Goal: Contribute content: Contribute content

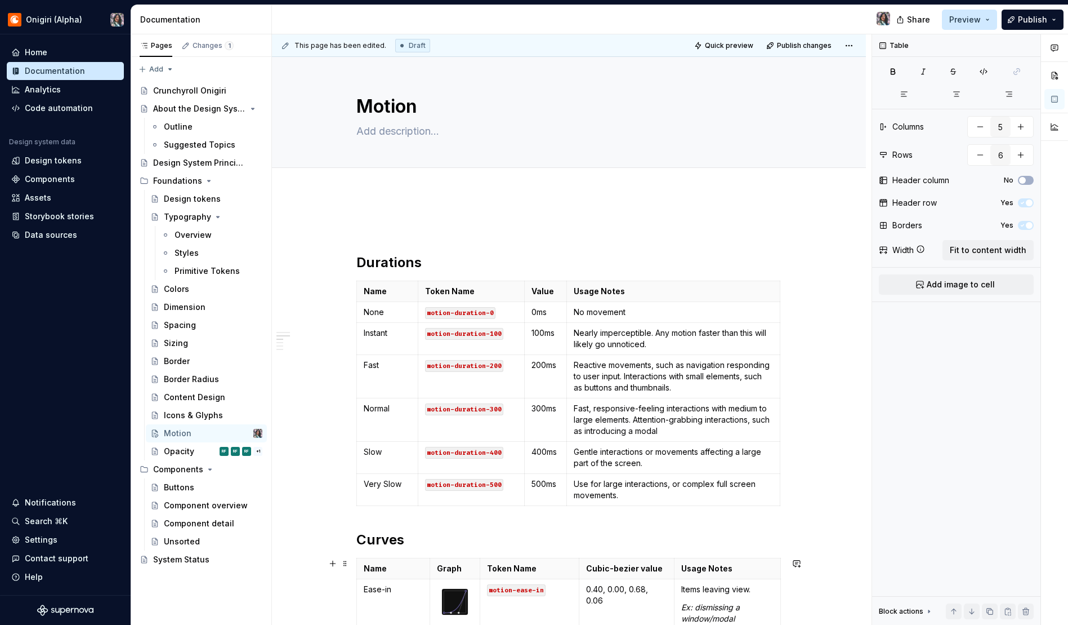
scroll to position [402, 0]
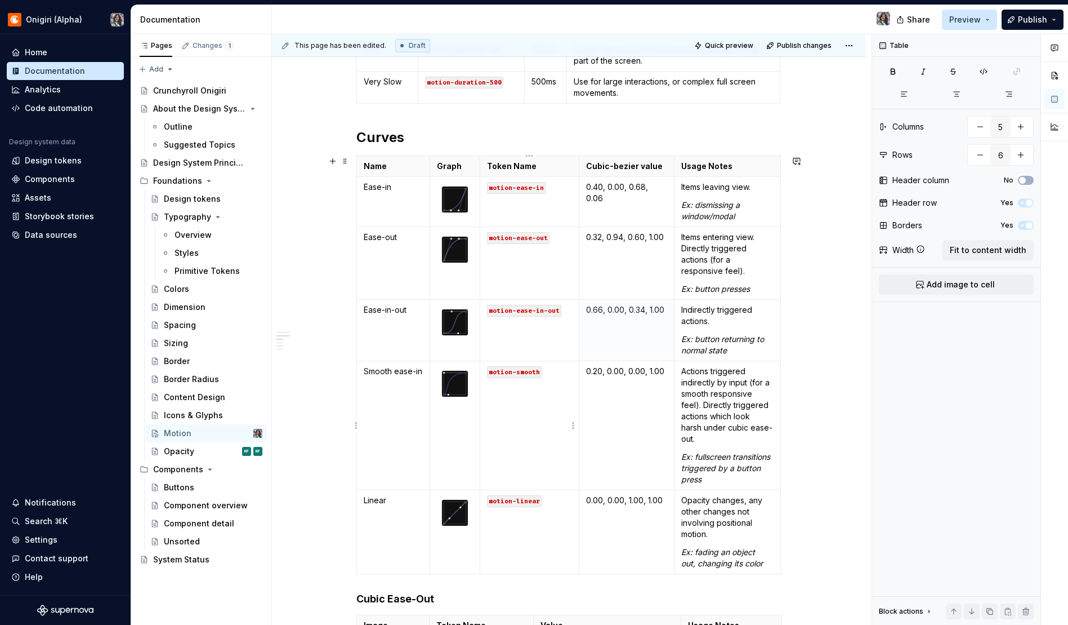
click at [547, 408] on td "motion-smooth" at bounding box center [529, 425] width 99 height 129
click at [387, 397] on td "Smooth ease-in" at bounding box center [393, 425] width 74 height 129
click at [373, 434] on td "Smooth ease-in" at bounding box center [393, 425] width 74 height 129
click at [463, 194] on img at bounding box center [455, 199] width 26 height 26
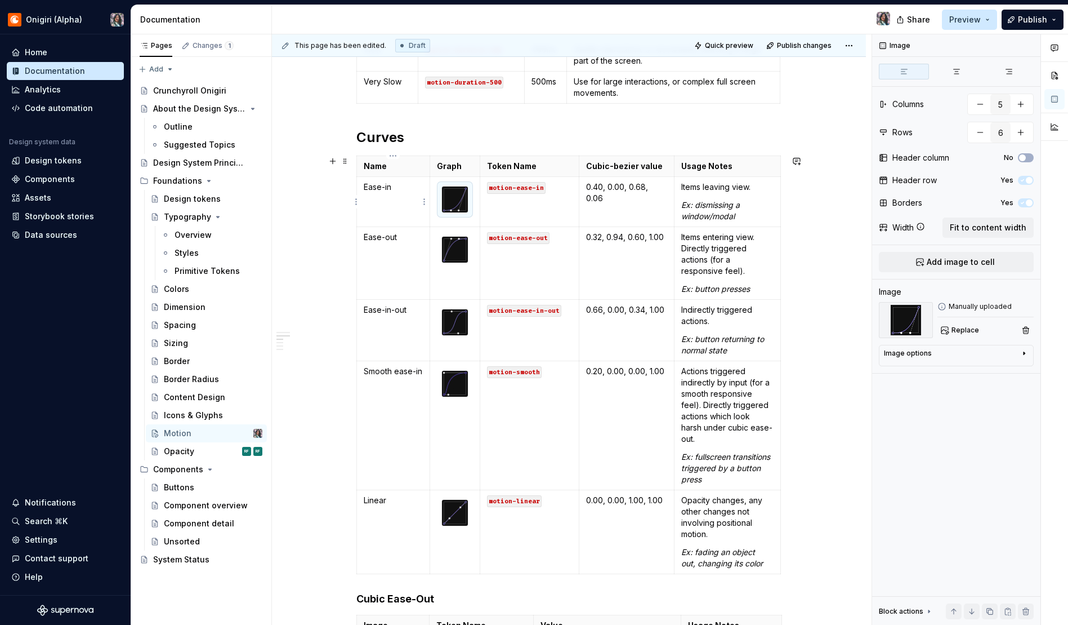
click at [400, 189] on p "Ease-in" at bounding box center [394, 186] width 60 height 11
click at [444, 199] on img at bounding box center [455, 199] width 26 height 26
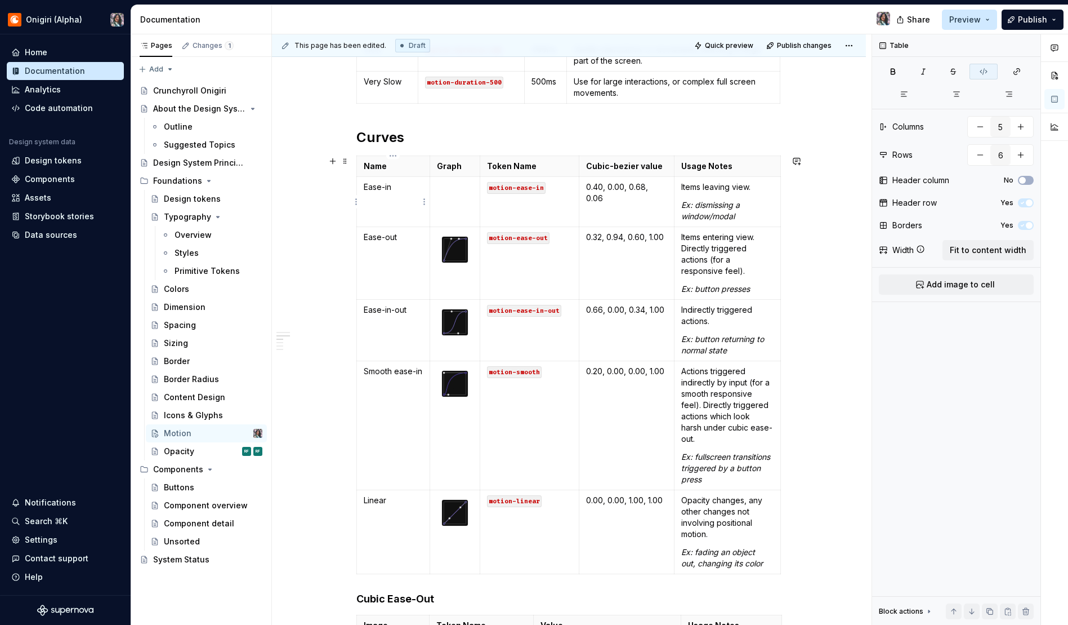
click at [401, 189] on p "Ease-in" at bounding box center [394, 186] width 60 height 11
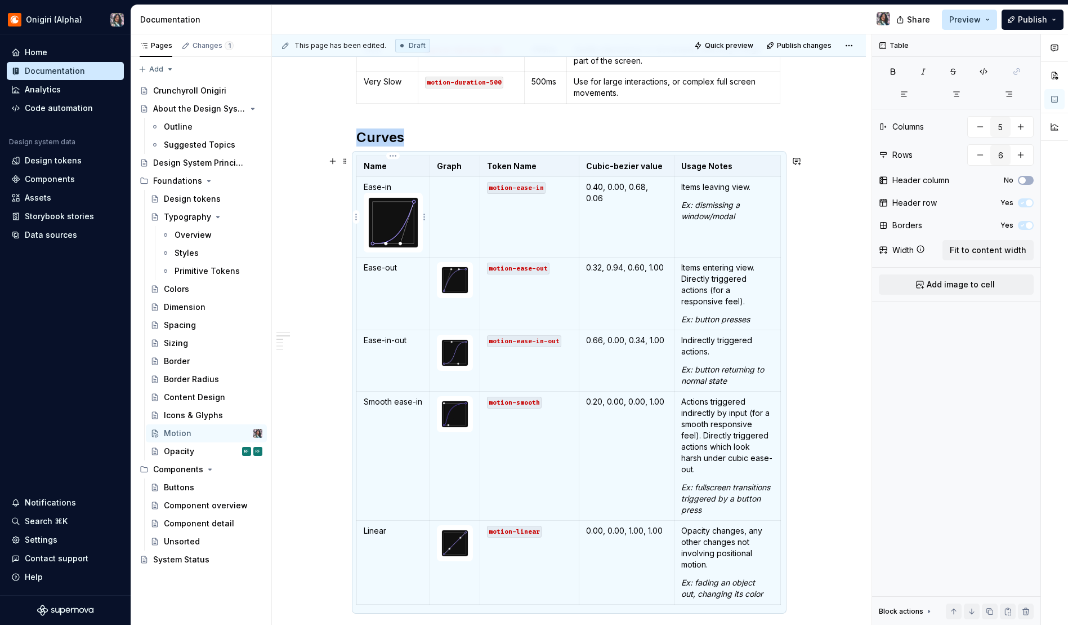
click at [399, 186] on p "Ease-in" at bounding box center [394, 186] width 60 height 11
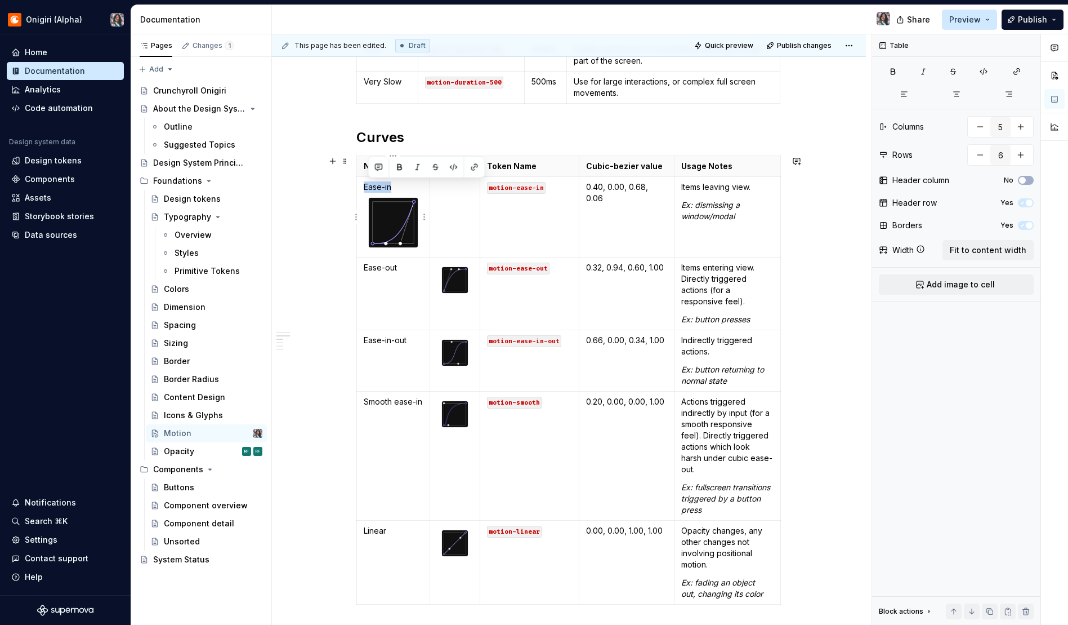
drag, startPoint x: 403, startPoint y: 185, endPoint x: 363, endPoint y: 183, distance: 40.6
click at [363, 183] on td "Ease-in" at bounding box center [393, 217] width 74 height 81
click at [964, 91] on button "button" at bounding box center [956, 94] width 50 height 16
click at [289, 233] on div "Durations Name Token Name Value Usage Notes None motion-duration-0 0ms No movem…" at bounding box center [569, 599] width 594 height 1618
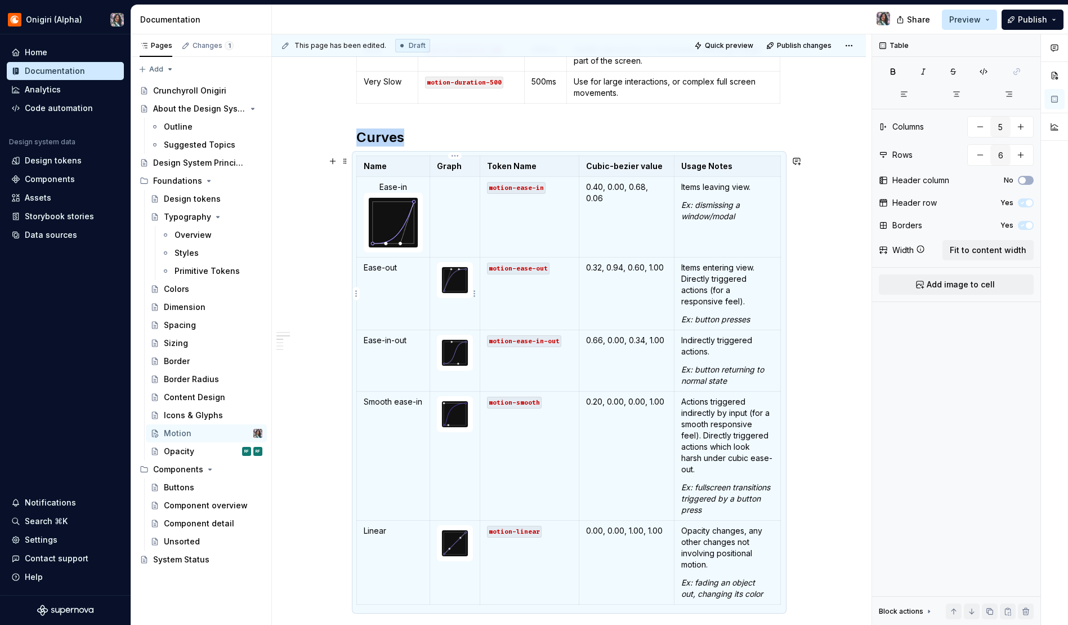
click at [455, 278] on img at bounding box center [455, 280] width 26 height 26
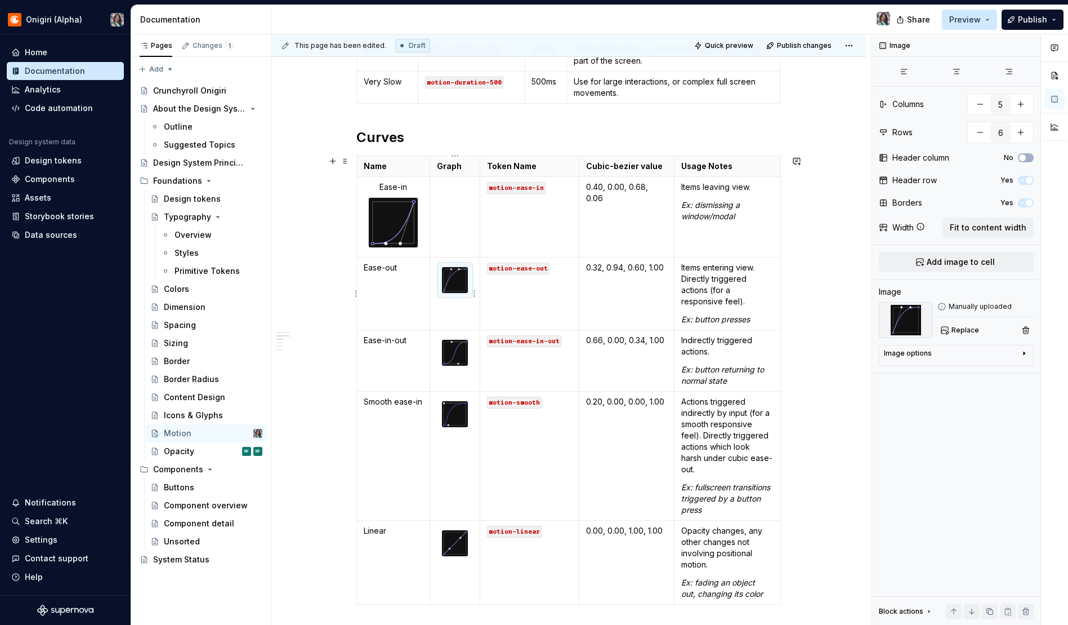
click at [456, 290] on img at bounding box center [455, 280] width 26 height 26
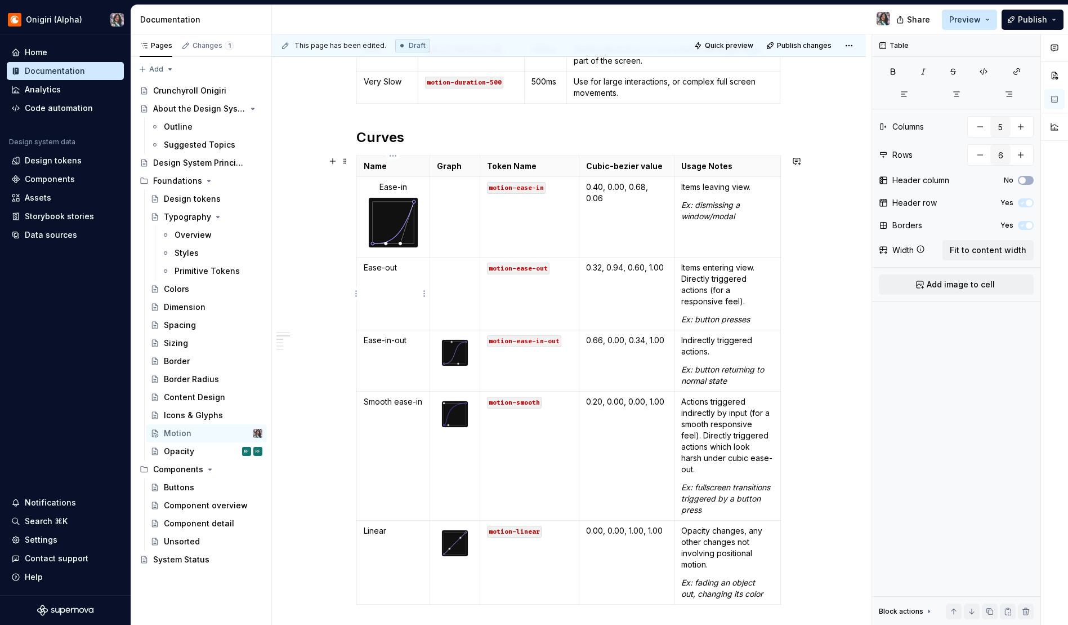
click at [413, 271] on p "Ease-out" at bounding box center [394, 267] width 60 height 11
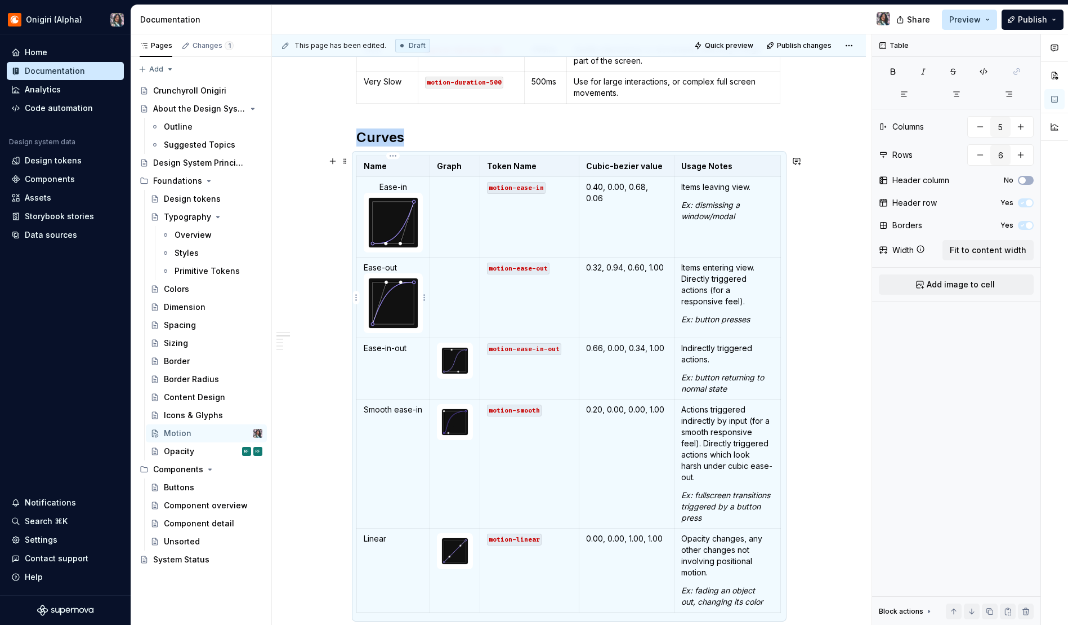
click at [394, 267] on p "Ease-out" at bounding box center [394, 267] width 60 height 11
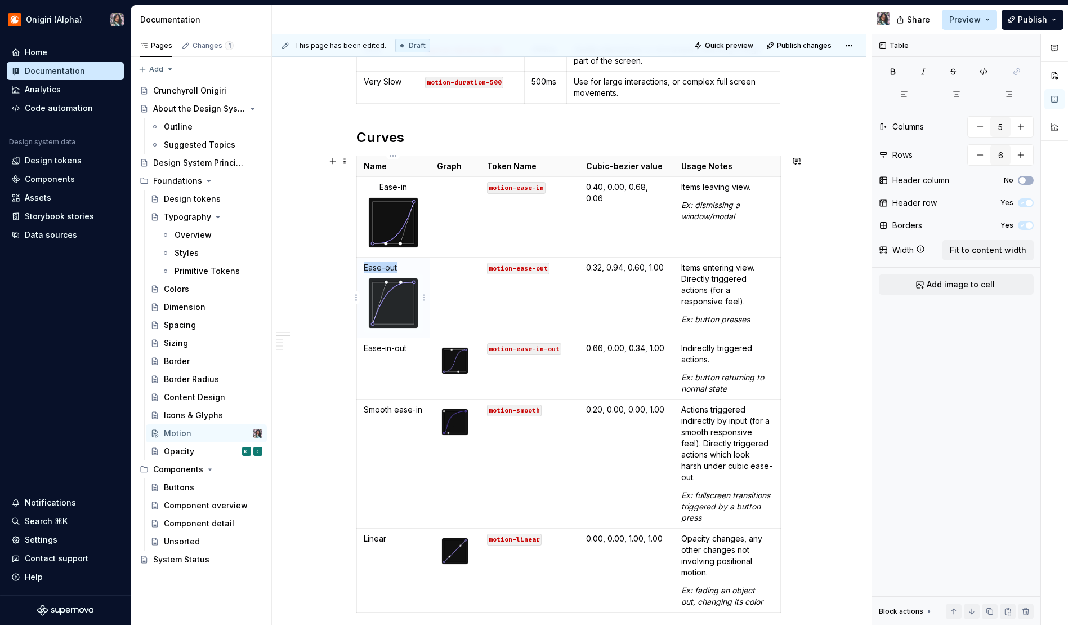
click at [394, 267] on p "Ease-out" at bounding box center [394, 267] width 60 height 11
click at [956, 99] on button "button" at bounding box center [956, 94] width 50 height 16
click at [290, 286] on div "Durations Name Token Name Value Usage Notes None motion-duration-0 0ms No movem…" at bounding box center [569, 603] width 594 height 1626
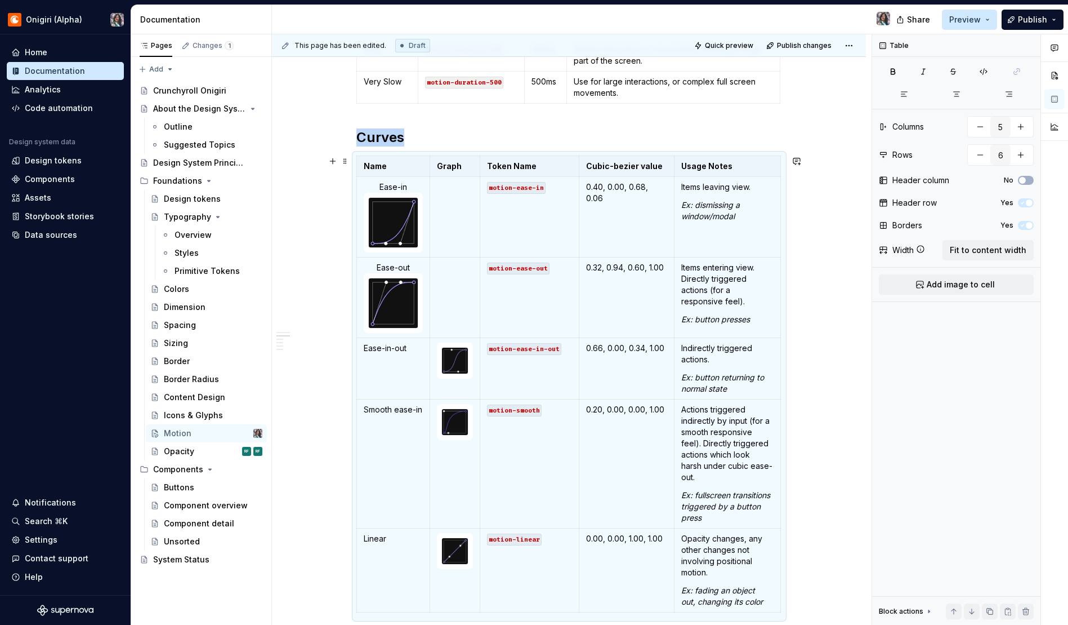
click at [325, 306] on div "Durations Name Token Name Value Usage Notes None motion-duration-0 0ms No movem…" at bounding box center [569, 603] width 594 height 1626
click at [390, 186] on p "Ease-in" at bounding box center [394, 186] width 60 height 11
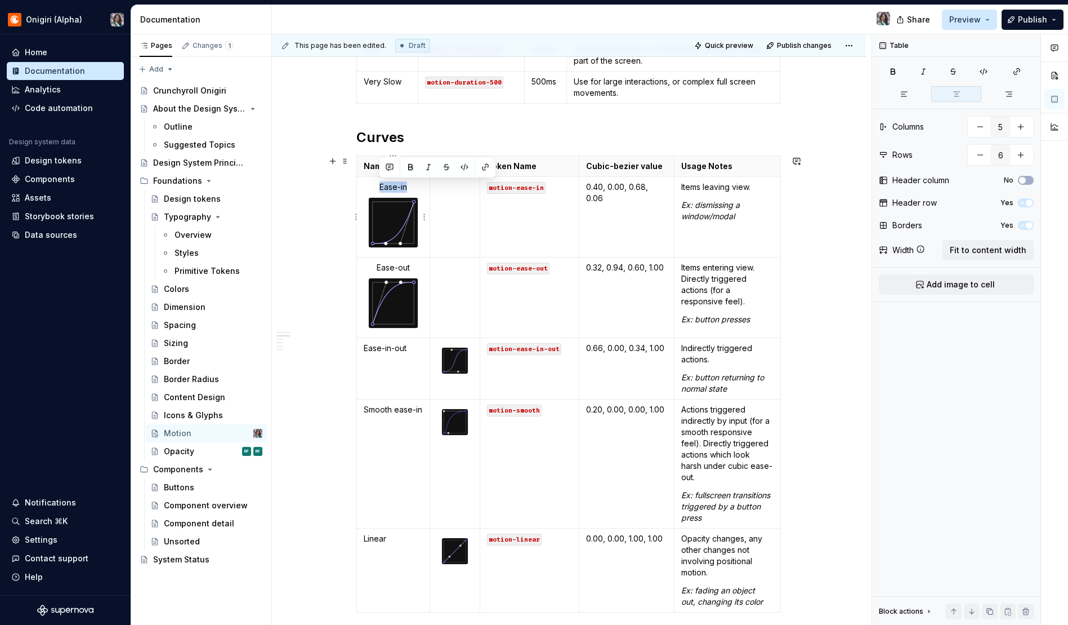
click at [390, 186] on p "Ease-in" at bounding box center [394, 186] width 60 height 11
click at [396, 186] on p "Ease-in" at bounding box center [394, 186] width 60 height 11
click at [400, 188] on p "Ease-in" at bounding box center [394, 186] width 60 height 11
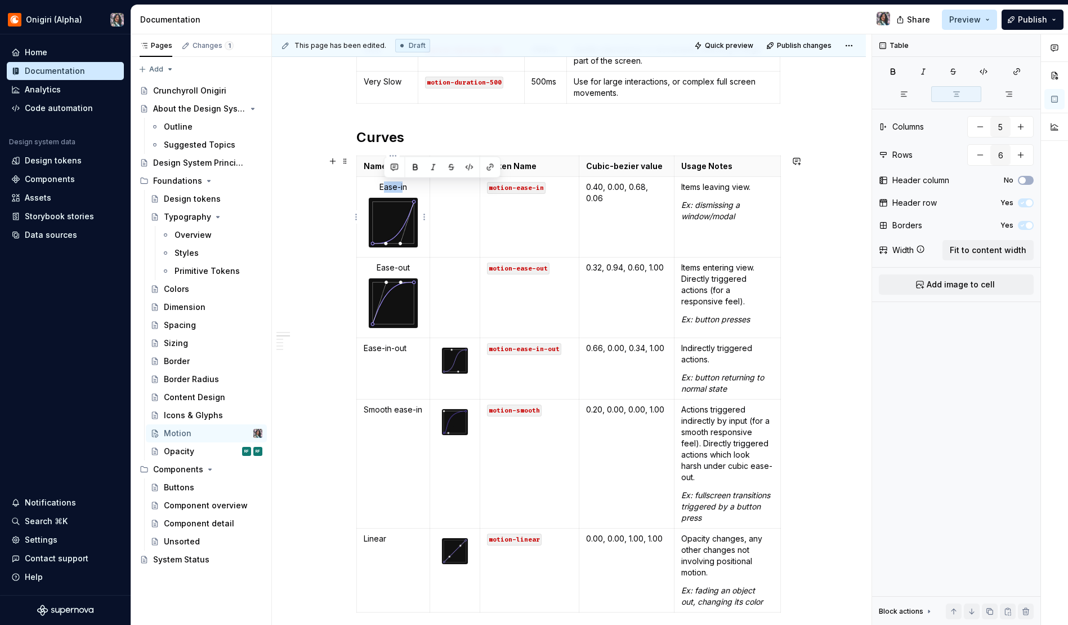
drag, startPoint x: 404, startPoint y: 187, endPoint x: 383, endPoint y: 188, distance: 21.4
click at [382, 188] on p "Ease-in" at bounding box center [394, 186] width 60 height 11
drag, startPoint x: 408, startPoint y: 186, endPoint x: 376, endPoint y: 189, distance: 32.8
click at [376, 189] on p "Ease-in" at bounding box center [394, 186] width 60 height 11
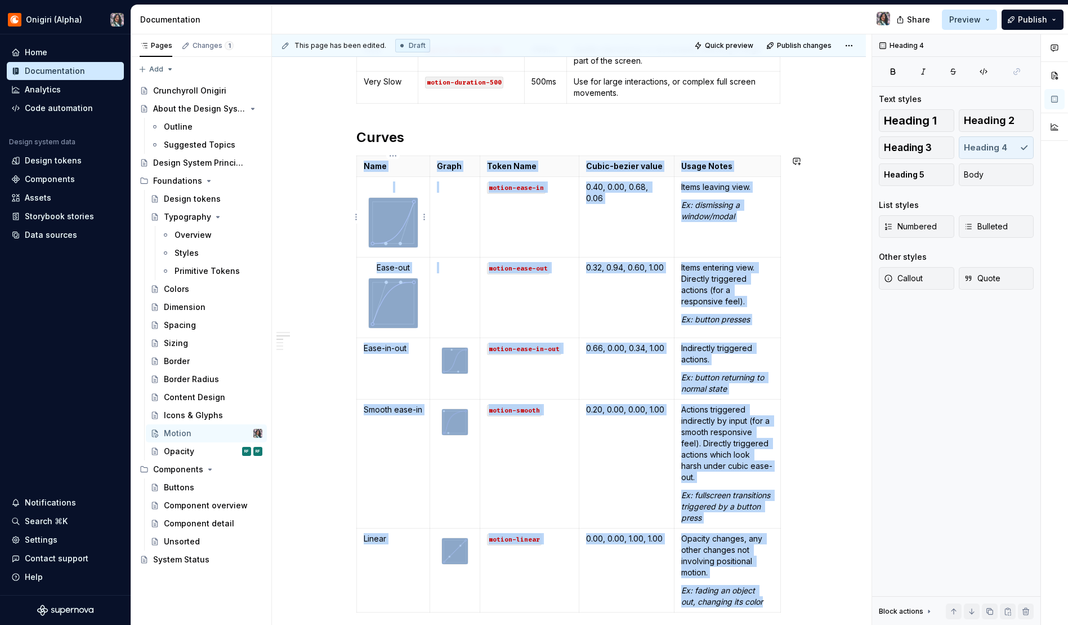
scroll to position [421, 0]
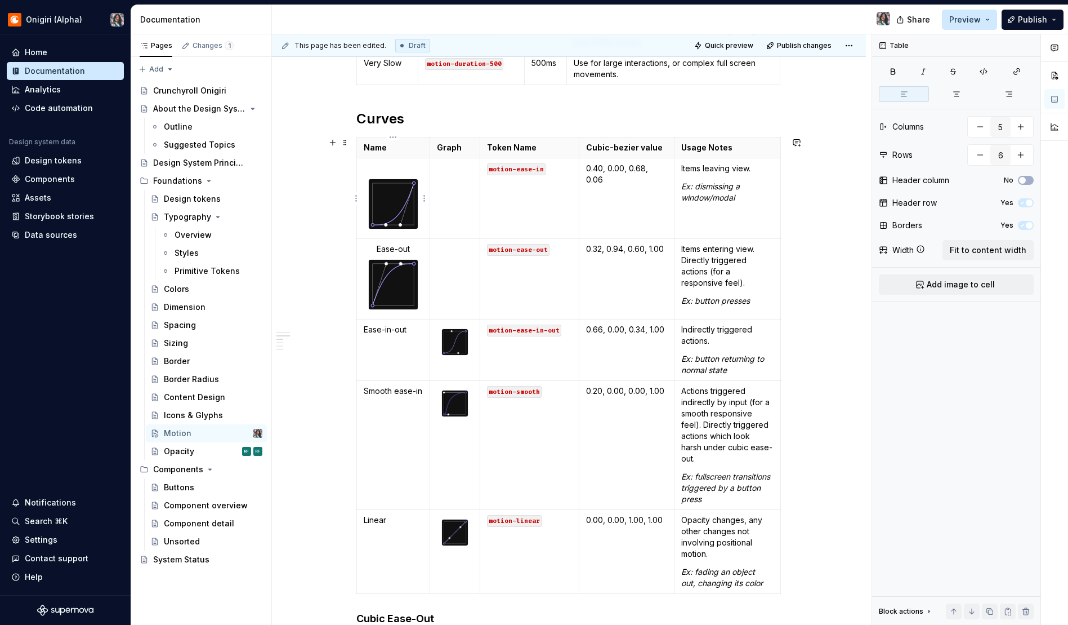
click at [424, 190] on td at bounding box center [393, 198] width 74 height 81
click at [421, 161] on td at bounding box center [393, 198] width 74 height 81
click at [395, 194] on img at bounding box center [394, 204] width 50 height 50
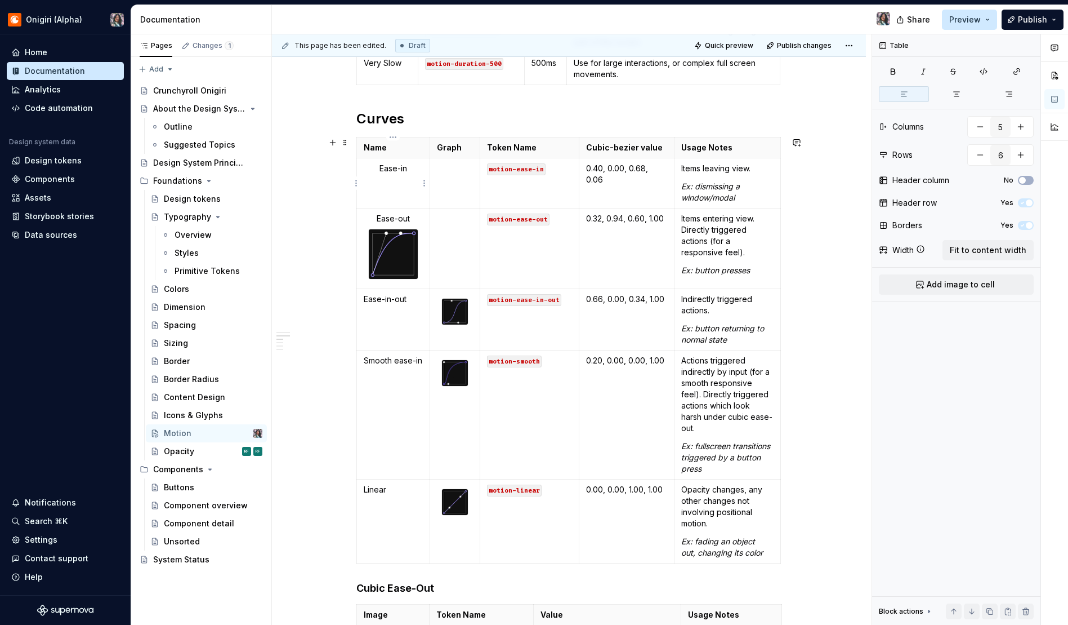
click at [377, 168] on p "Ease-in" at bounding box center [394, 168] width 60 height 11
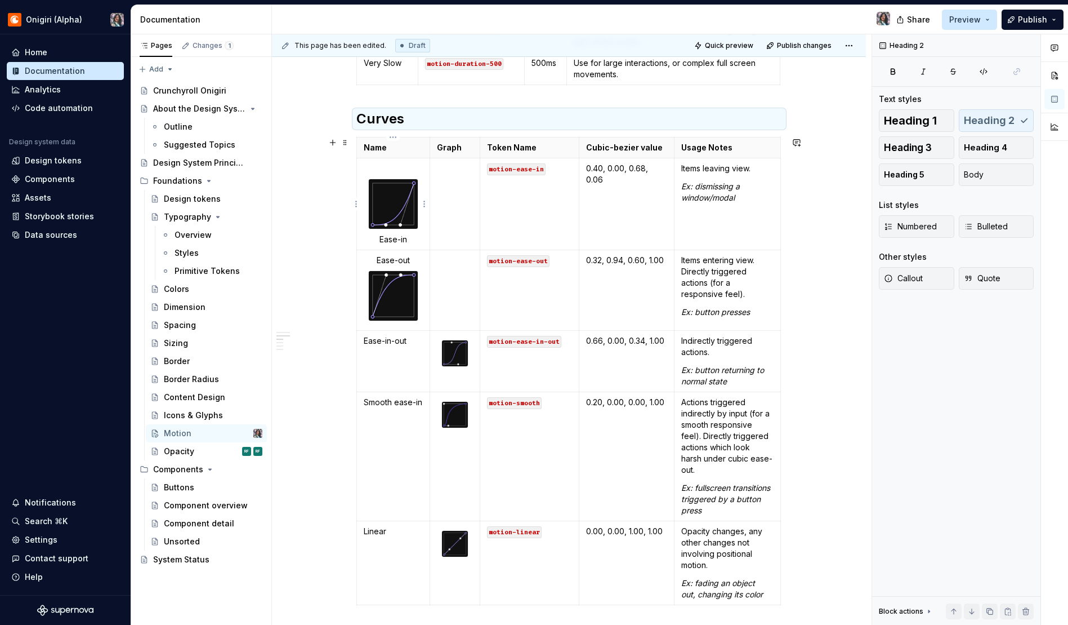
click at [380, 179] on div at bounding box center [393, 204] width 51 height 51
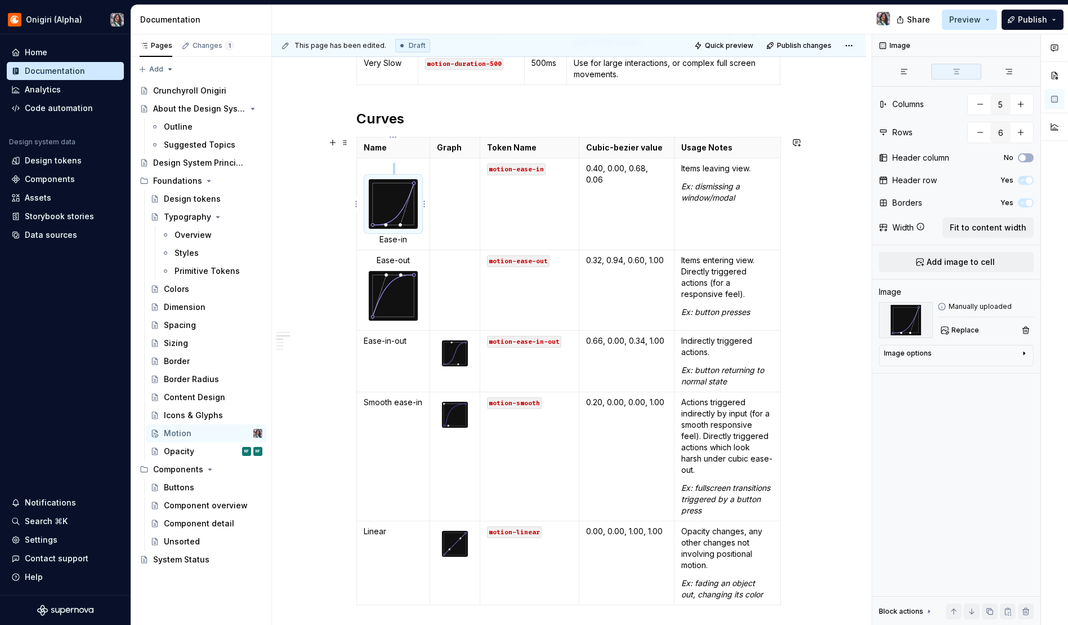
click at [387, 169] on p at bounding box center [394, 168] width 60 height 11
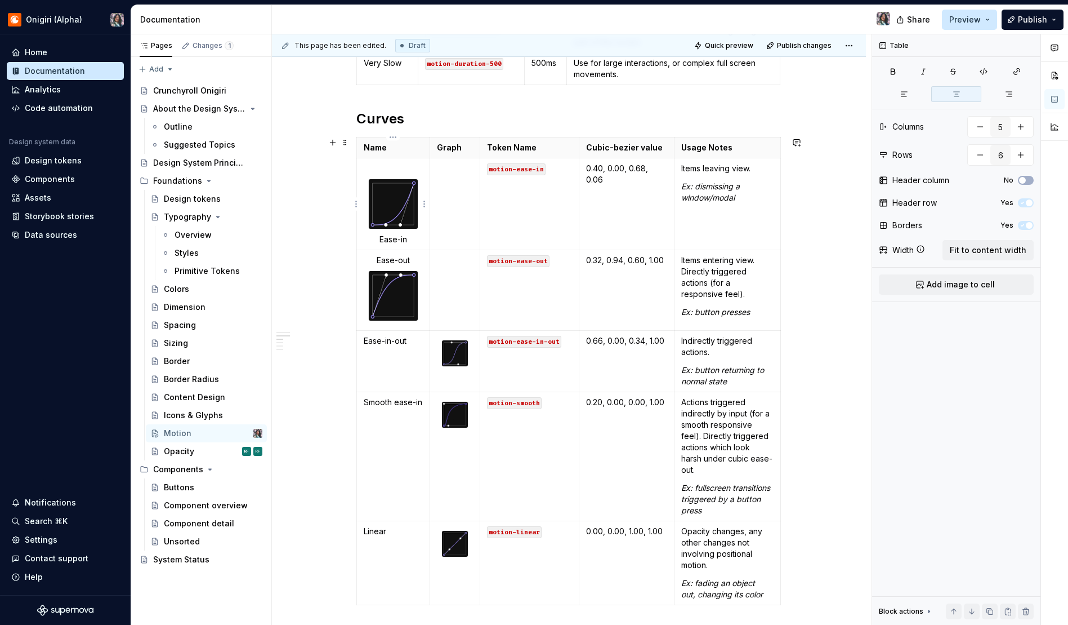
click at [387, 169] on p at bounding box center [394, 168] width 60 height 11
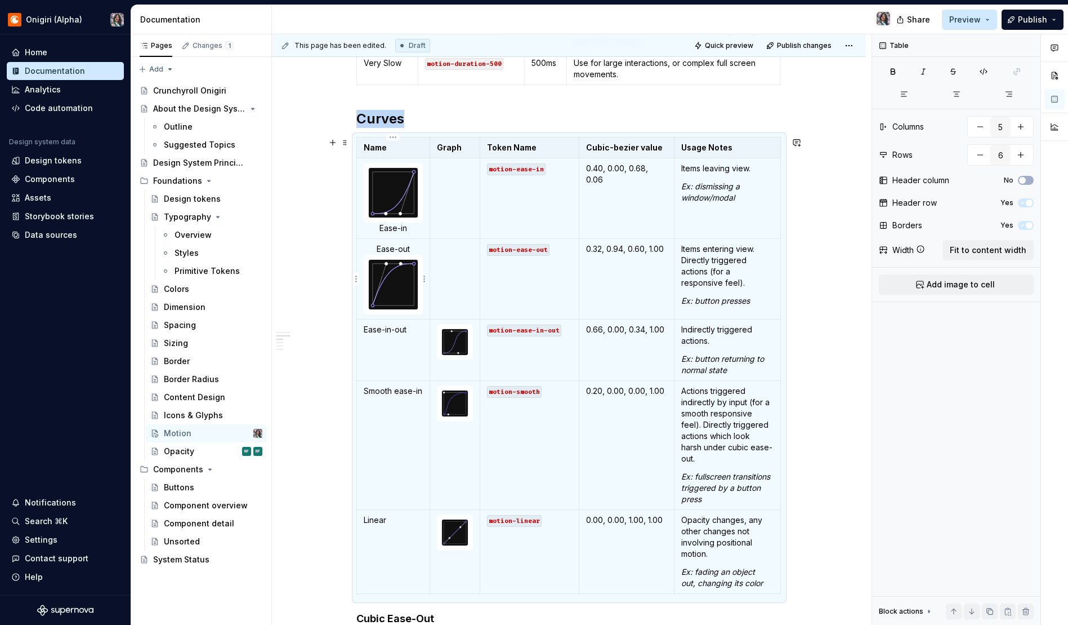
click at [398, 246] on p "Ease-out" at bounding box center [394, 248] width 60 height 11
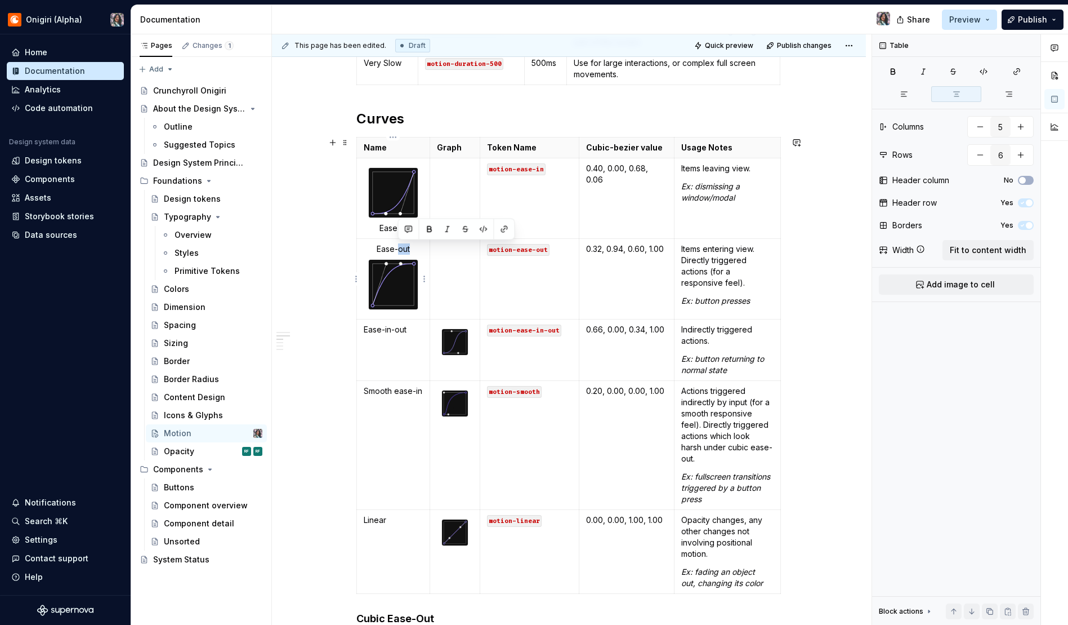
click at [398, 246] on p "Ease-out" at bounding box center [394, 248] width 60 height 11
drag, startPoint x: 376, startPoint y: 249, endPoint x: 409, endPoint y: 249, distance: 33.8
click at [409, 249] on p "Ease-out" at bounding box center [394, 248] width 60 height 11
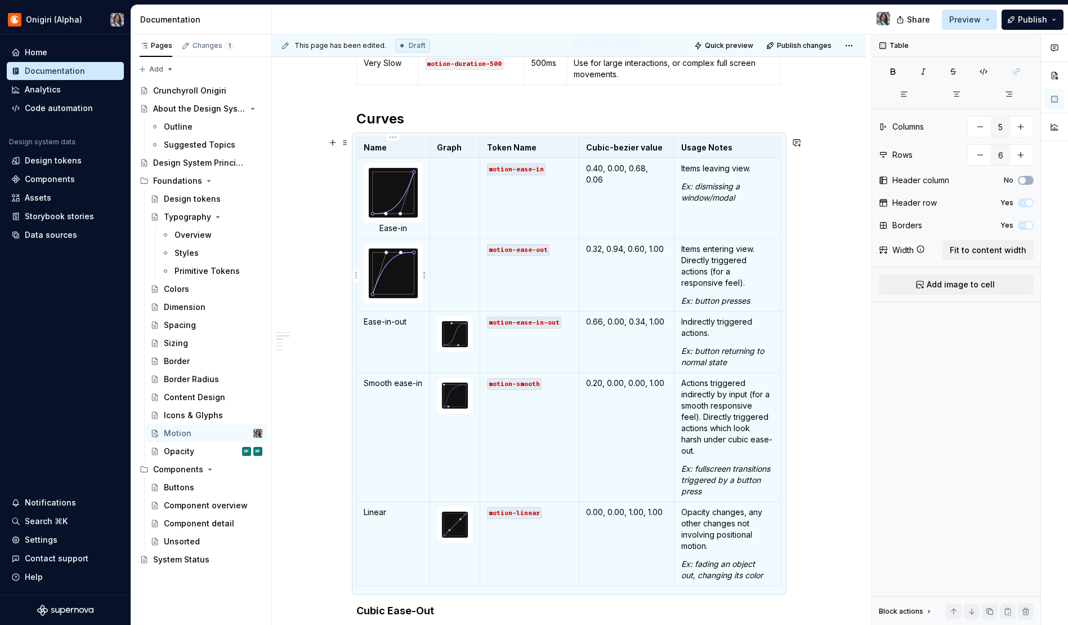
click at [419, 291] on div at bounding box center [393, 273] width 51 height 51
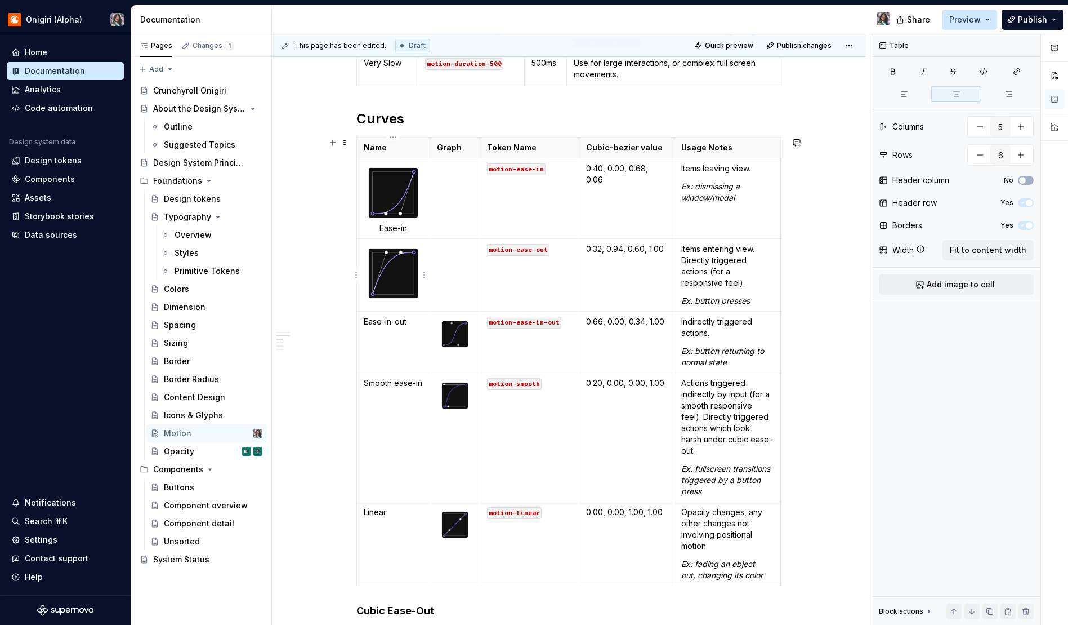
click at [419, 298] on div at bounding box center [393, 273] width 51 height 51
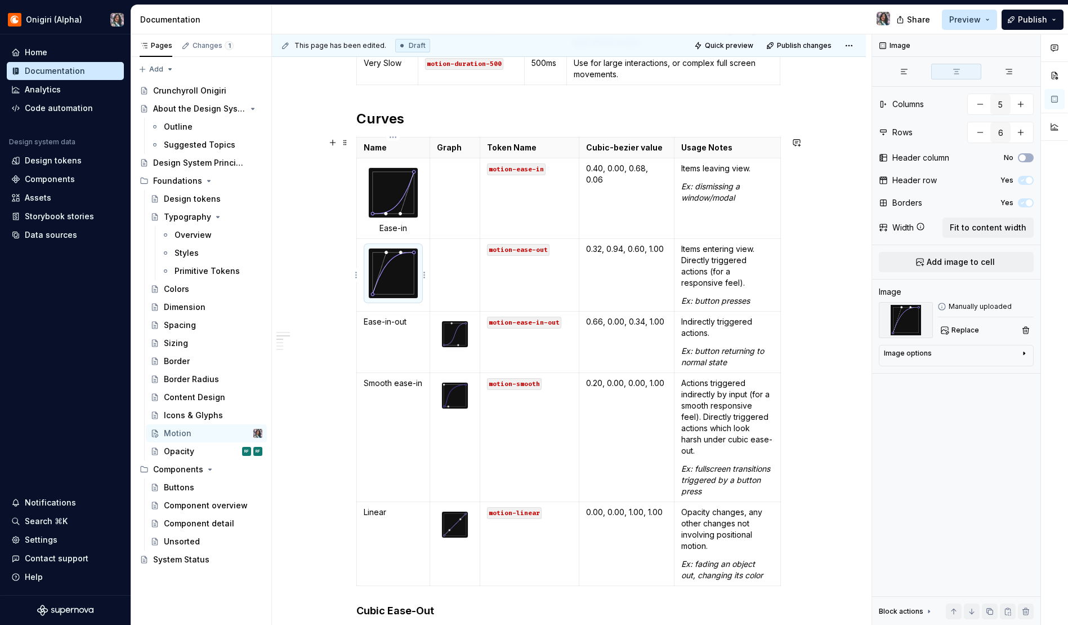
click at [419, 298] on div at bounding box center [393, 273] width 51 height 51
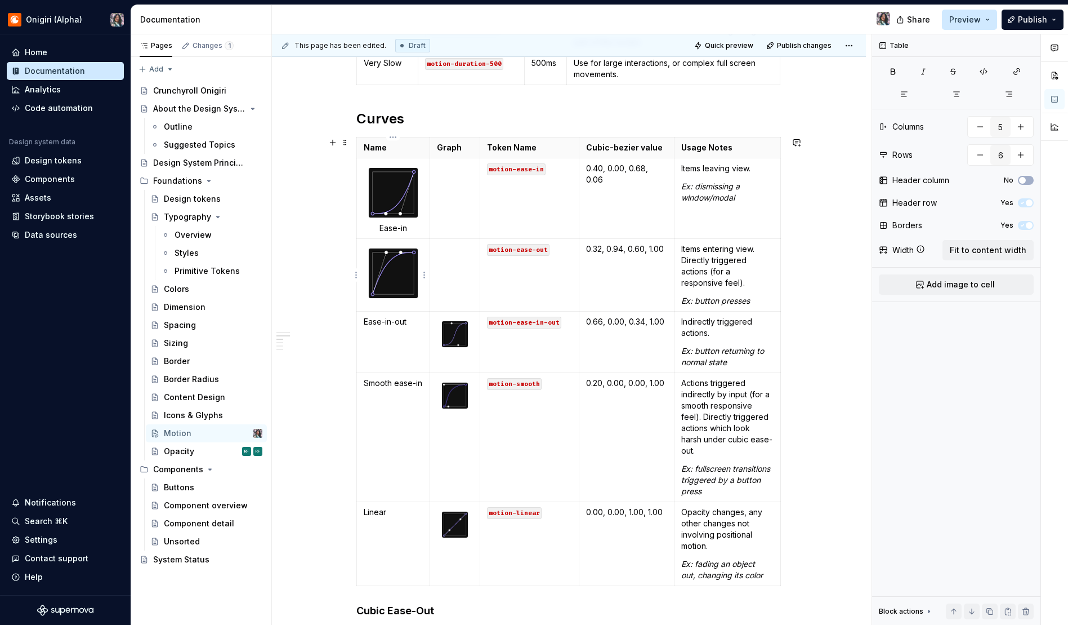
click at [423, 295] on td at bounding box center [393, 274] width 74 height 73
click at [419, 292] on div at bounding box center [393, 273] width 51 height 51
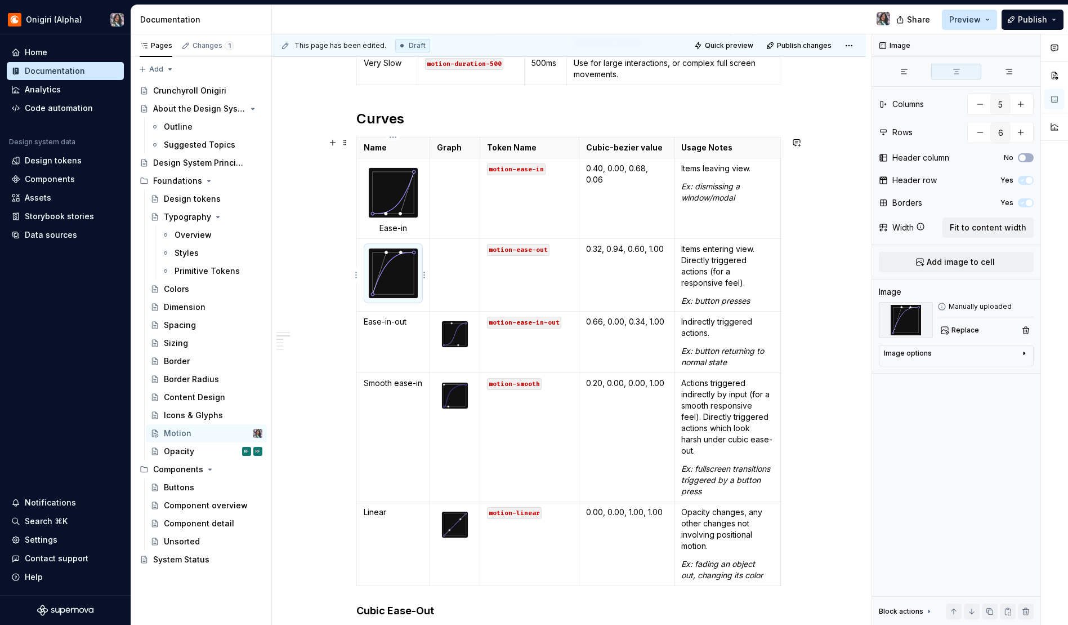
click at [405, 304] on td at bounding box center [393, 274] width 74 height 73
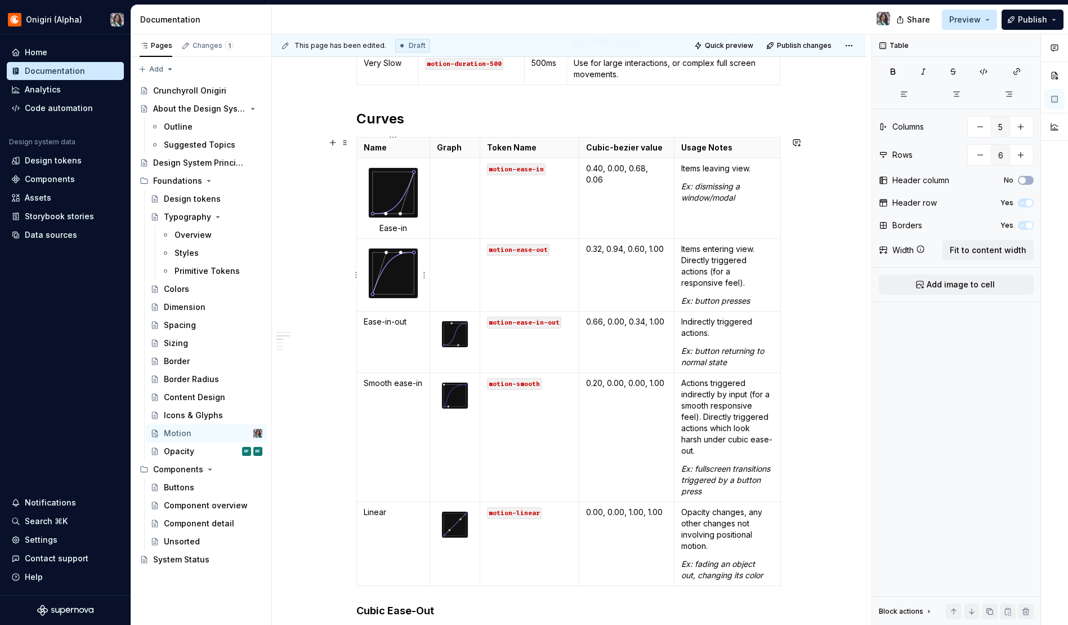
click at [389, 305] on td at bounding box center [393, 274] width 74 height 73
click at [394, 248] on div at bounding box center [393, 273] width 51 height 51
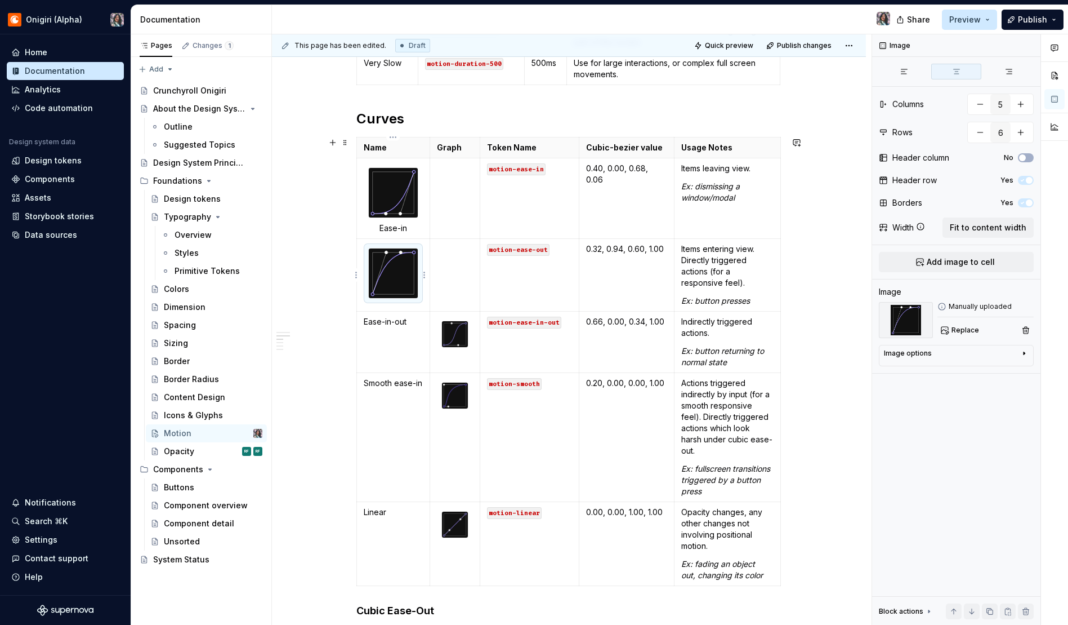
click at [397, 242] on td at bounding box center [393, 274] width 74 height 73
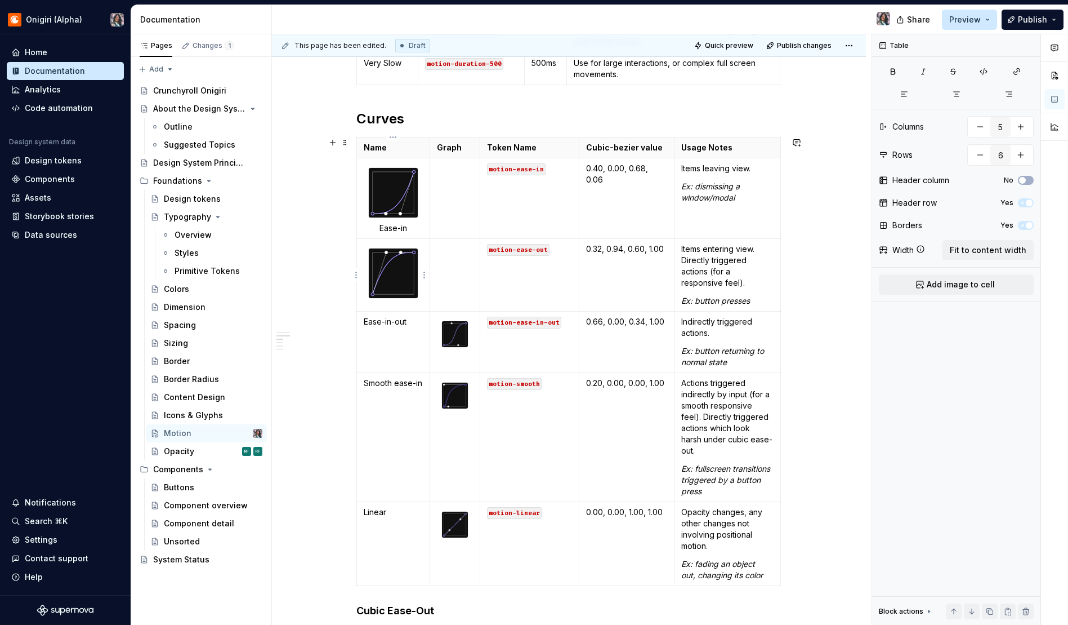
click at [395, 271] on img at bounding box center [394, 273] width 50 height 50
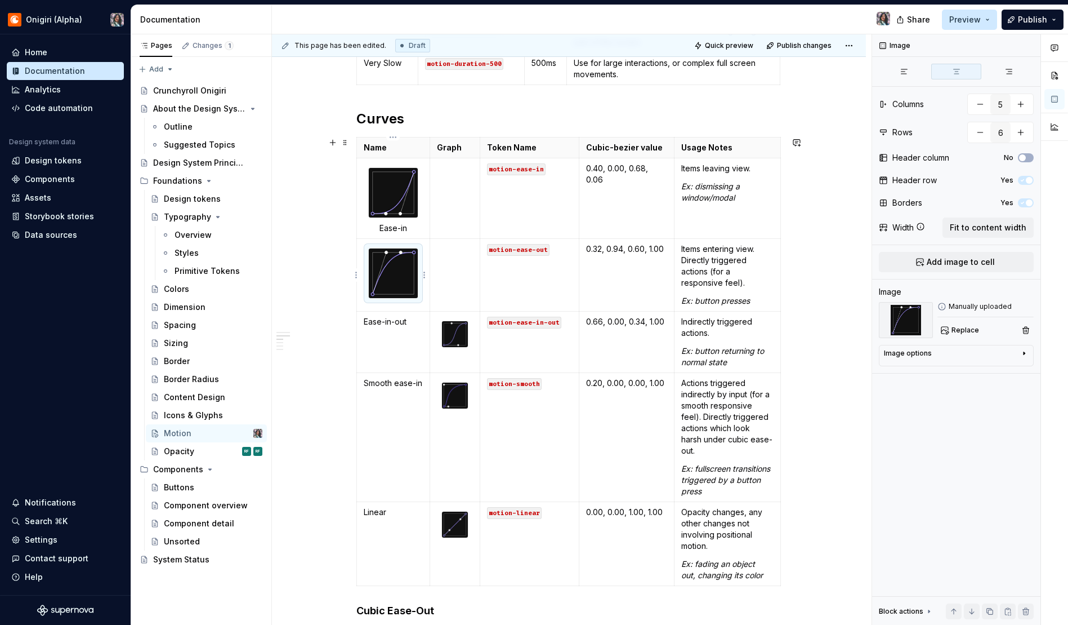
click at [382, 292] on img at bounding box center [394, 273] width 50 height 50
click at [403, 288] on img at bounding box center [394, 273] width 50 height 50
drag, startPoint x: 431, startPoint y: 284, endPoint x: 437, endPoint y: 284, distance: 6.2
click at [442, 283] on td at bounding box center [455, 274] width 50 height 73
type textarea "*"
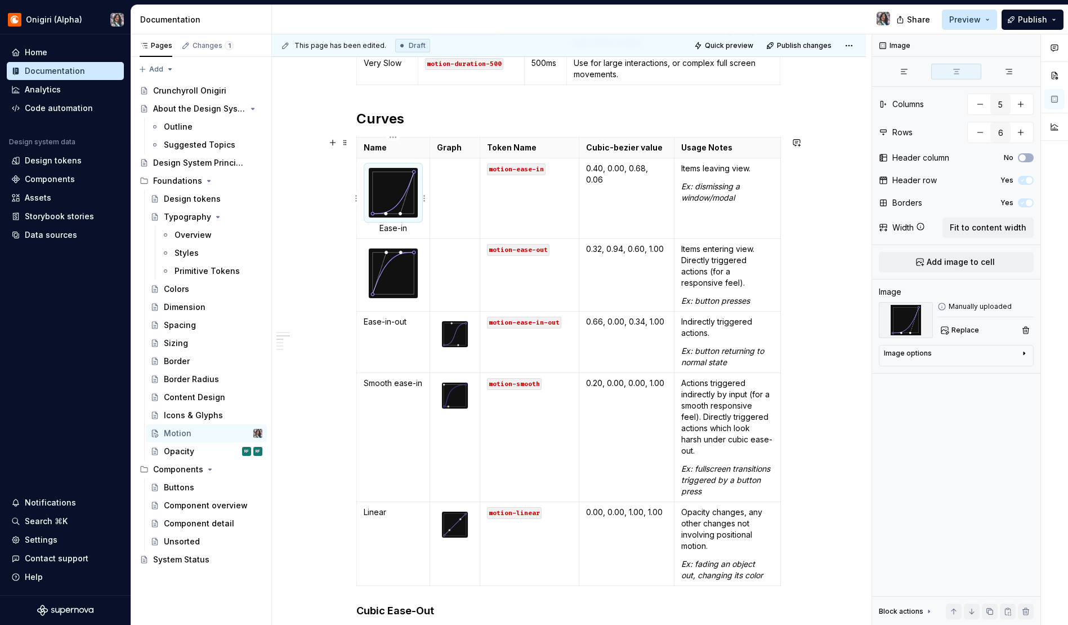
click at [400, 203] on img at bounding box center [394, 193] width 50 height 50
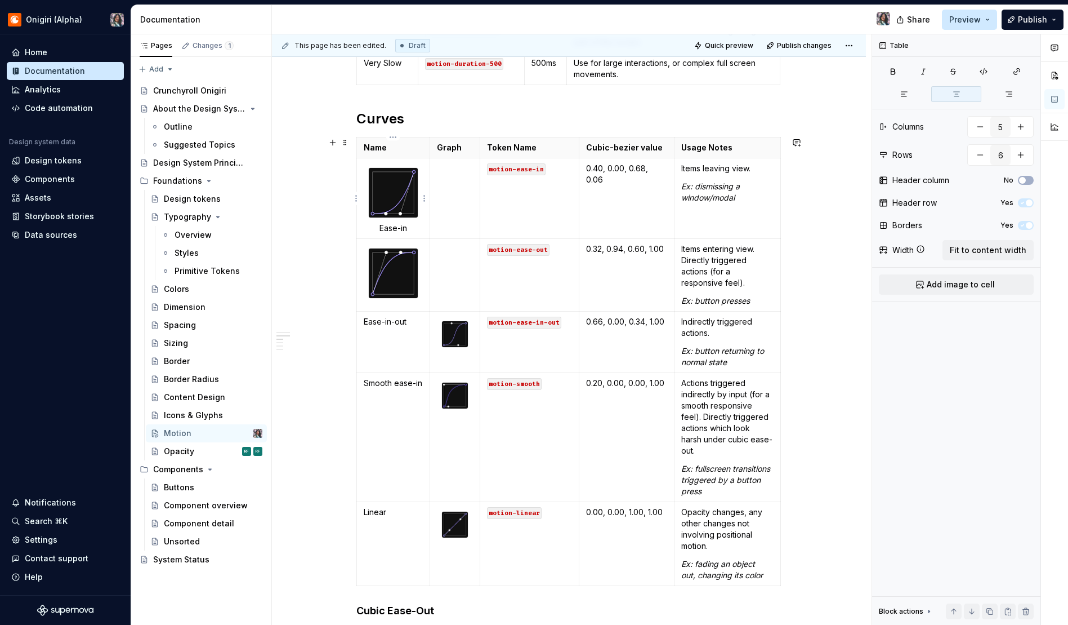
click at [399, 228] on p "Ease-in" at bounding box center [394, 227] width 60 height 11
click at [396, 230] on p "Ease-in" at bounding box center [394, 227] width 60 height 11
click at [908, 90] on icon "button" at bounding box center [904, 94] width 9 height 9
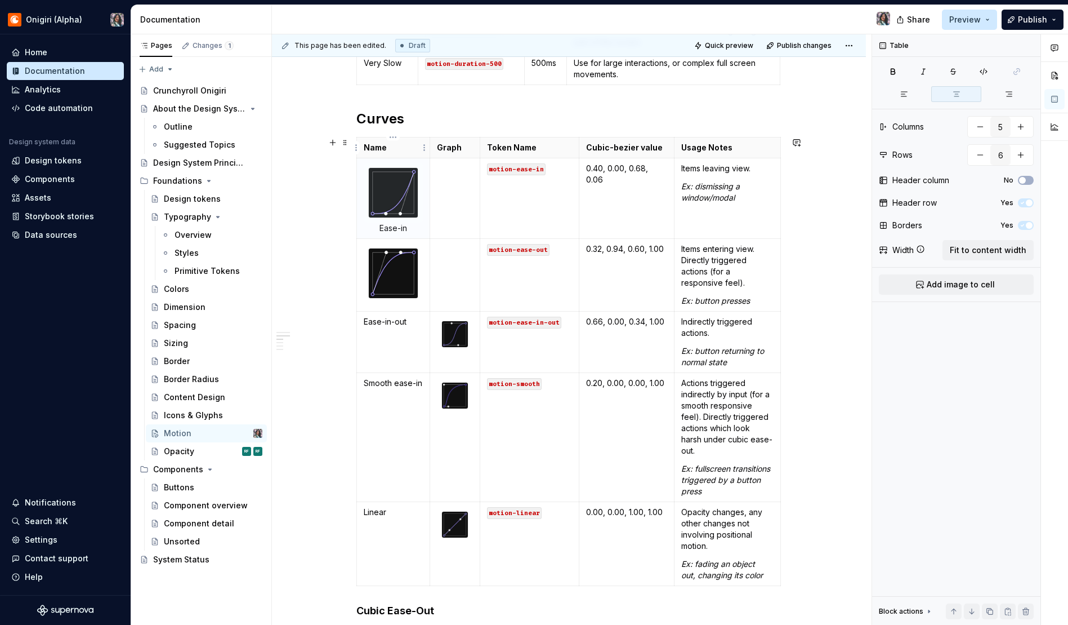
click at [394, 146] on p "Name" at bounding box center [394, 147] width 60 height 11
click at [453, 151] on p "Graph" at bounding box center [455, 147] width 36 height 11
click at [460, 184] on td at bounding box center [455, 198] width 50 height 81
click at [476, 146] on html "Onigiri (Alpha) Home Documentation Analytics Code automation Design system data…" at bounding box center [534, 312] width 1068 height 625
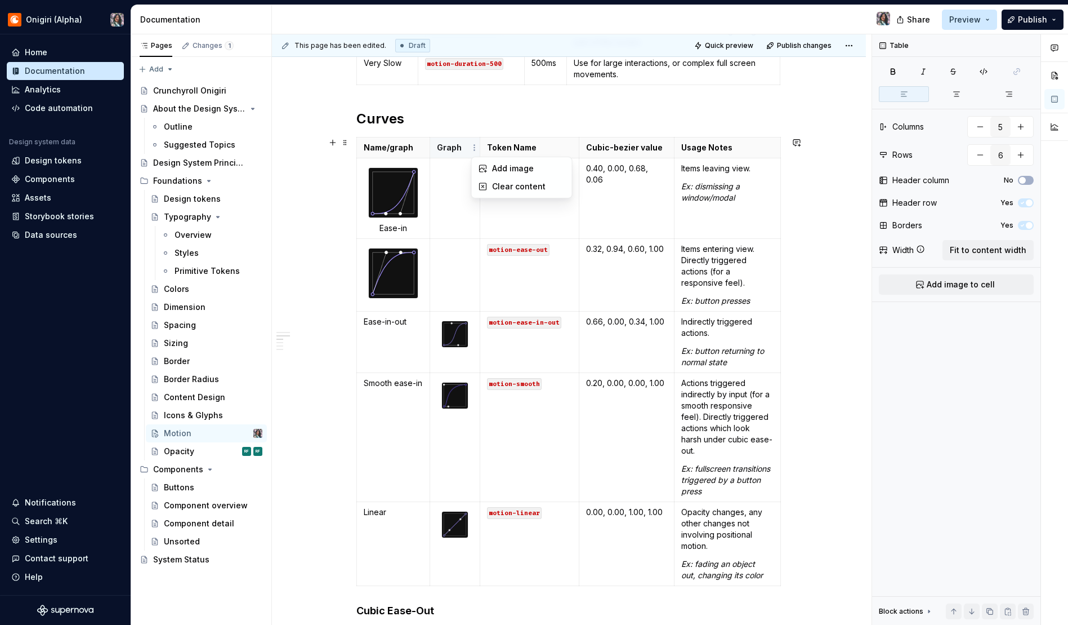
click at [442, 191] on html "Onigiri (Alpha) Home Documentation Analytics Code automation Design system data…" at bounding box center [534, 312] width 1068 height 625
click at [462, 335] on img at bounding box center [455, 334] width 26 height 26
click at [364, 322] on p "Ease-in-out" at bounding box center [394, 321] width 60 height 11
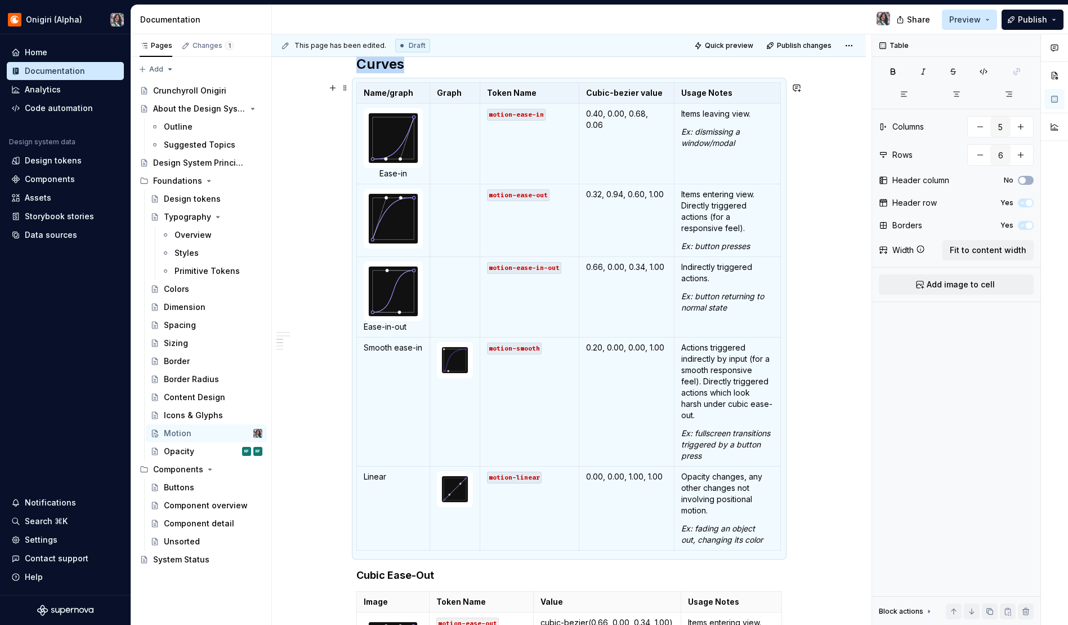
scroll to position [634, 0]
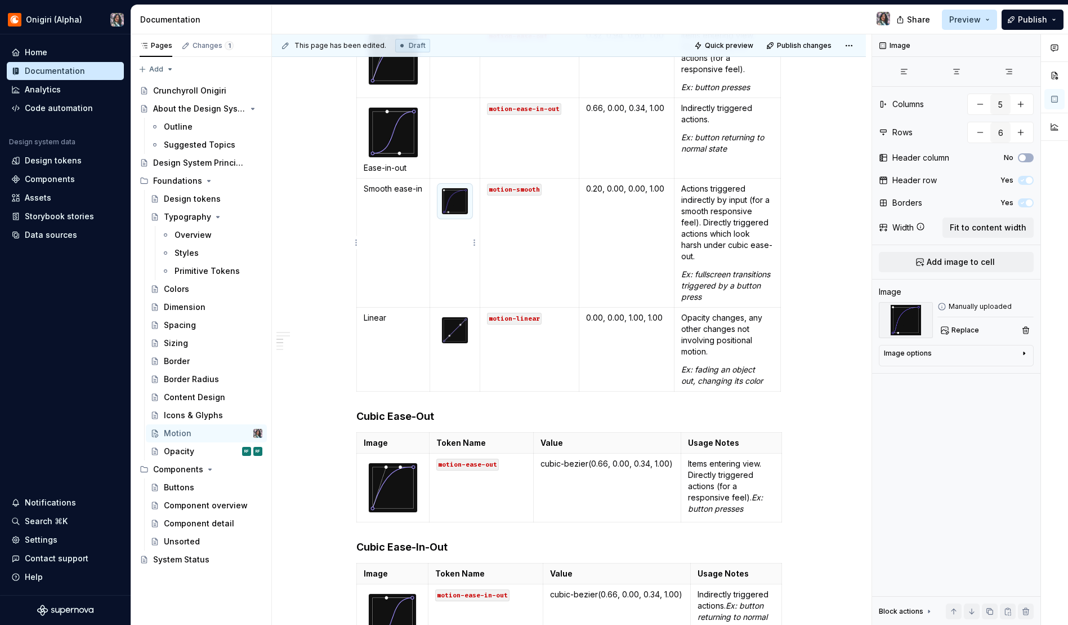
click at [457, 205] on img at bounding box center [455, 201] width 26 height 26
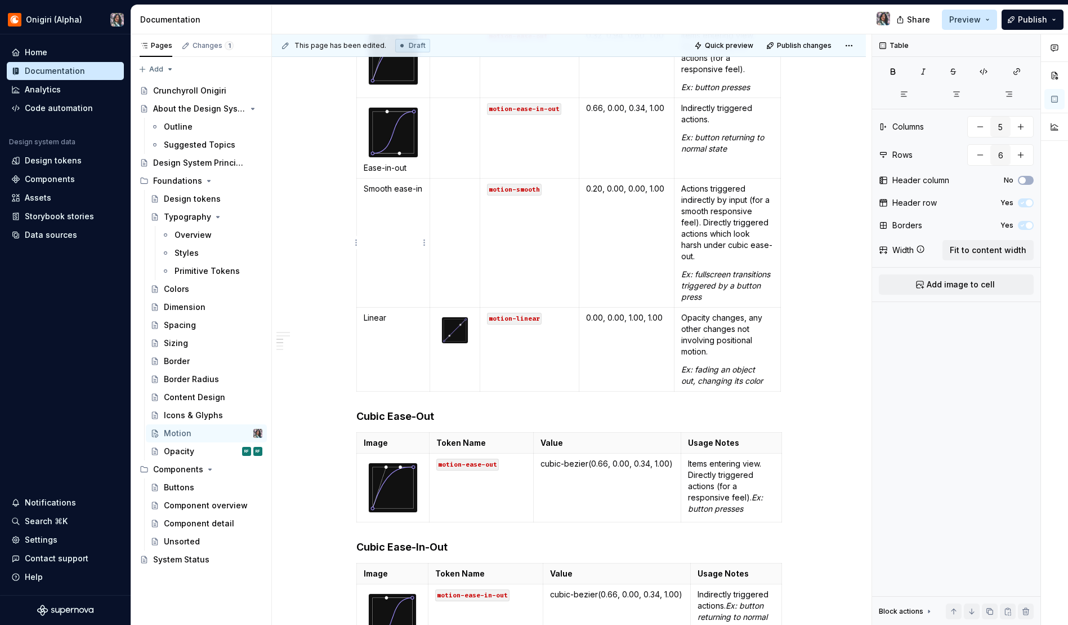
click at [387, 199] on td "Smooth ease-in" at bounding box center [393, 242] width 74 height 129
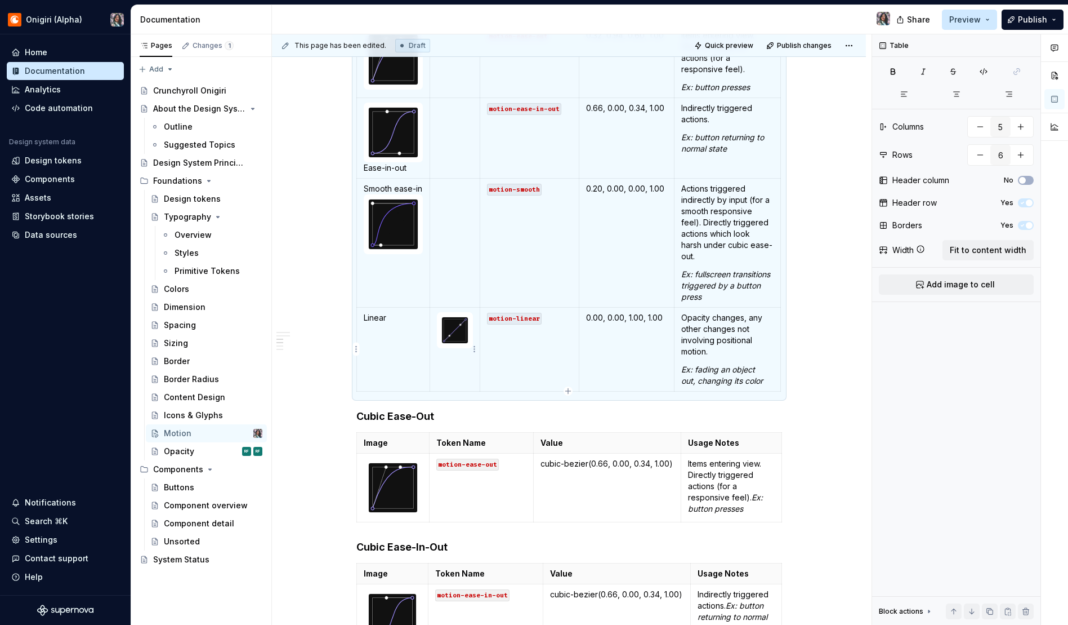
click at [454, 335] on img at bounding box center [455, 330] width 26 height 26
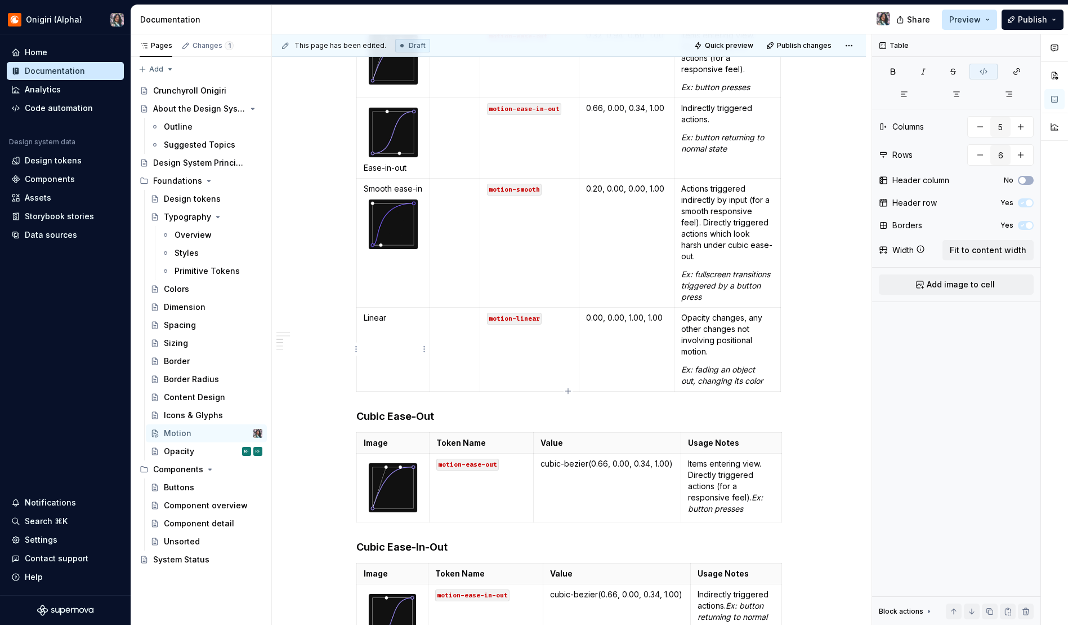
click at [400, 320] on p "Linear" at bounding box center [394, 317] width 60 height 11
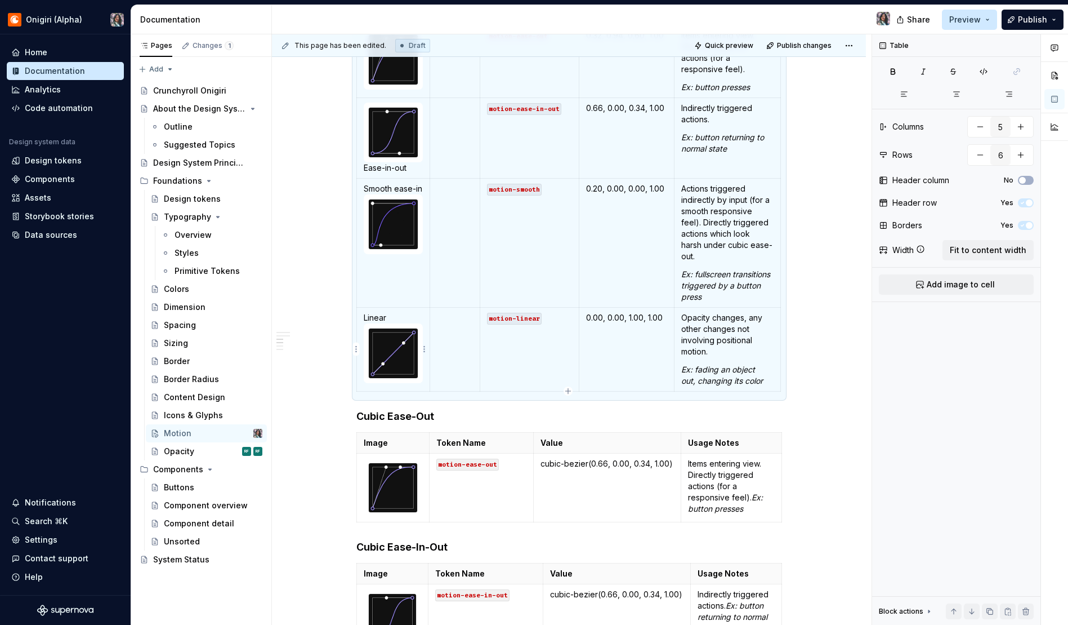
click at [364, 317] on p "Linear" at bounding box center [394, 317] width 60 height 11
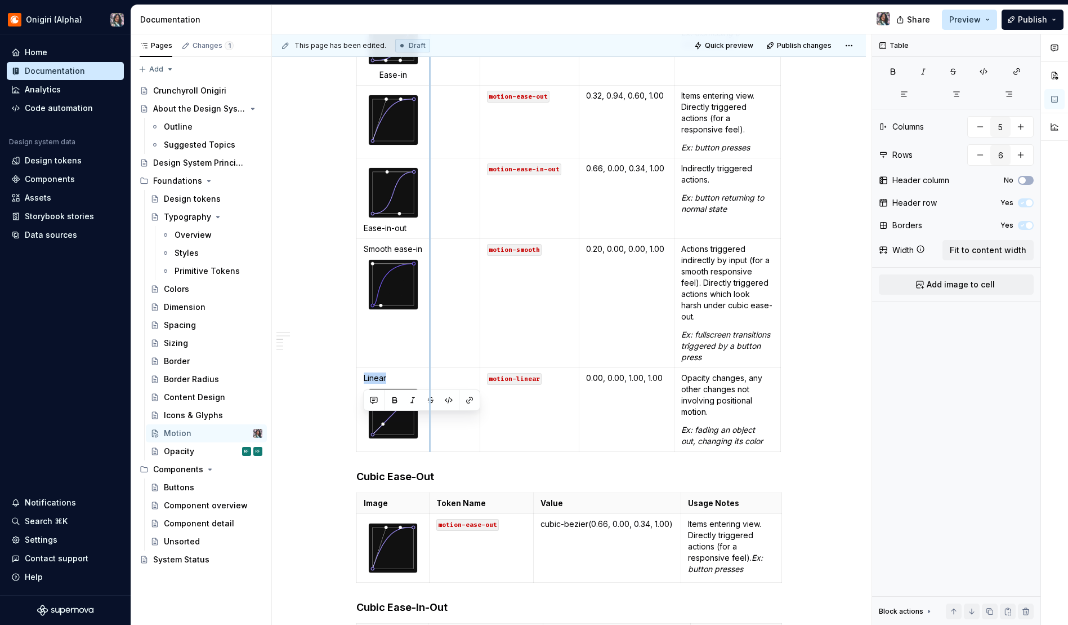
scroll to position [532, 0]
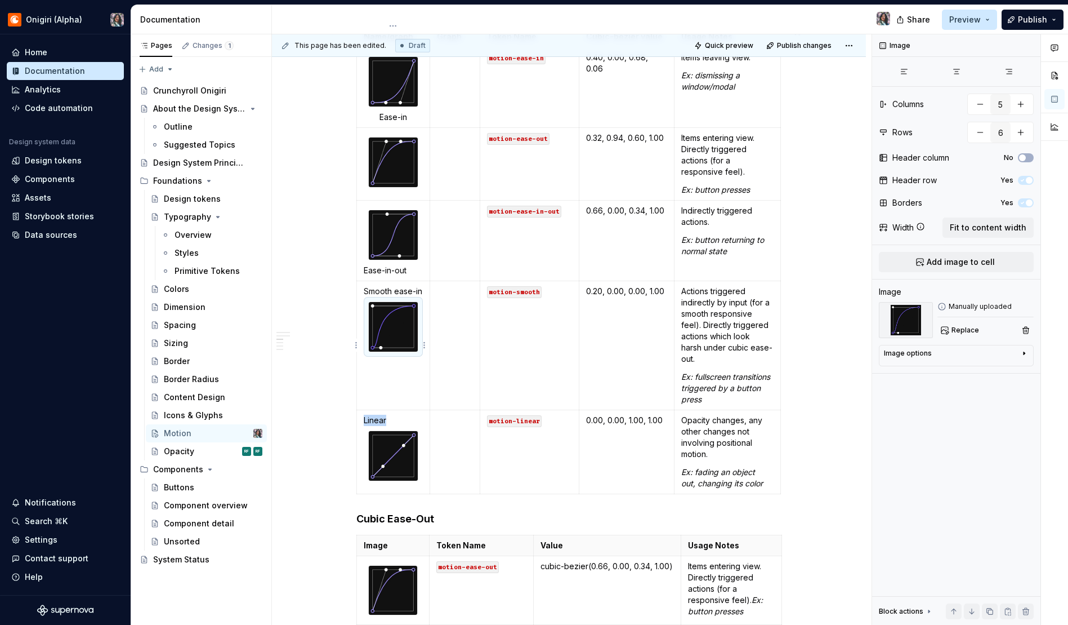
click at [385, 318] on img at bounding box center [394, 327] width 50 height 50
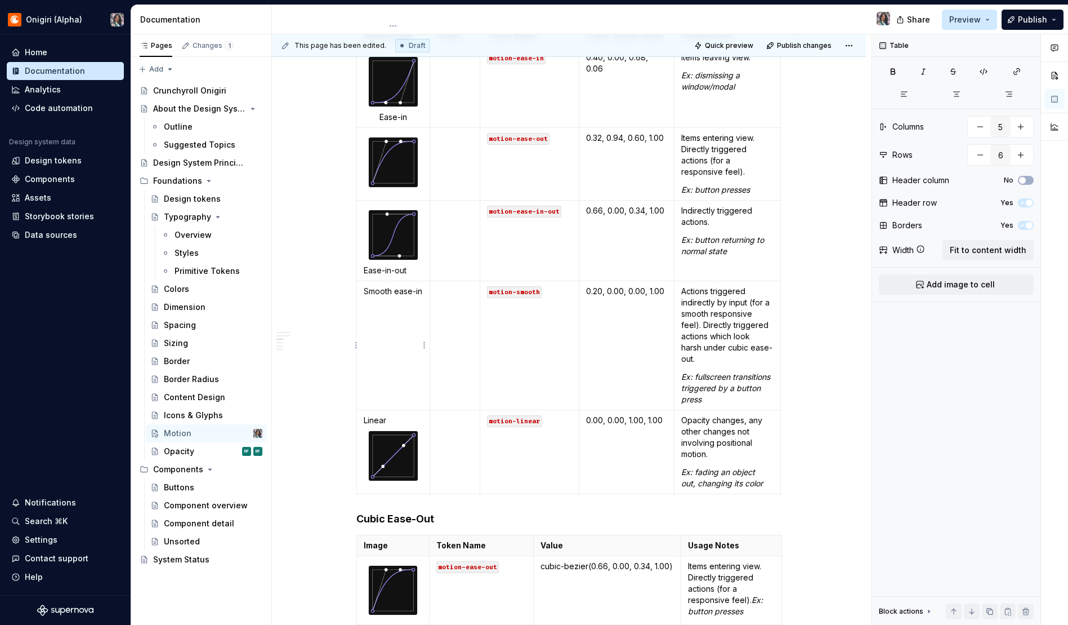
click at [364, 292] on p "Smooth ease-in" at bounding box center [394, 291] width 60 height 11
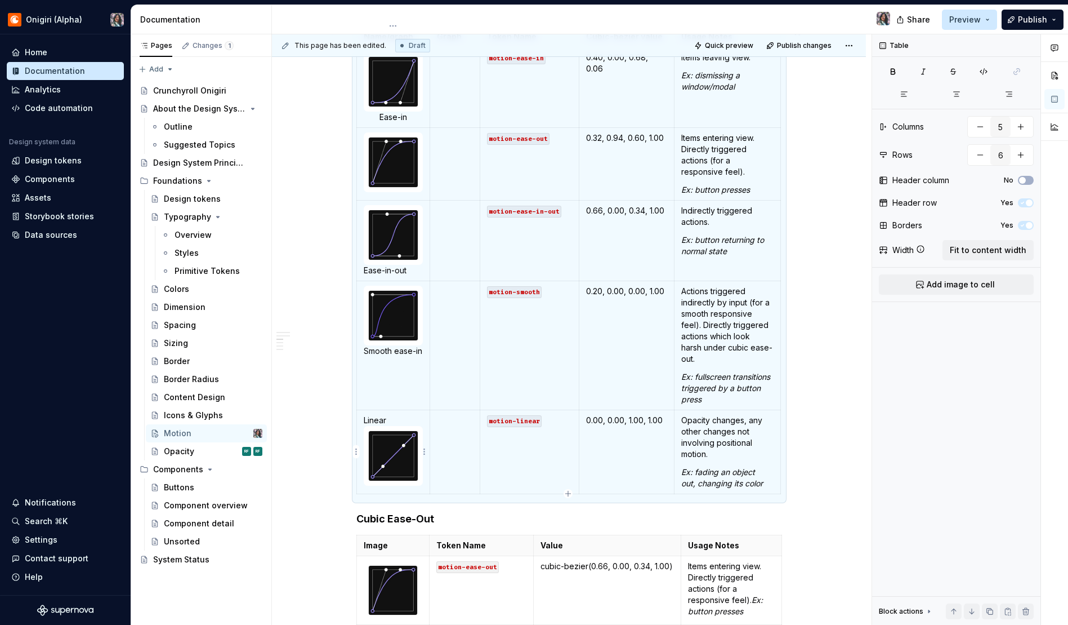
click at [373, 421] on p "Linear" at bounding box center [394, 419] width 60 height 11
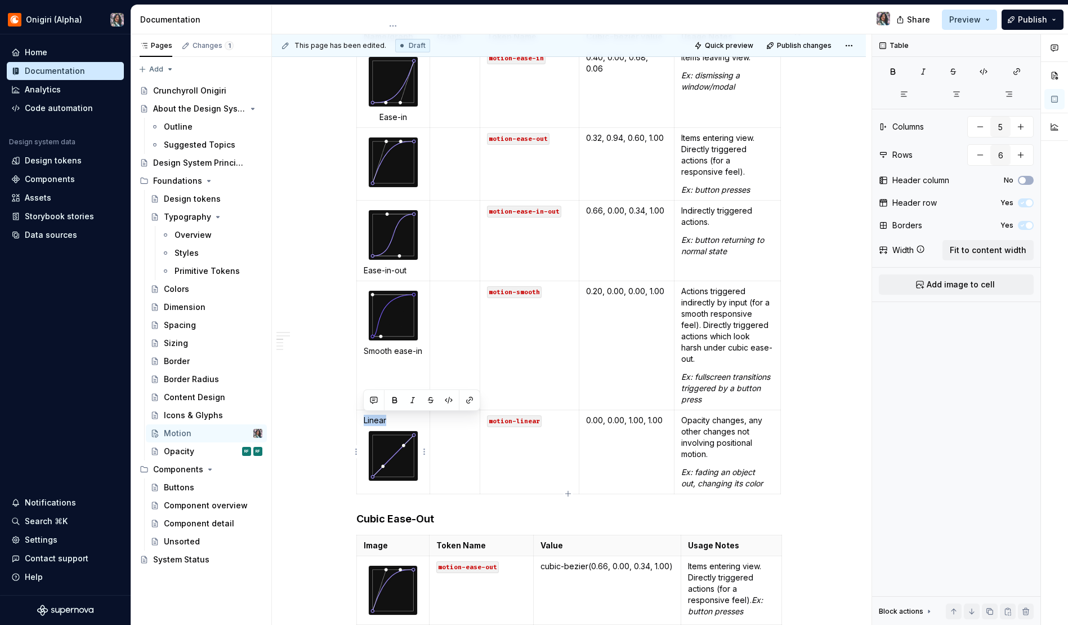
click at [373, 421] on p "Linear" at bounding box center [394, 419] width 60 height 11
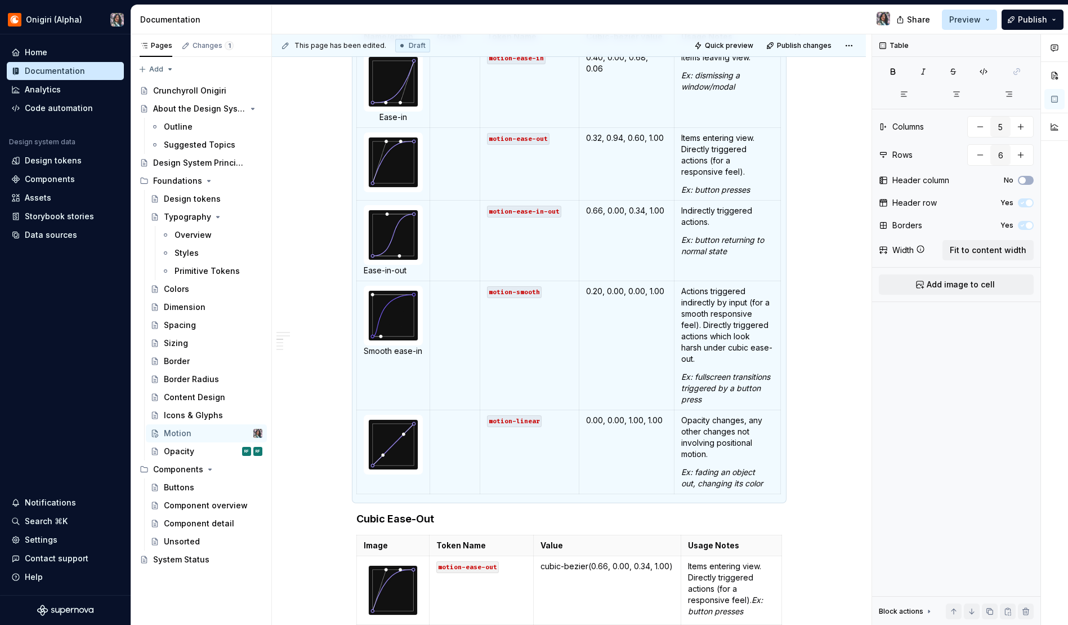
scroll to position [523, 0]
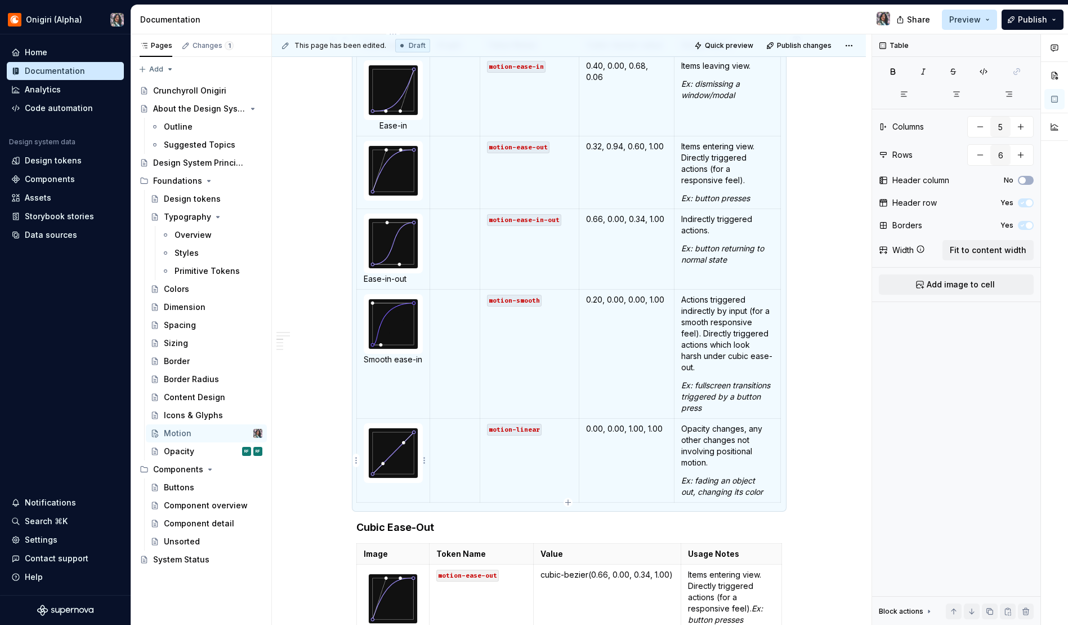
click at [404, 478] on div at bounding box center [393, 452] width 51 height 51
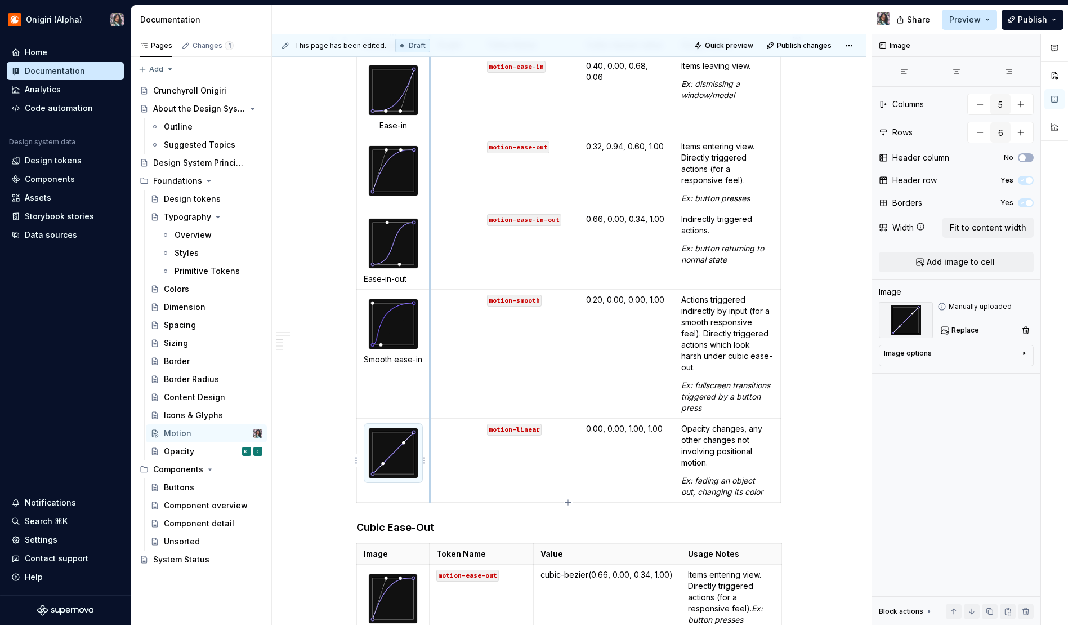
click at [453, 475] on td at bounding box center [455, 460] width 50 height 84
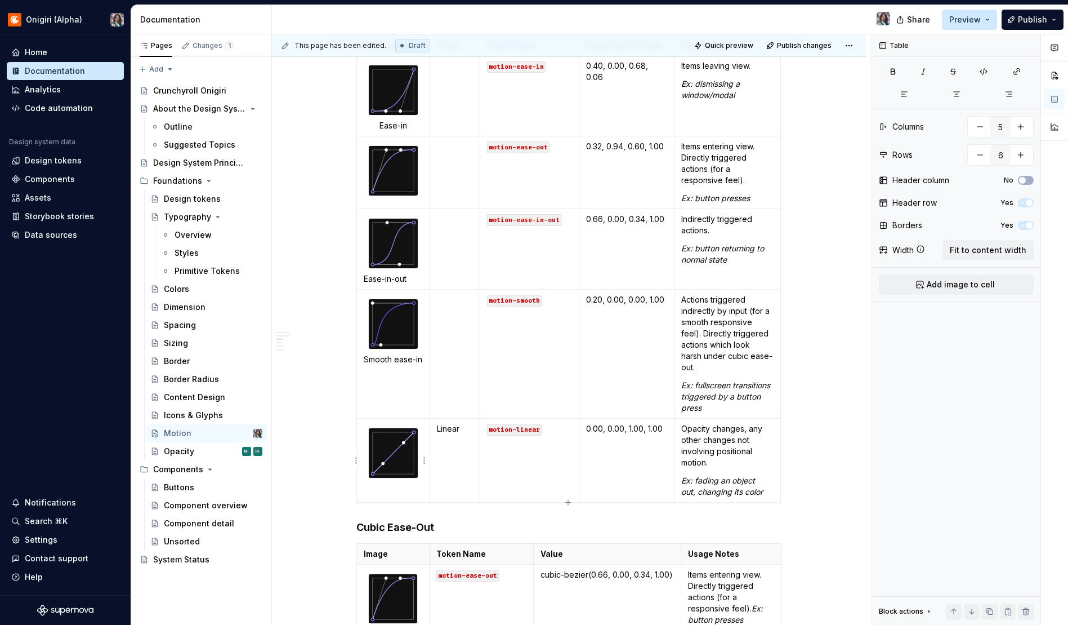
click at [394, 463] on img at bounding box center [394, 453] width 50 height 50
click at [435, 453] on td "Linear" at bounding box center [455, 460] width 50 height 84
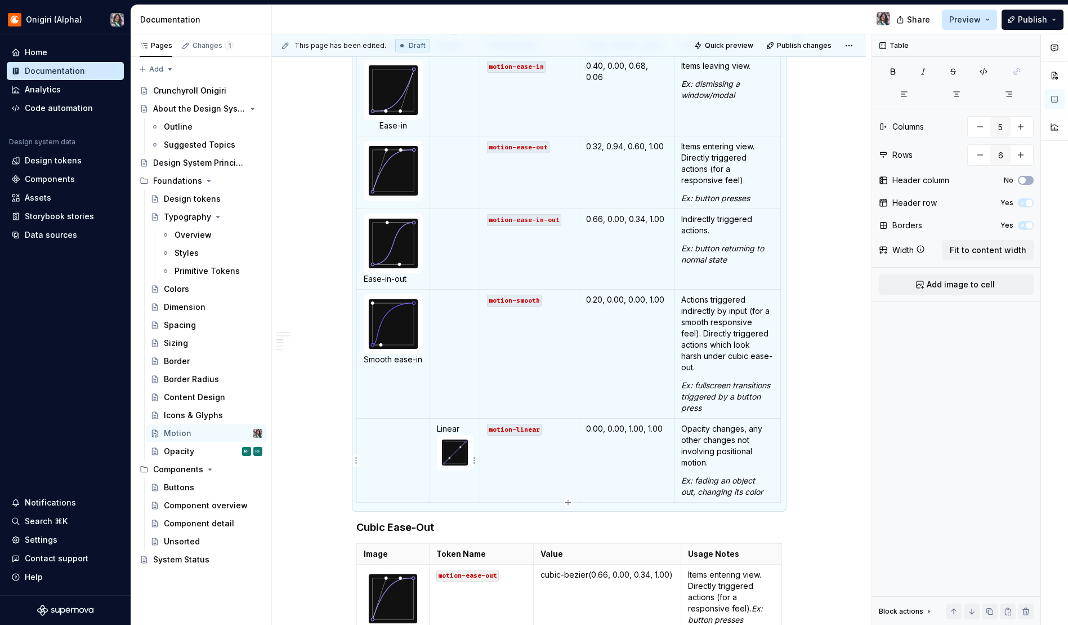
click at [451, 428] on p "Linear" at bounding box center [455, 428] width 36 height 11
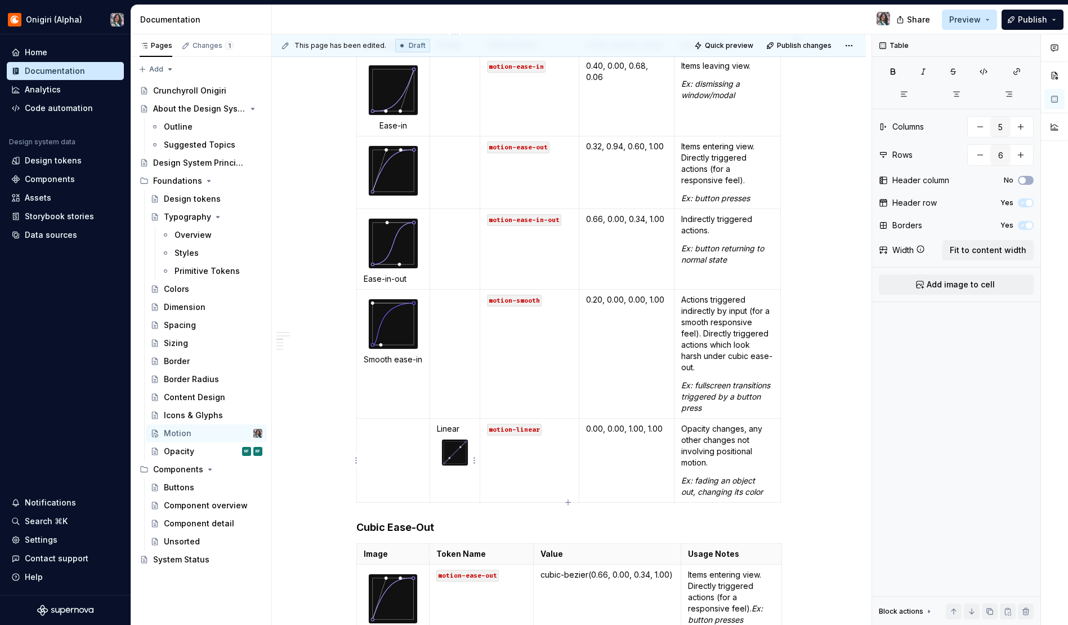
click at [449, 429] on p "Linear" at bounding box center [455, 428] width 36 height 11
click at [395, 440] on td at bounding box center [393, 460] width 74 height 84
click at [453, 454] on img at bounding box center [455, 452] width 26 height 26
click at [364, 429] on p "Linear" at bounding box center [394, 428] width 60 height 11
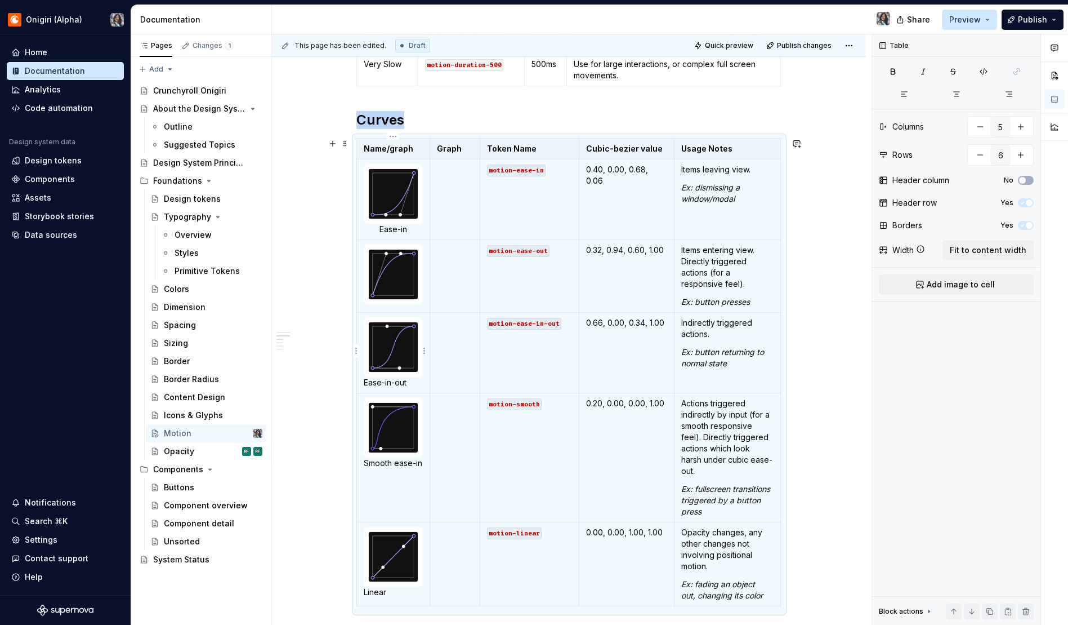
scroll to position [419, 0]
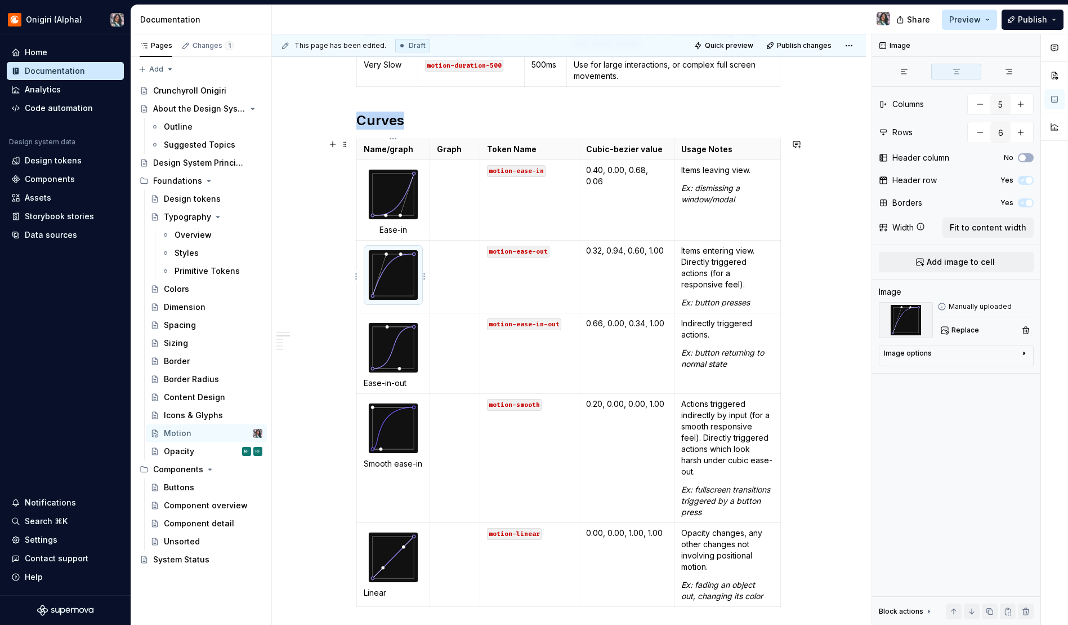
click at [399, 289] on img at bounding box center [394, 275] width 50 height 50
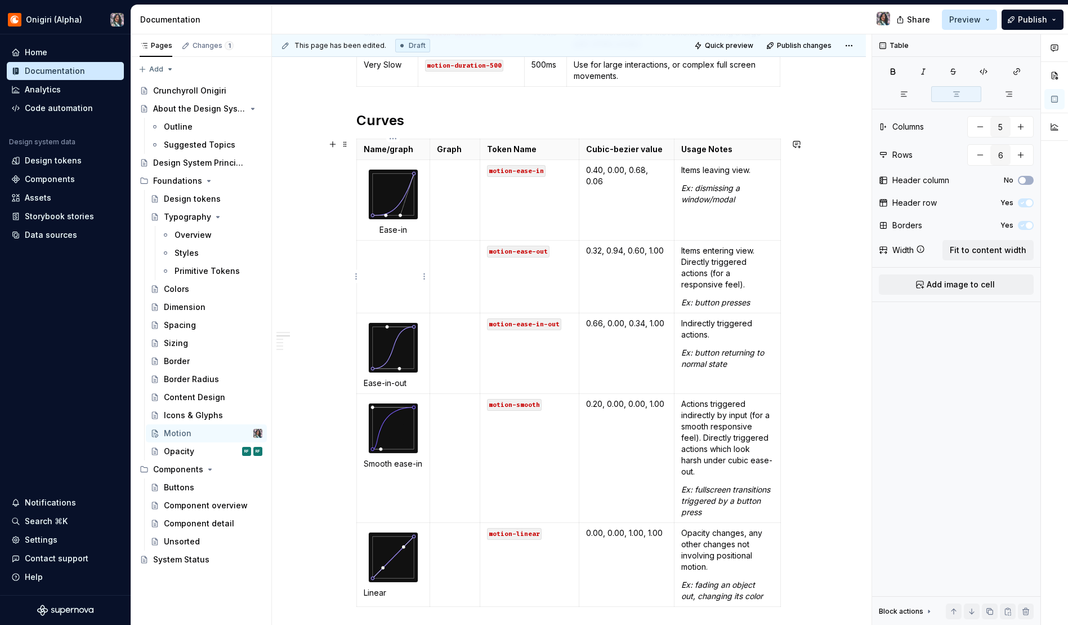
click at [390, 263] on td at bounding box center [393, 276] width 74 height 73
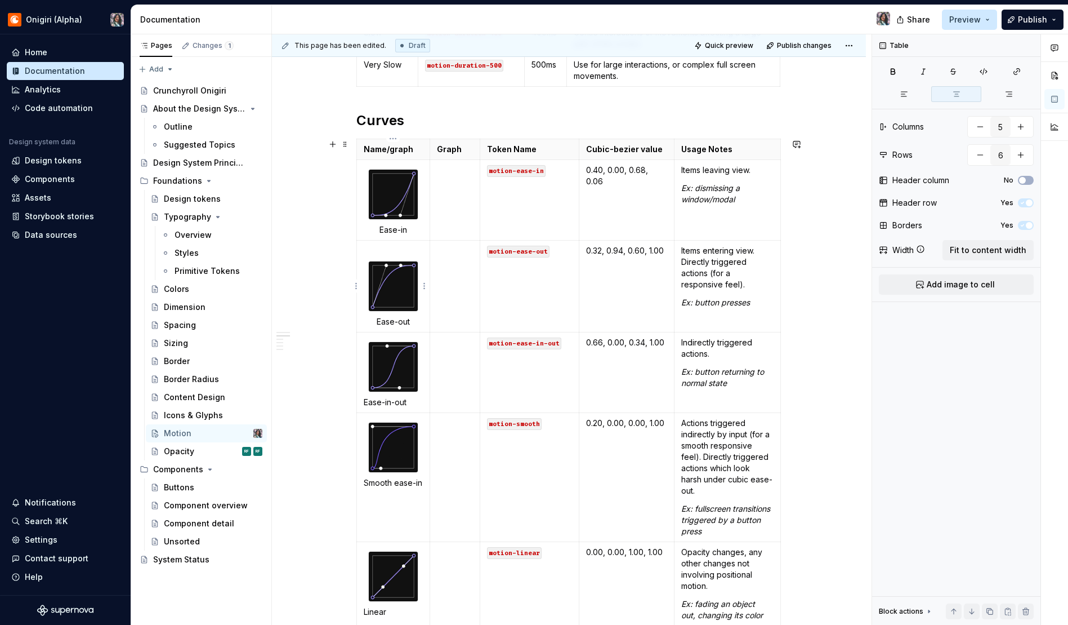
click at [386, 250] on p at bounding box center [394, 250] width 60 height 11
click at [368, 274] on div at bounding box center [393, 286] width 51 height 51
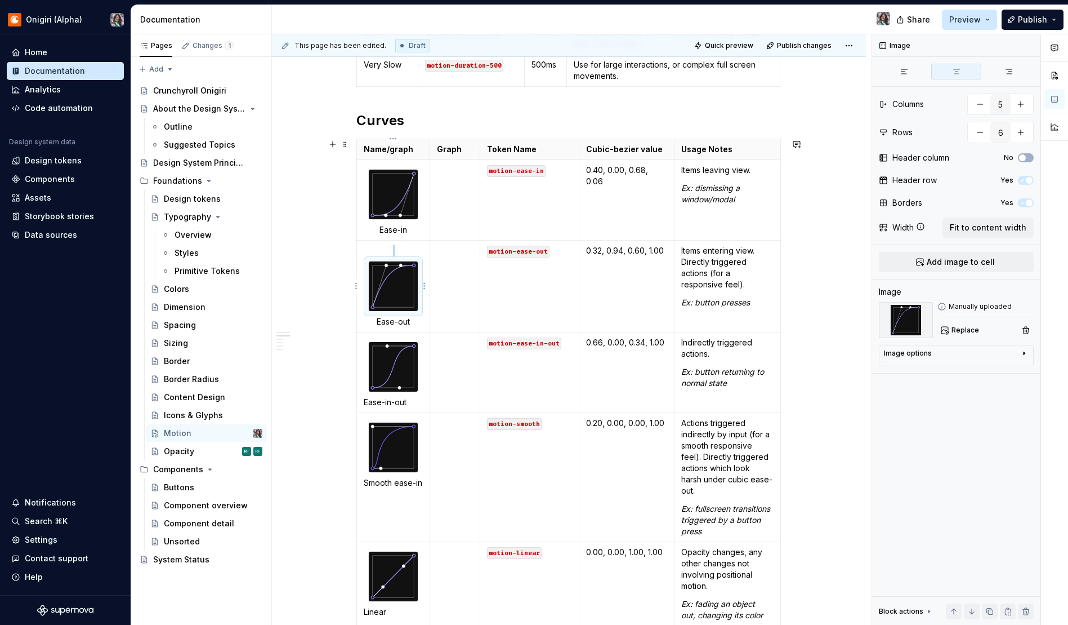
click at [382, 254] on p at bounding box center [394, 250] width 60 height 11
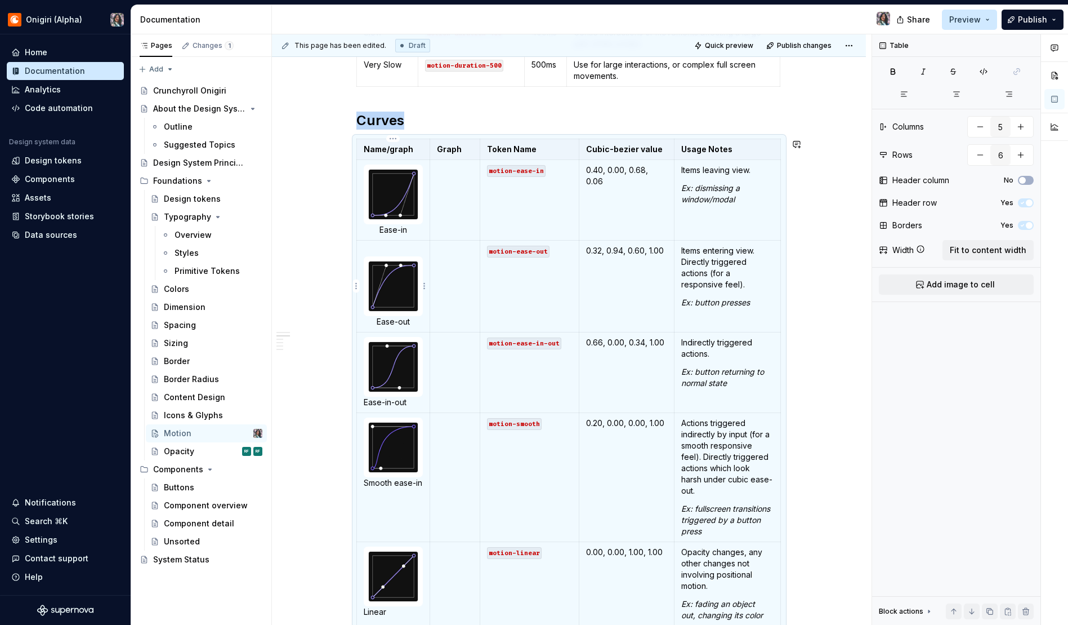
scroll to position [424, 0]
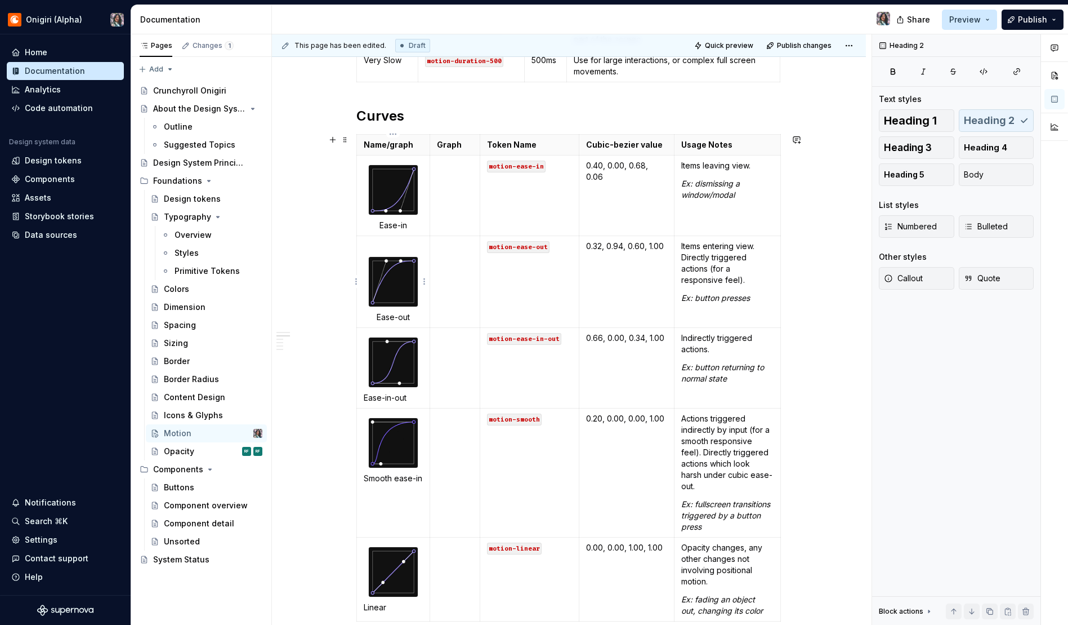
click at [369, 317] on p "Ease-out" at bounding box center [394, 316] width 60 height 11
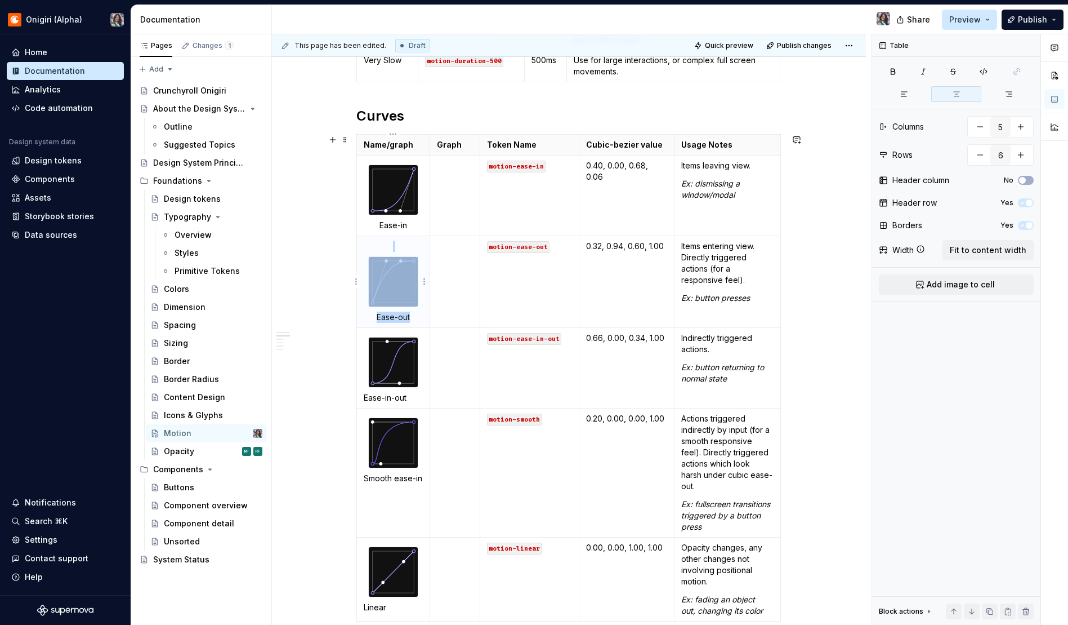
drag, startPoint x: 408, startPoint y: 317, endPoint x: 360, endPoint y: 273, distance: 64.6
click at [360, 273] on td "Ease-out" at bounding box center [393, 281] width 74 height 92
click at [394, 242] on p at bounding box center [394, 245] width 60 height 11
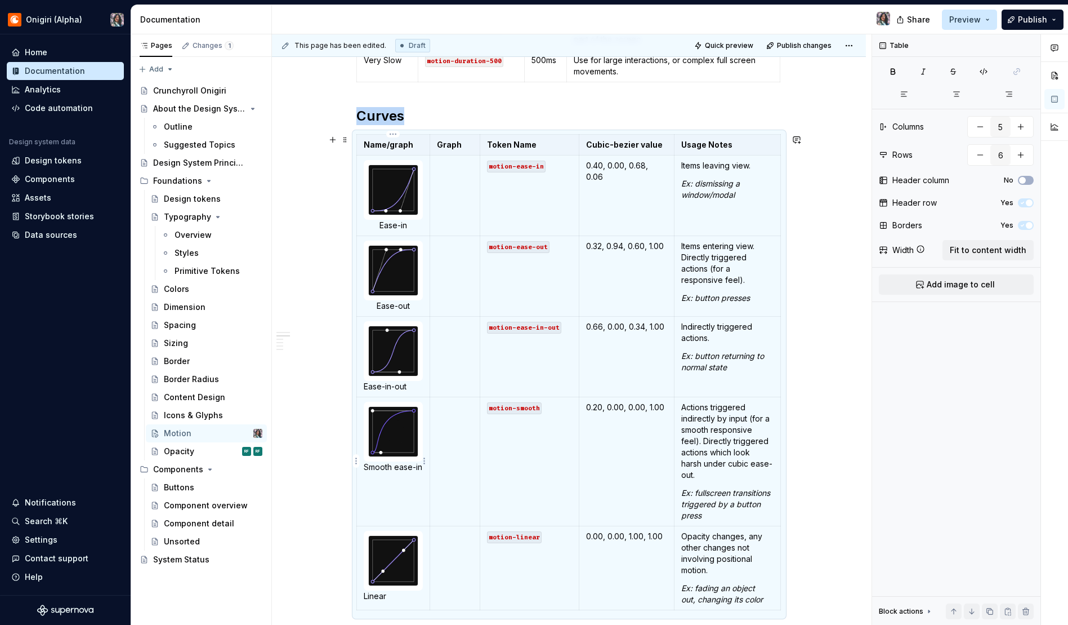
click at [404, 493] on td "Smooth ease-in" at bounding box center [393, 460] width 74 height 129
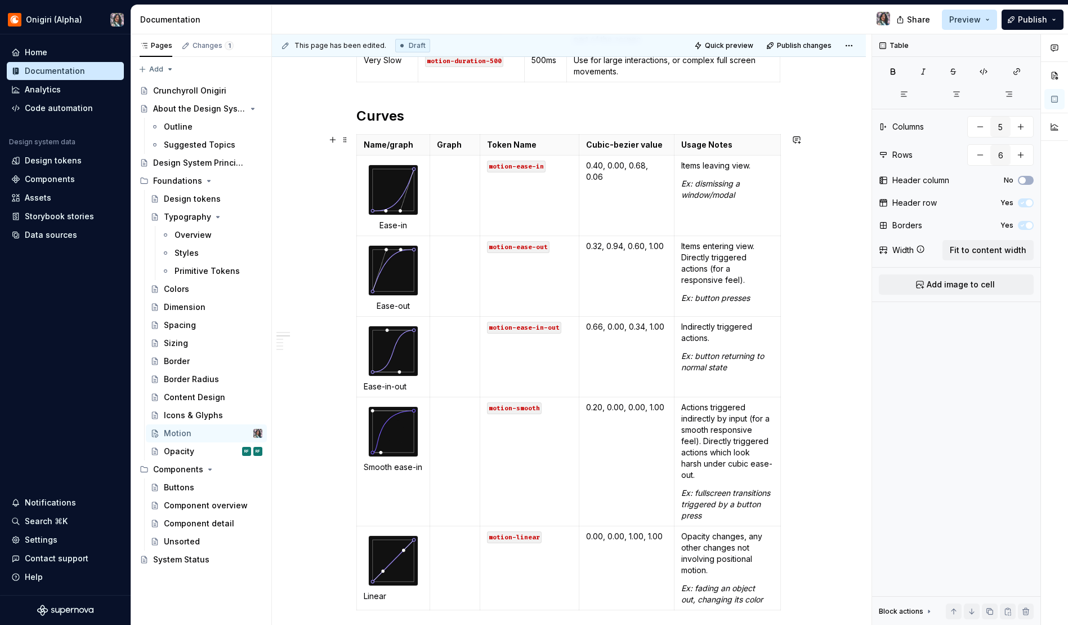
click at [815, 420] on div "Durations Name Token Name Value Usage Notes None motion-duration-0 0ms No movem…" at bounding box center [569, 591] width 594 height 1645
click at [393, 225] on p "Ease-in" at bounding box center [394, 225] width 60 height 11
click at [393, 227] on p "Ease-in" at bounding box center [394, 225] width 60 height 11
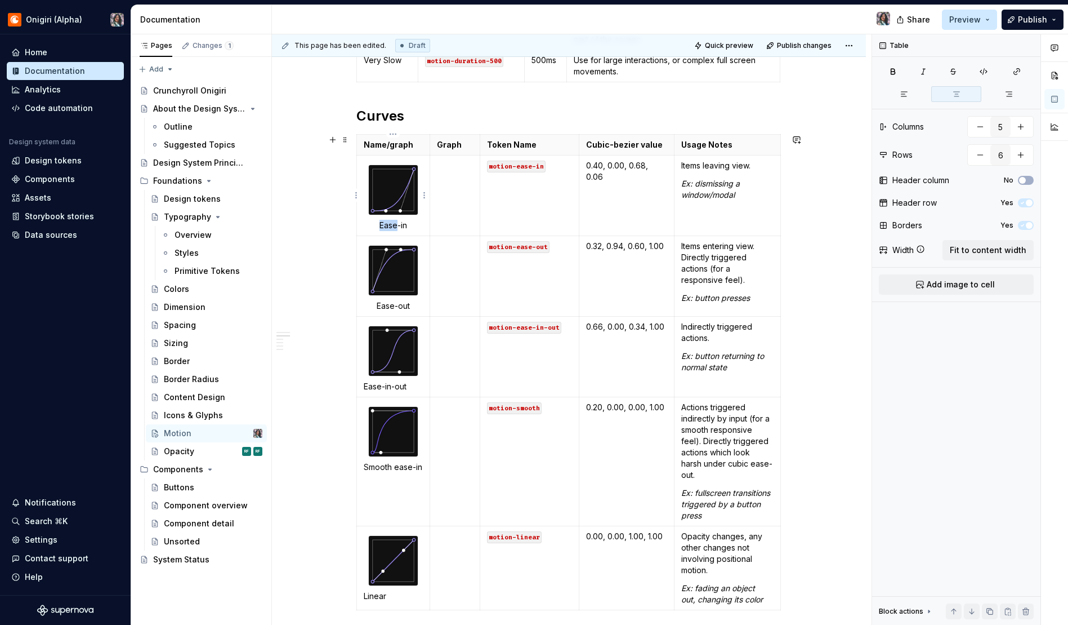
click at [393, 227] on p "Ease-in" at bounding box center [394, 225] width 60 height 11
click at [386, 226] on p "Ease-in" at bounding box center [394, 225] width 60 height 11
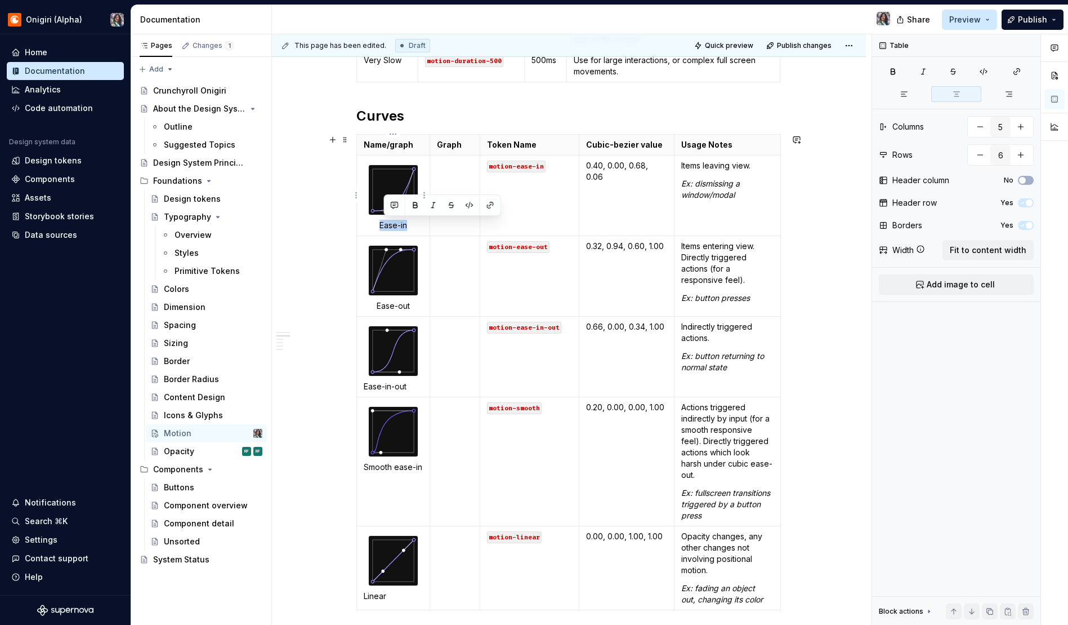
drag, startPoint x: 405, startPoint y: 225, endPoint x: 375, endPoint y: 225, distance: 30.4
click at [375, 225] on p "Ease-in" at bounding box center [394, 225] width 60 height 11
drag, startPoint x: 398, startPoint y: 306, endPoint x: 375, endPoint y: 313, distance: 23.9
click at [371, 306] on p "Ease-out" at bounding box center [394, 305] width 60 height 11
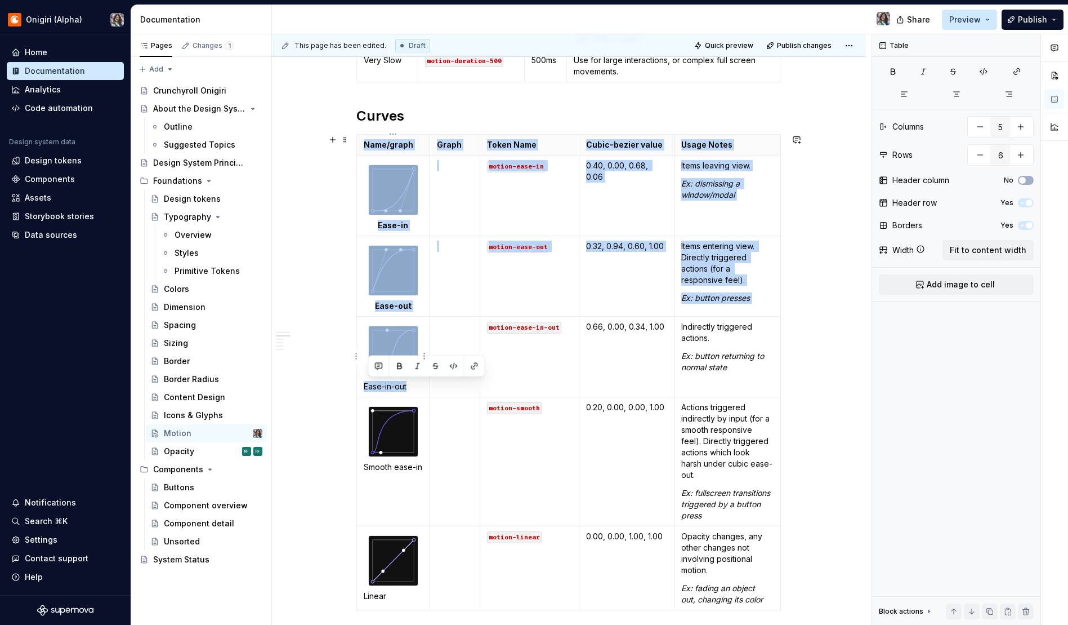
drag, startPoint x: 391, startPoint y: 386, endPoint x: 354, endPoint y: 388, distance: 37.2
click at [354, 388] on div "Durations Name Token Name Value Usage Notes None motion-duration-0 0ms No movem…" at bounding box center [569, 591] width 594 height 1645
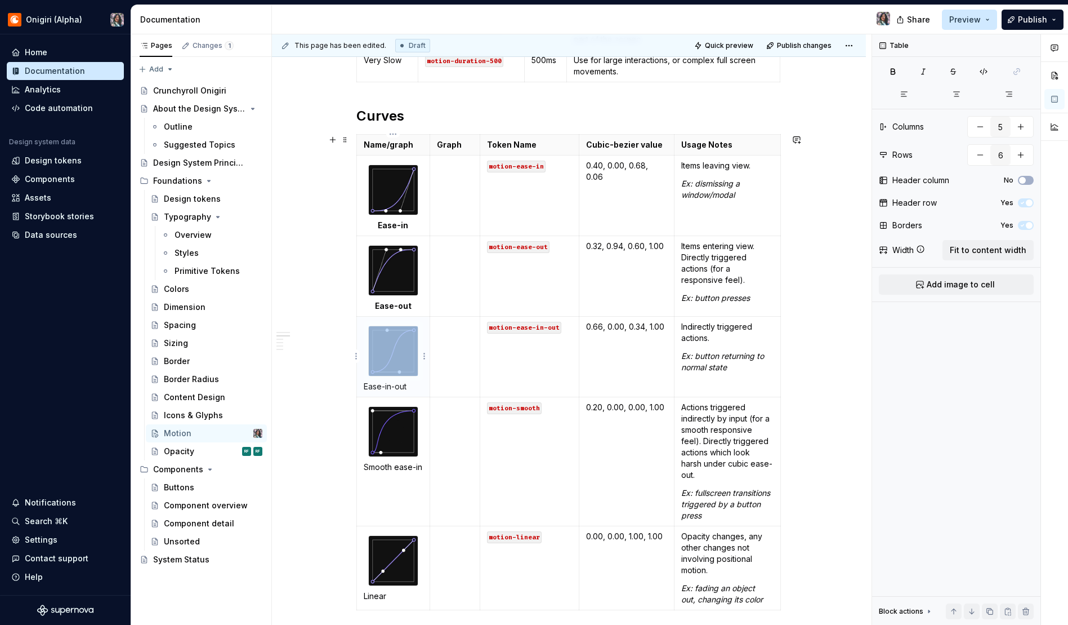
click at [389, 386] on p "Ease-in-out" at bounding box center [394, 386] width 60 height 11
drag, startPoint x: 403, startPoint y: 386, endPoint x: 356, endPoint y: 389, distance: 46.3
click at [356, 389] on td "Ease-in-out" at bounding box center [393, 356] width 74 height 81
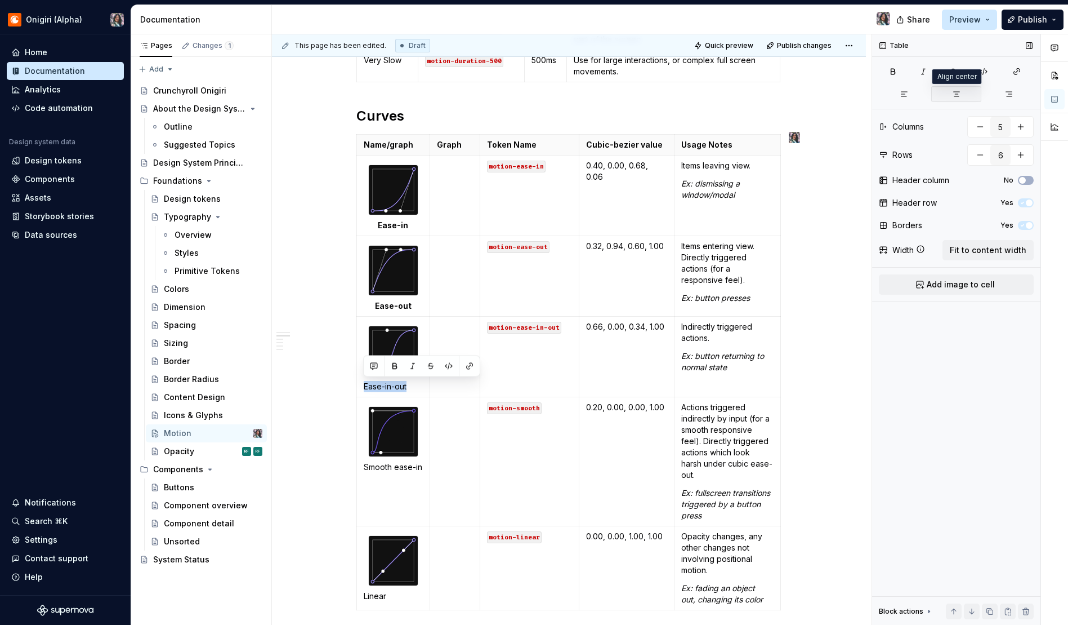
click at [953, 96] on icon "button" at bounding box center [956, 94] width 9 height 9
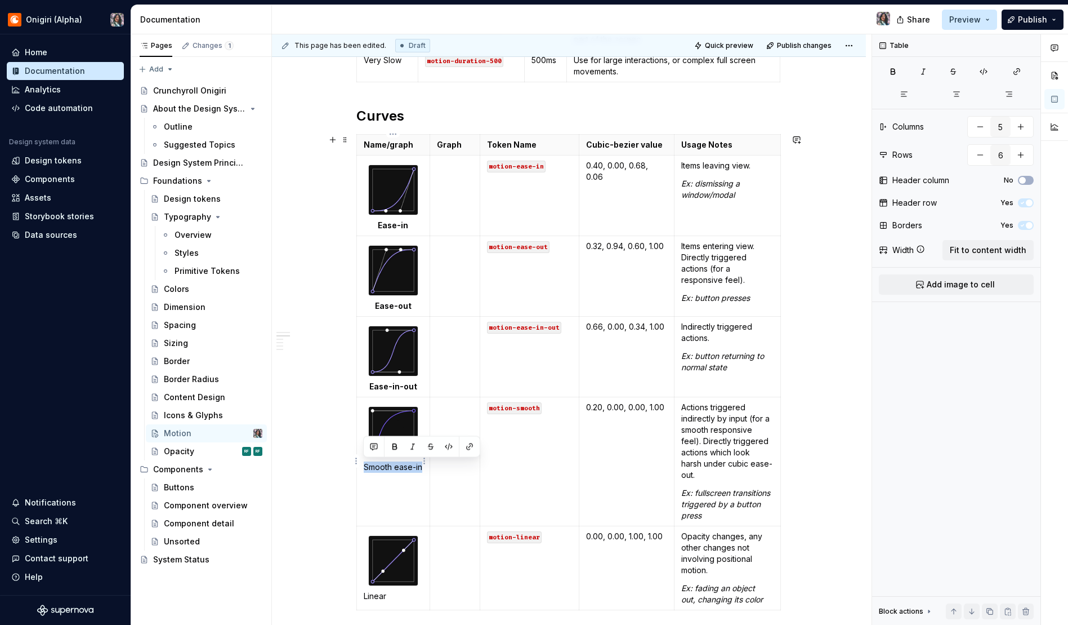
drag, startPoint x: 421, startPoint y: 467, endPoint x: 362, endPoint y: 470, distance: 59.2
click at [362, 470] on td "Smooth ease-in" at bounding box center [393, 460] width 74 height 129
click at [895, 72] on icon "button" at bounding box center [893, 71] width 9 height 9
click at [382, 500] on td "Smooth ease-in" at bounding box center [393, 460] width 74 height 129
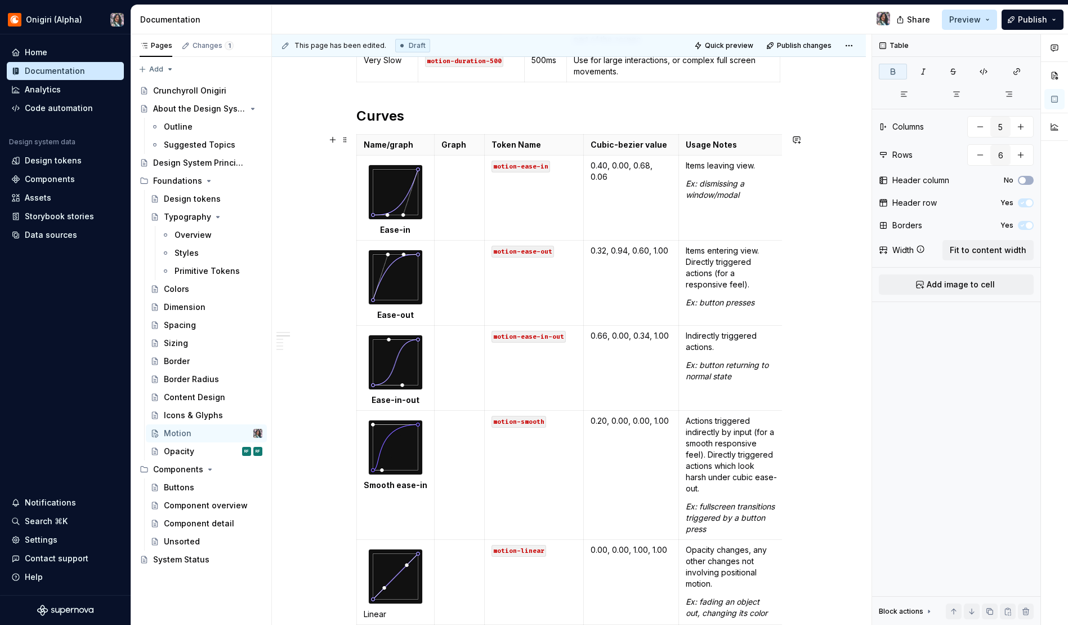
scroll to position [521, 0]
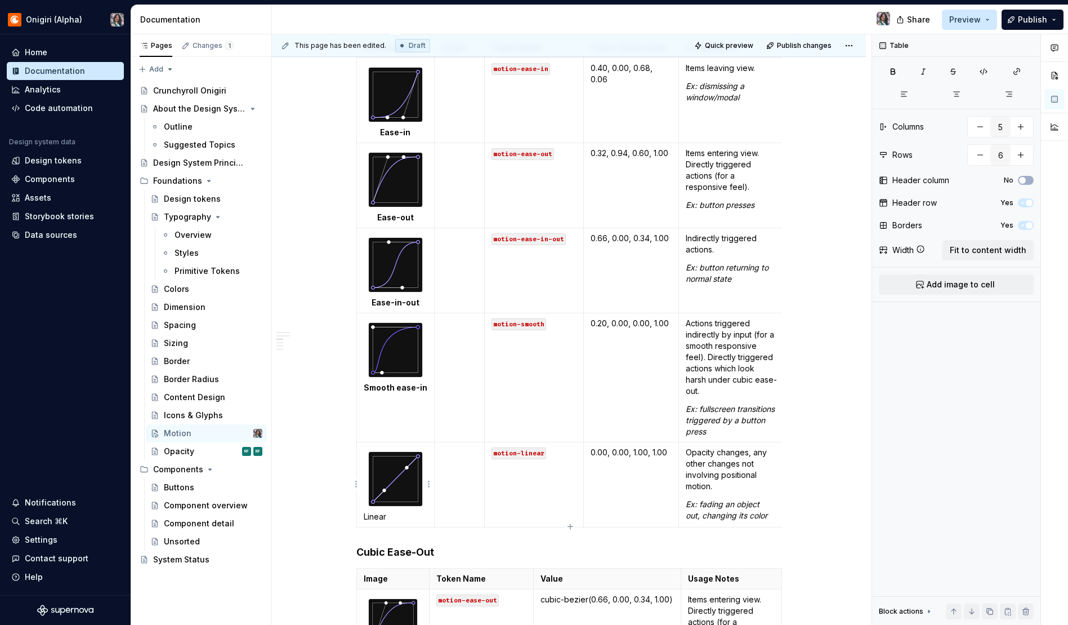
click at [384, 519] on p "Linear" at bounding box center [396, 516] width 64 height 11
click at [953, 95] on icon "button" at bounding box center [956, 94] width 9 height 9
click at [329, 416] on div "Durations Name Token Name Value Usage Notes None motion-duration-0 0ms No movem…" at bounding box center [569, 502] width 594 height 1660
click at [461, 463] on td at bounding box center [460, 484] width 50 height 85
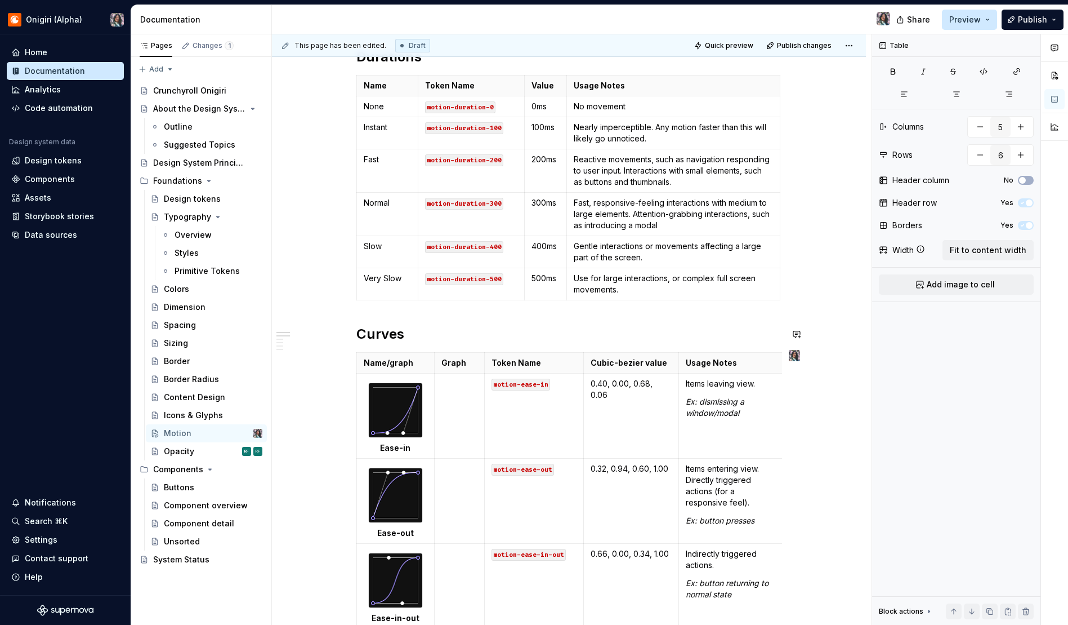
scroll to position [287, 0]
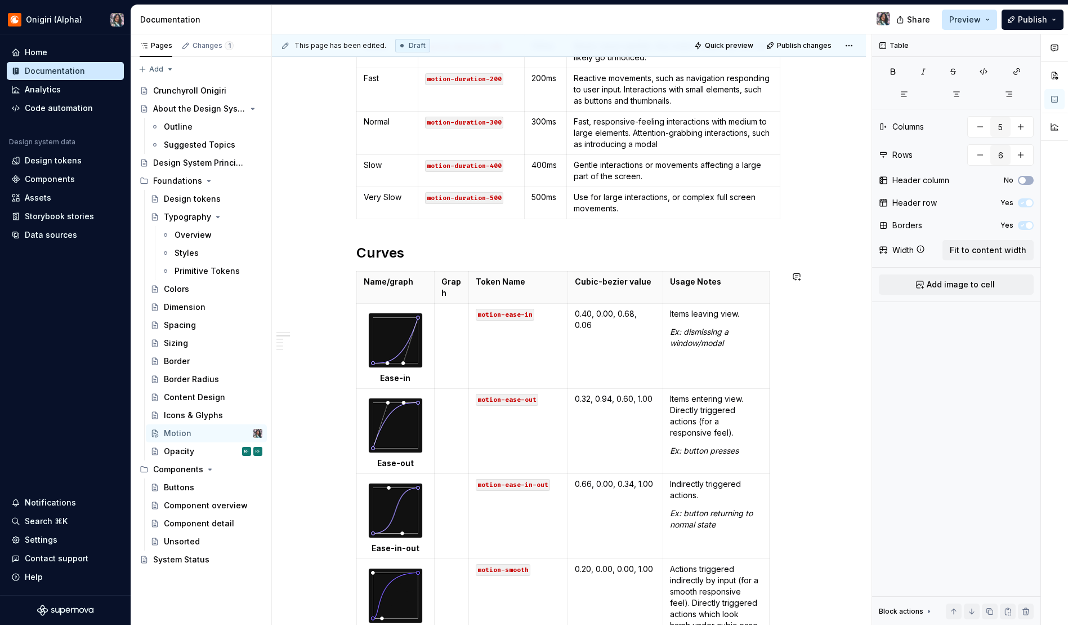
type textarea "*"
click at [447, 269] on html "Onigiri (Alpha) Home Documentation Analytics Code automation Design system data…" at bounding box center [534, 312] width 1068 height 625
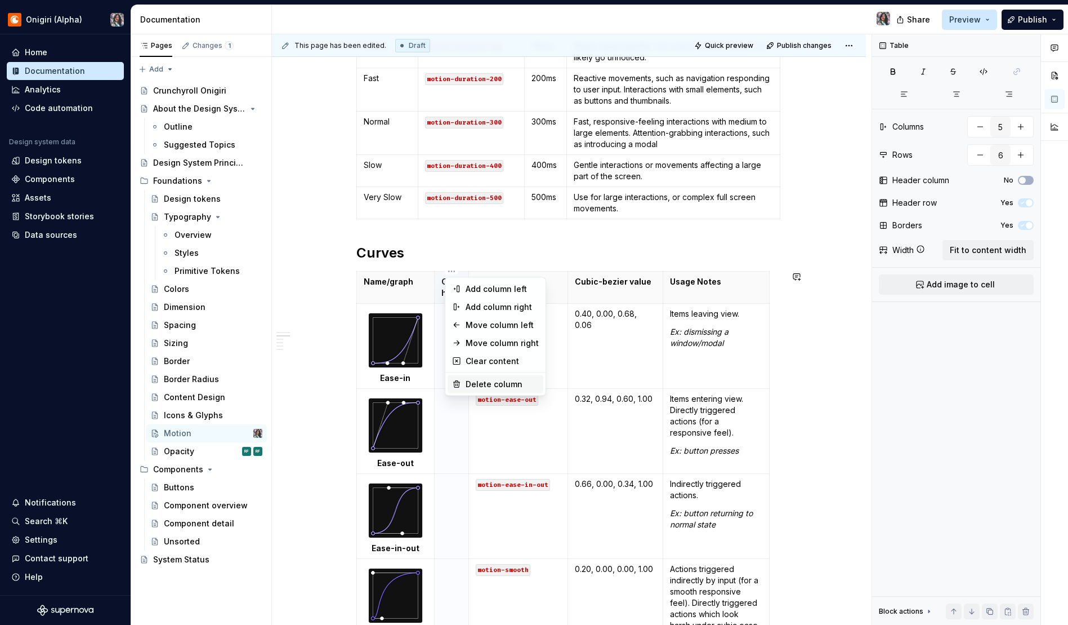
click at [487, 377] on div "Delete column" at bounding box center [496, 384] width 96 height 18
type input "4"
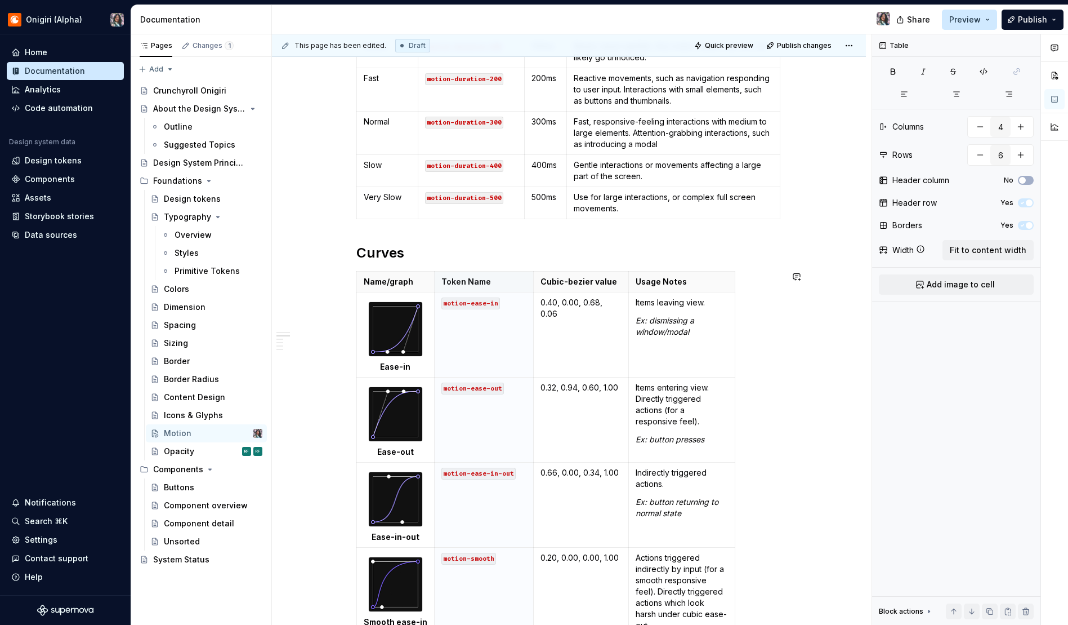
scroll to position [356, 0]
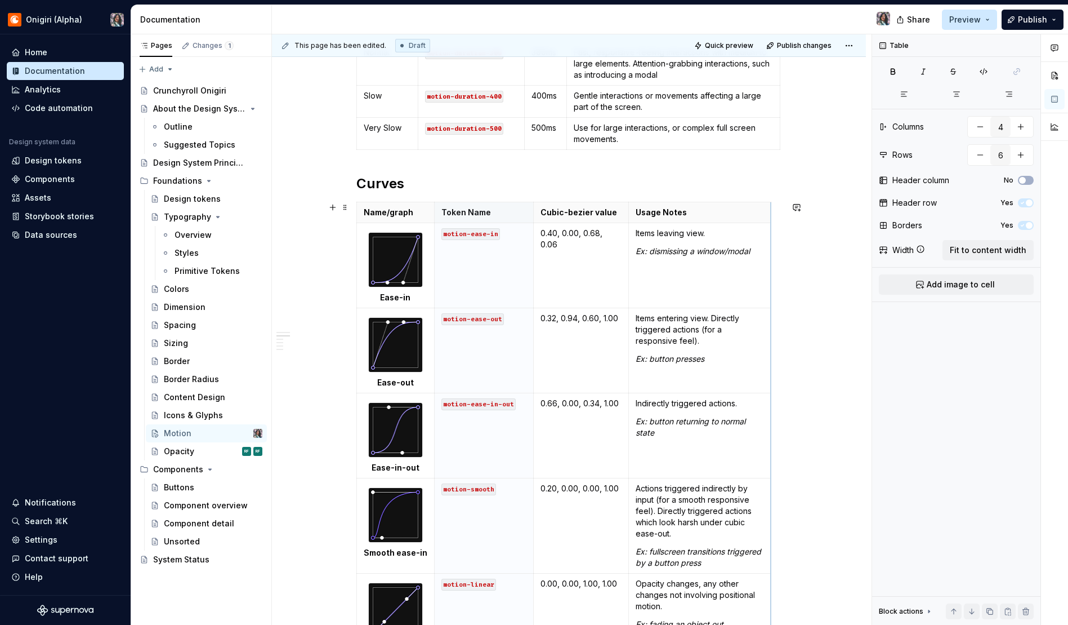
drag, startPoint x: 734, startPoint y: 216, endPoint x: 770, endPoint y: 220, distance: 36.3
drag, startPoint x: 628, startPoint y: 213, endPoint x: 638, endPoint y: 215, distance: 9.8
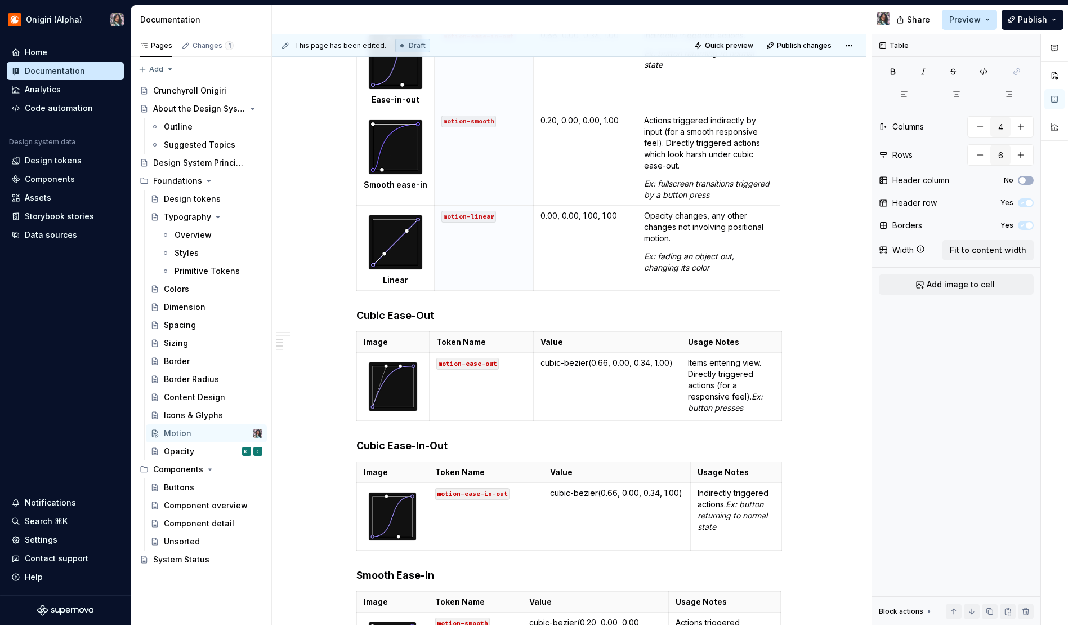
scroll to position [771, 0]
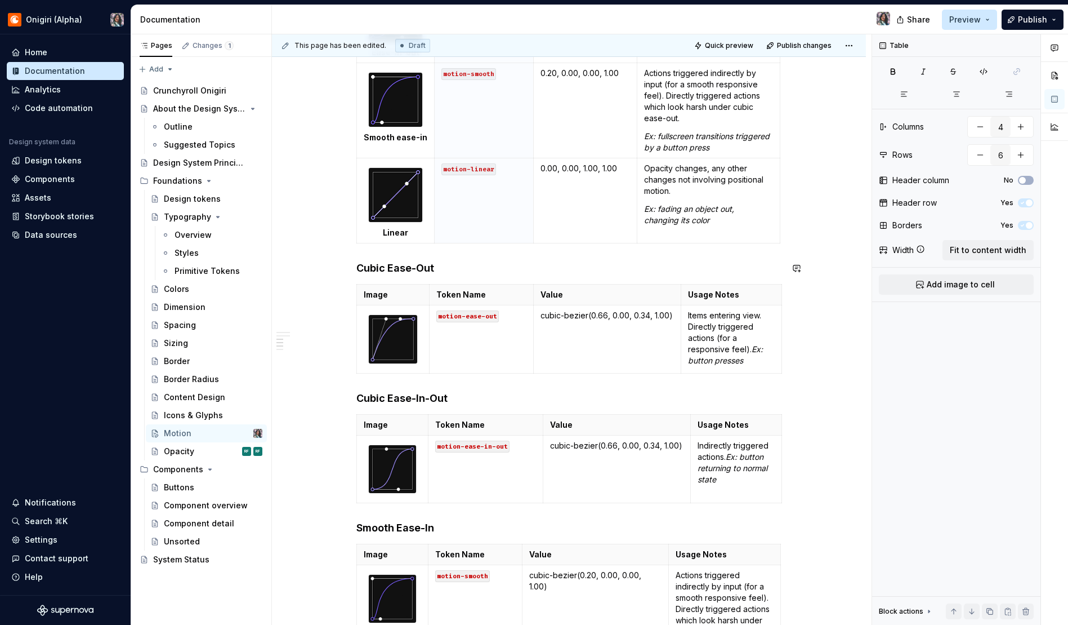
type input "2"
click at [389, 275] on div "Durations Name Token Name Value Usage Notes None motion-duration-0 0ms No movem…" at bounding box center [569, 148] width 426 height 1398
click at [345, 269] on span at bounding box center [345, 268] width 9 height 16
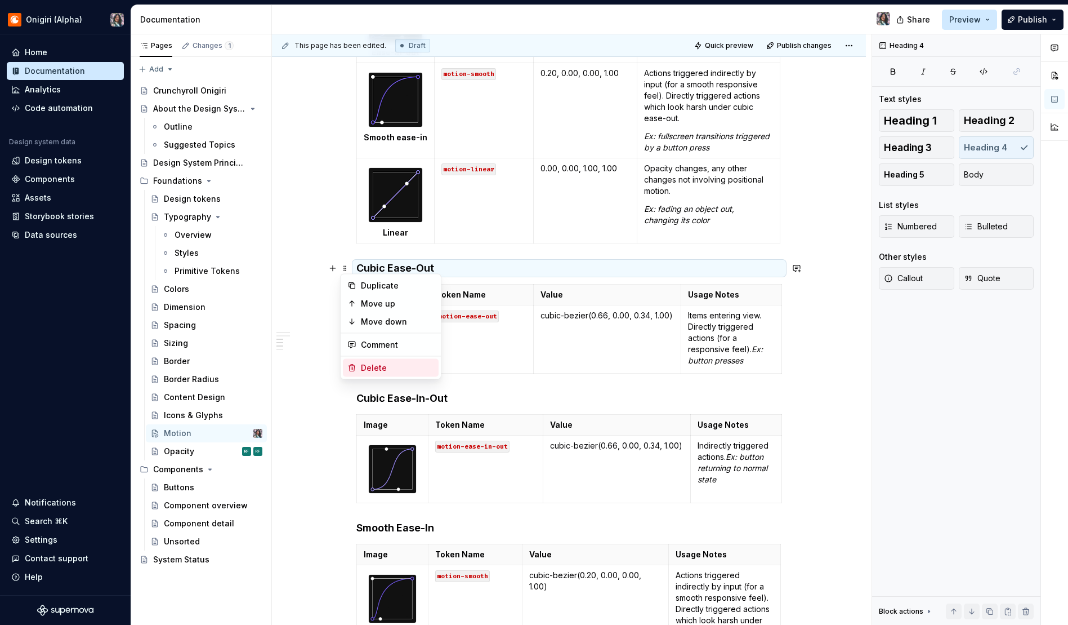
click at [374, 369] on div "Delete" at bounding box center [397, 367] width 73 height 11
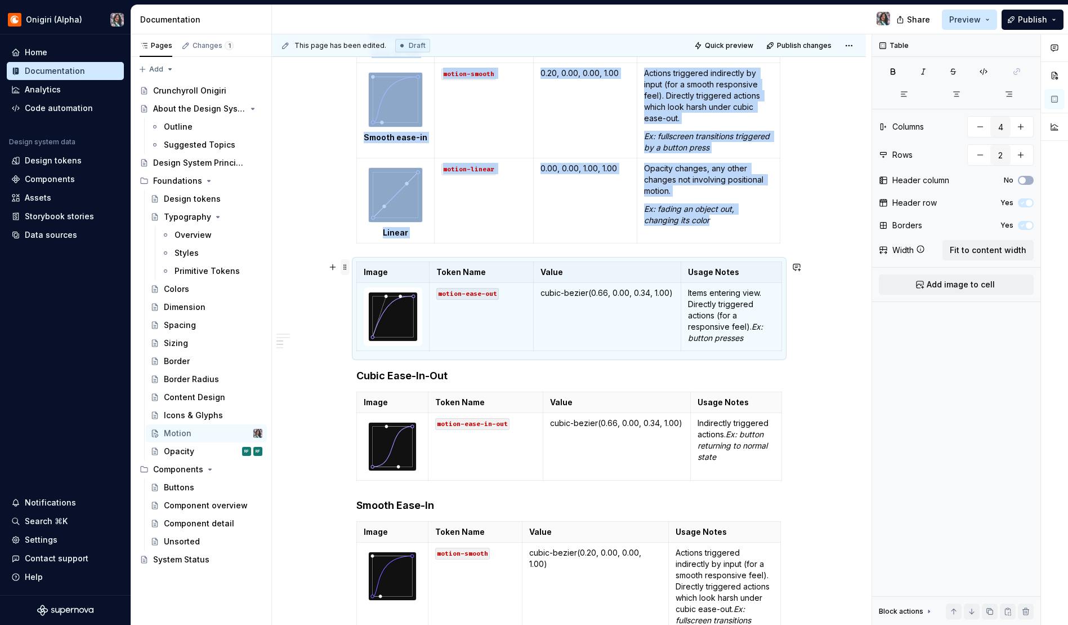
click at [343, 266] on span at bounding box center [345, 267] width 9 height 16
click at [372, 359] on div "Delete" at bounding box center [391, 367] width 96 height 18
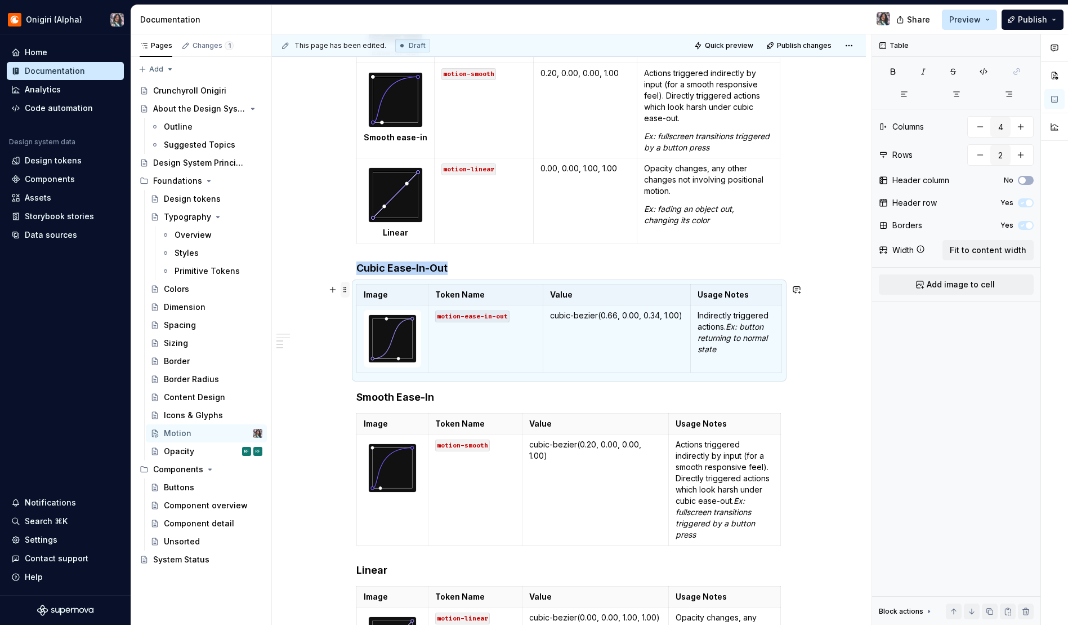
click at [342, 285] on span at bounding box center [345, 290] width 9 height 16
click at [364, 387] on div "Delete" at bounding box center [397, 389] width 73 height 11
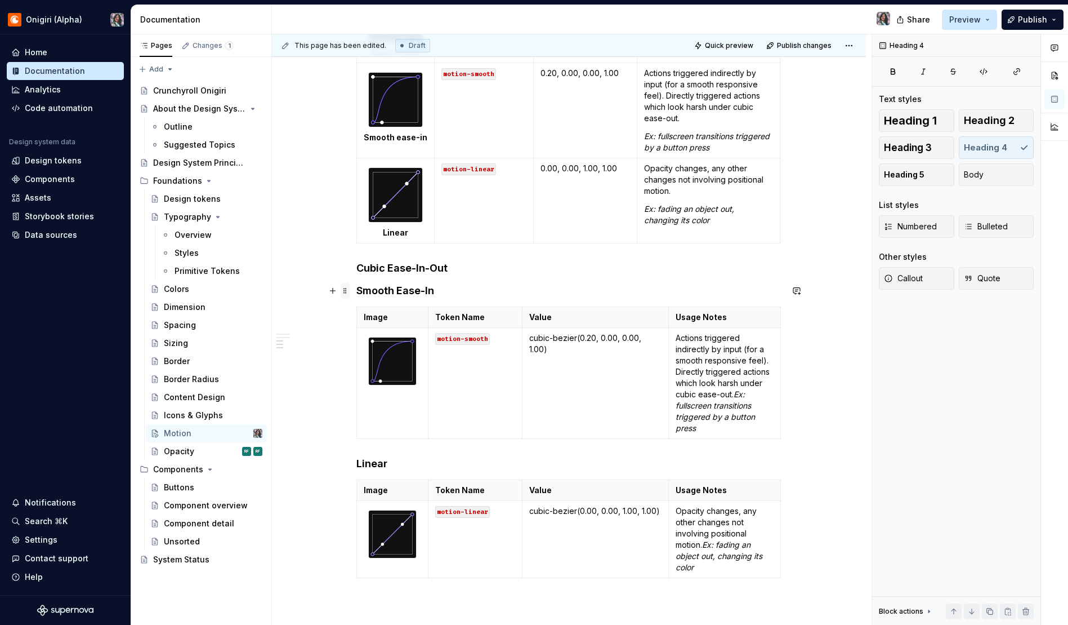
click at [344, 289] on span at bounding box center [345, 291] width 9 height 16
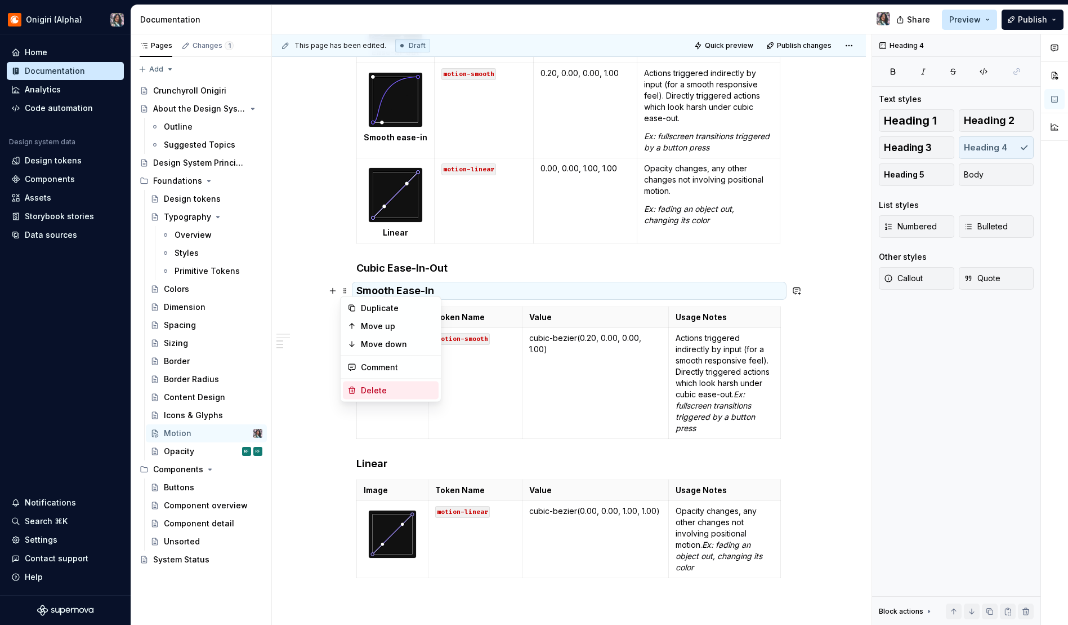
click at [364, 391] on div "Delete" at bounding box center [397, 390] width 73 height 11
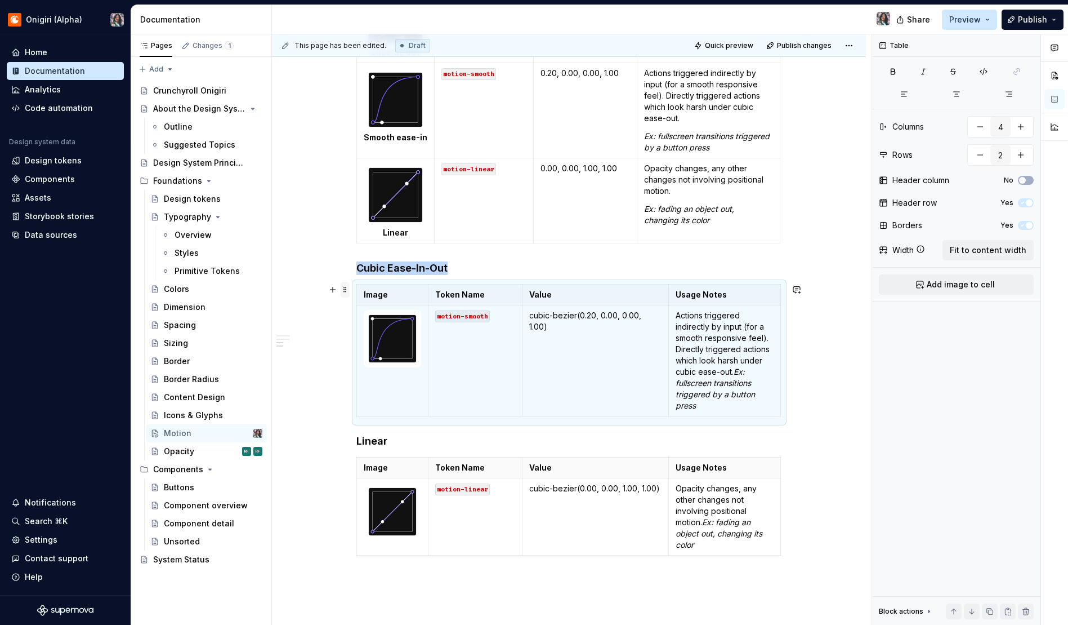
click at [341, 289] on span at bounding box center [345, 290] width 9 height 16
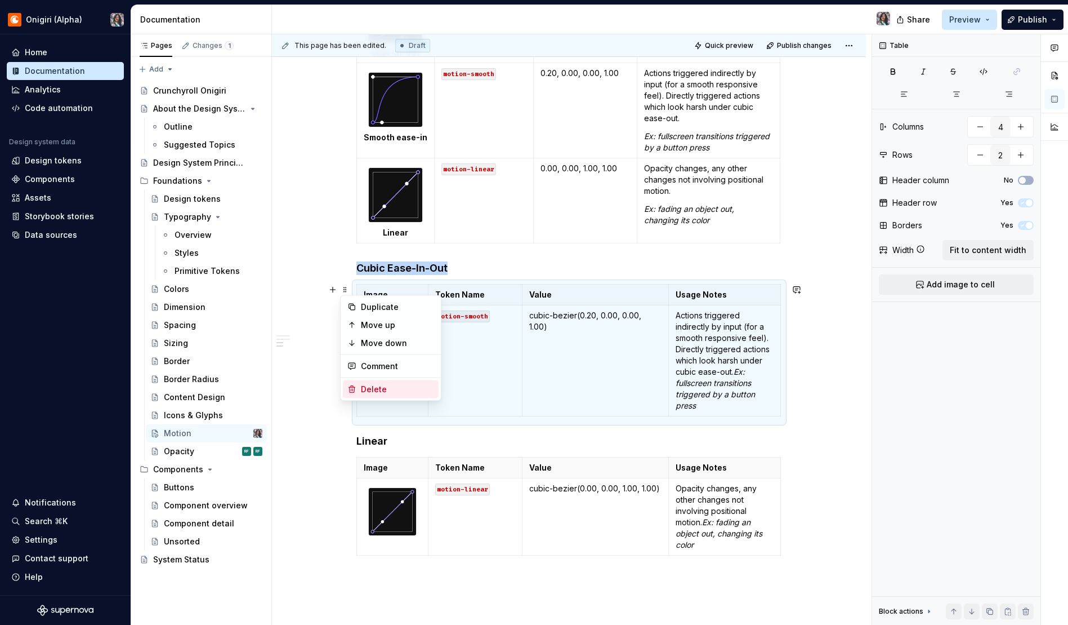
click at [368, 384] on div "Delete" at bounding box center [397, 389] width 73 height 11
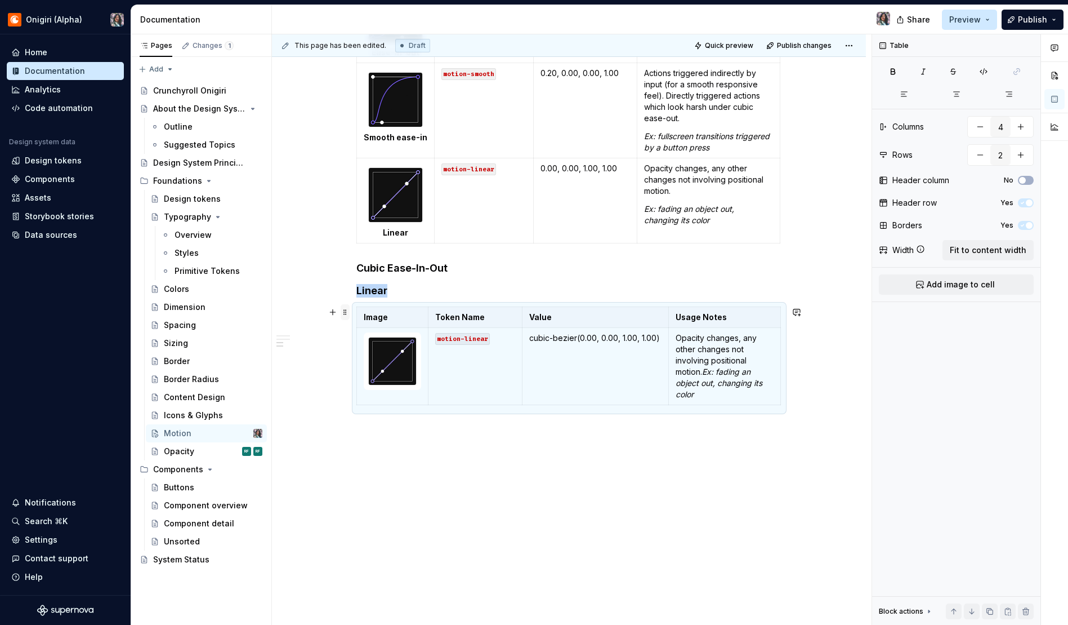
click at [344, 311] on span at bounding box center [345, 312] width 9 height 16
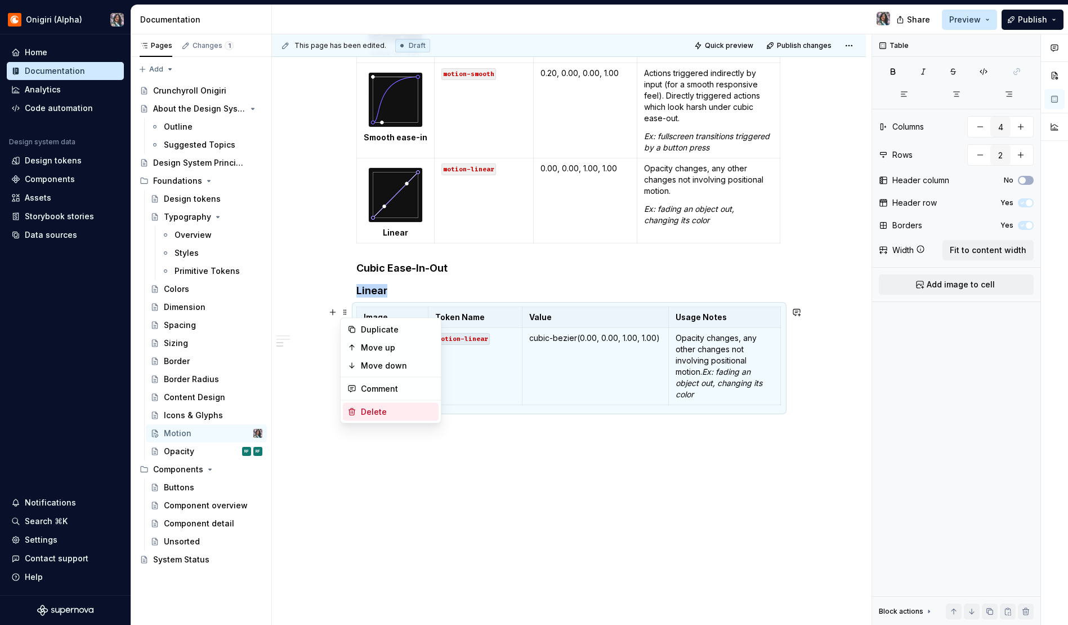
click at [378, 414] on div "Delete" at bounding box center [397, 411] width 73 height 11
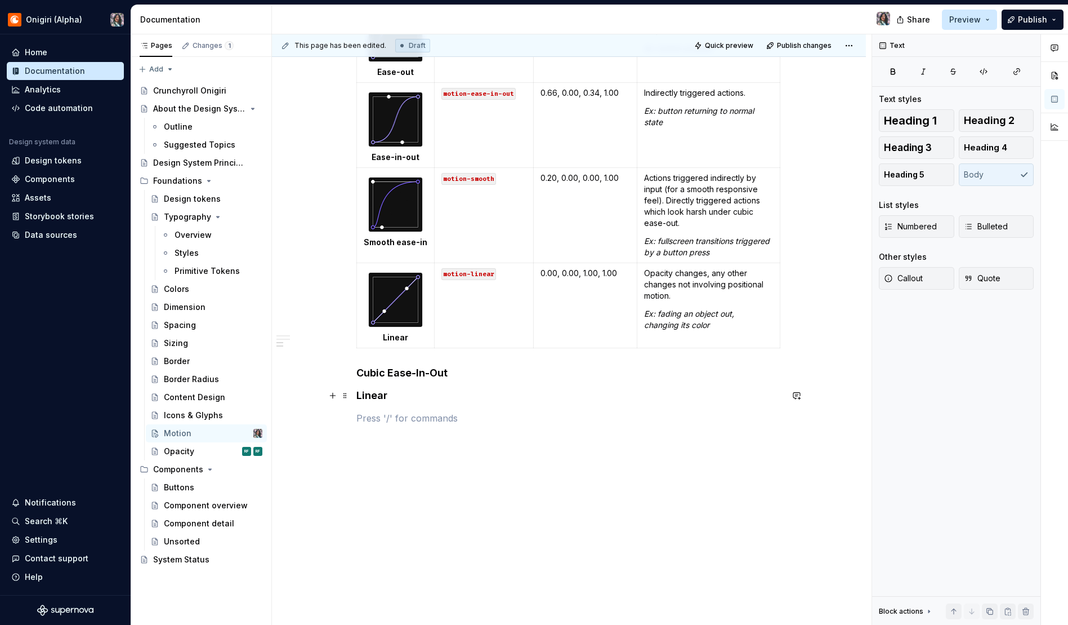
click at [376, 394] on h4 "Linear" at bounding box center [569, 396] width 426 height 14
click at [346, 394] on span at bounding box center [345, 395] width 9 height 16
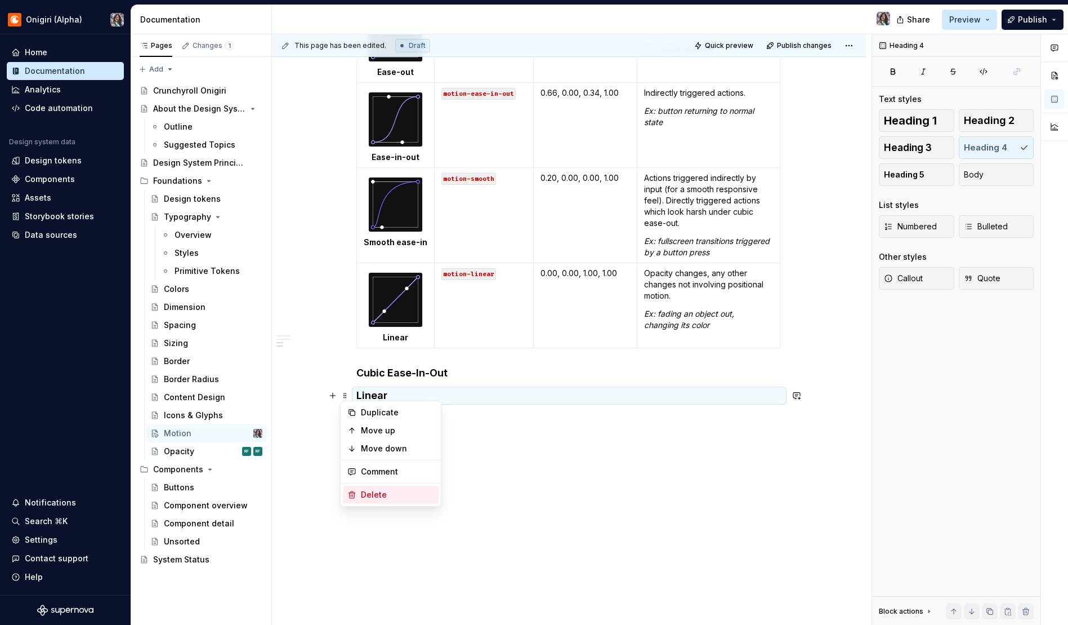
click at [355, 490] on icon at bounding box center [351, 494] width 9 height 9
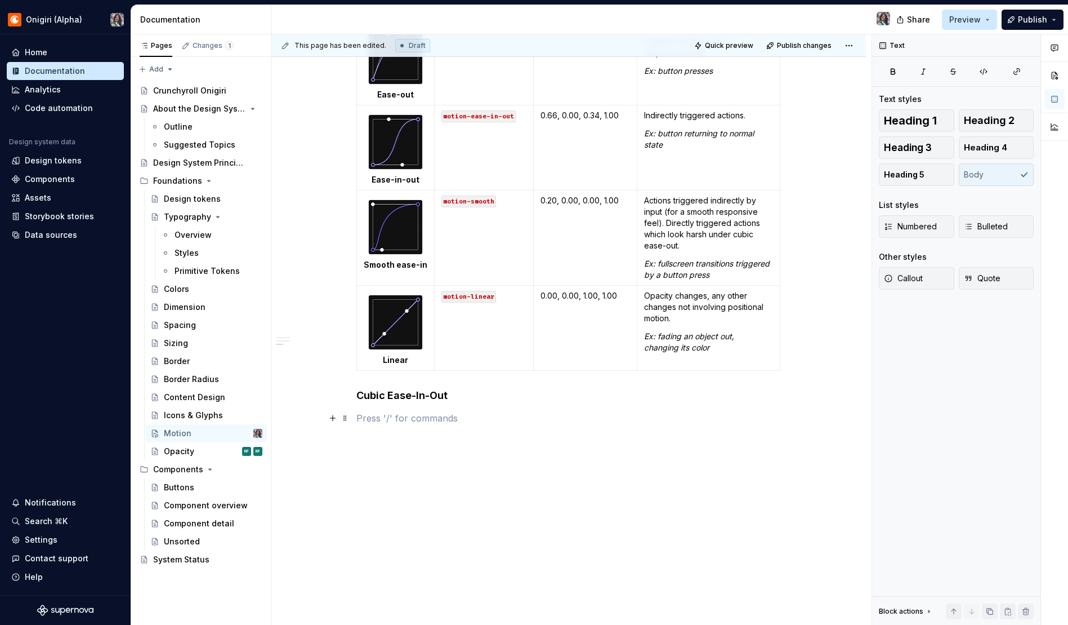
scroll to position [644, 0]
click at [369, 399] on h4 "Cubic Ease-In-Out" at bounding box center [569, 396] width 426 height 14
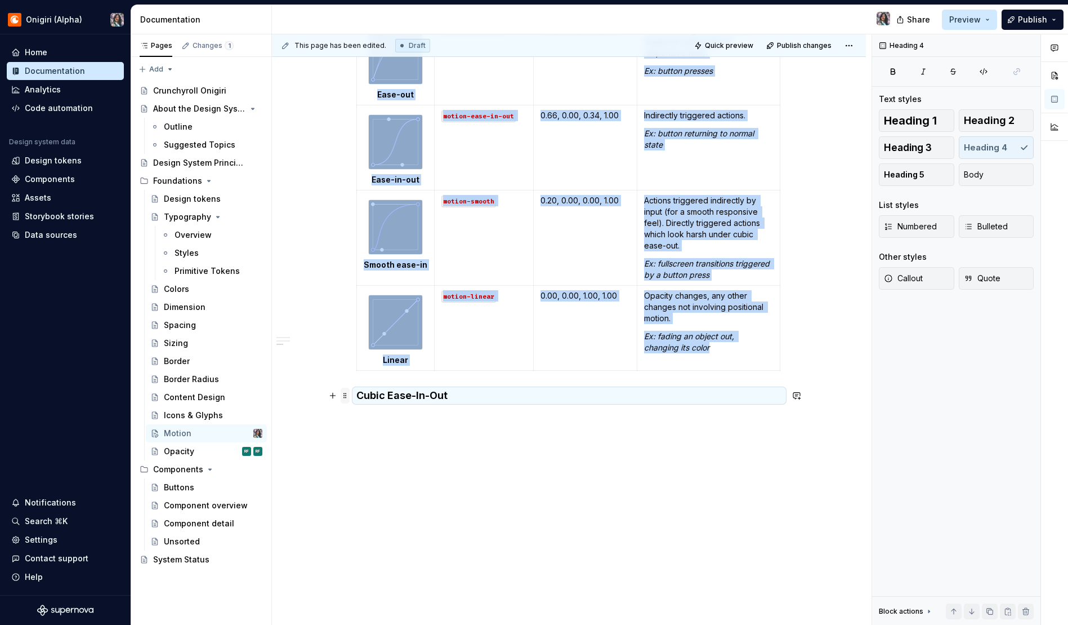
click at [341, 392] on span at bounding box center [345, 395] width 9 height 16
click at [367, 492] on div "Delete" at bounding box center [397, 494] width 73 height 11
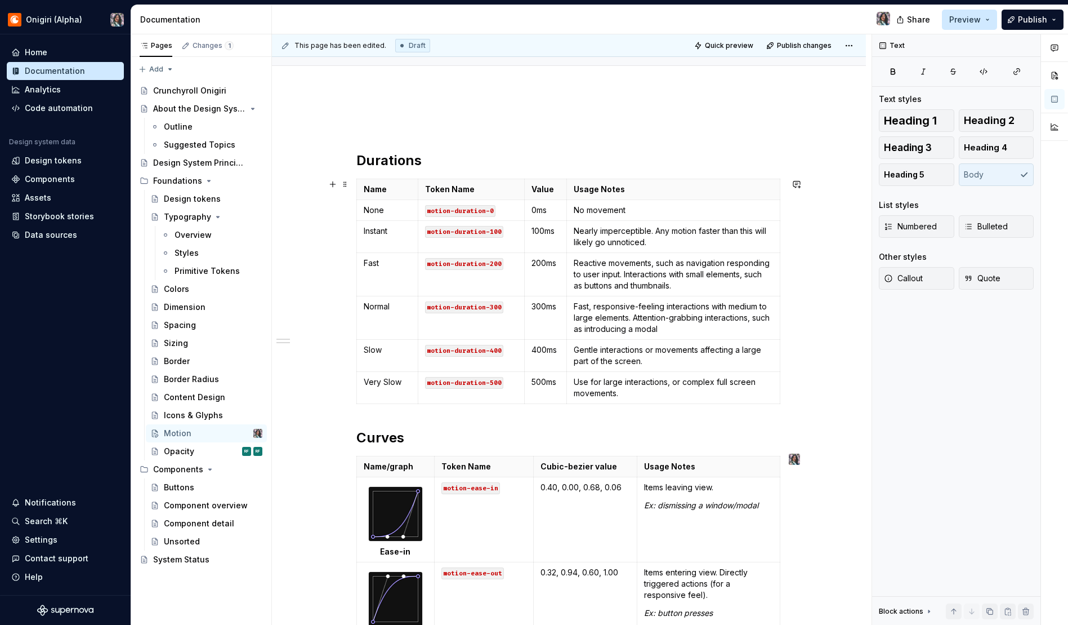
scroll to position [151, 0]
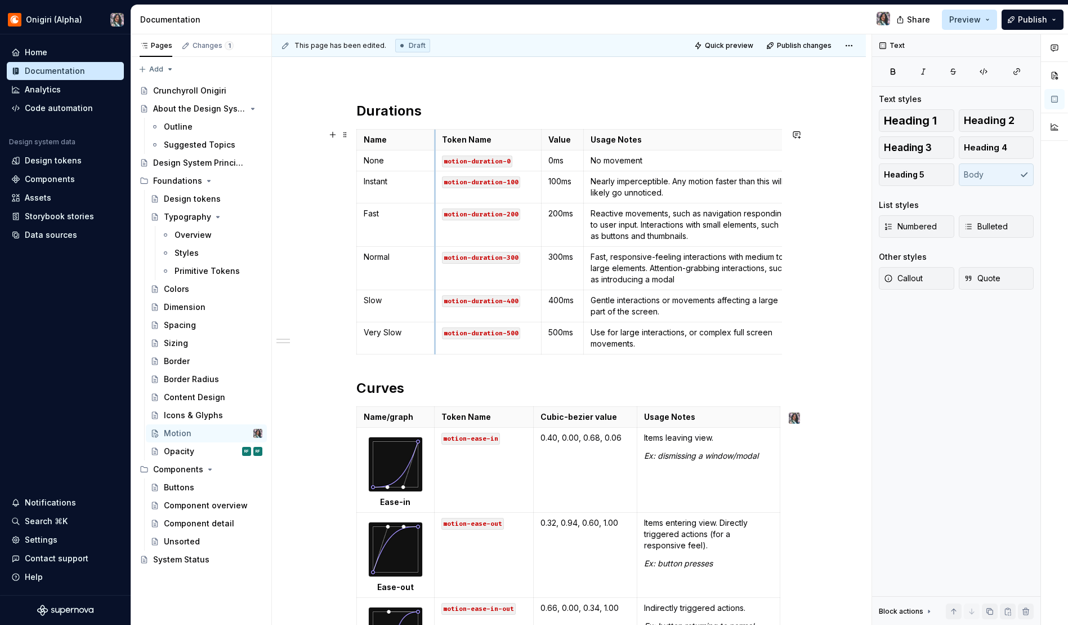
drag, startPoint x: 418, startPoint y: 138, endPoint x: 434, endPoint y: 140, distance: 16.4
click at [435, 139] on th "Token Name" at bounding box center [488, 140] width 106 height 21
drag, startPoint x: 542, startPoint y: 140, endPoint x: 534, endPoint y: 142, distance: 8.2
click at [534, 142] on th "Value" at bounding box center [555, 140] width 42 height 21
drag, startPoint x: 576, startPoint y: 140, endPoint x: 581, endPoint y: 145, distance: 6.8
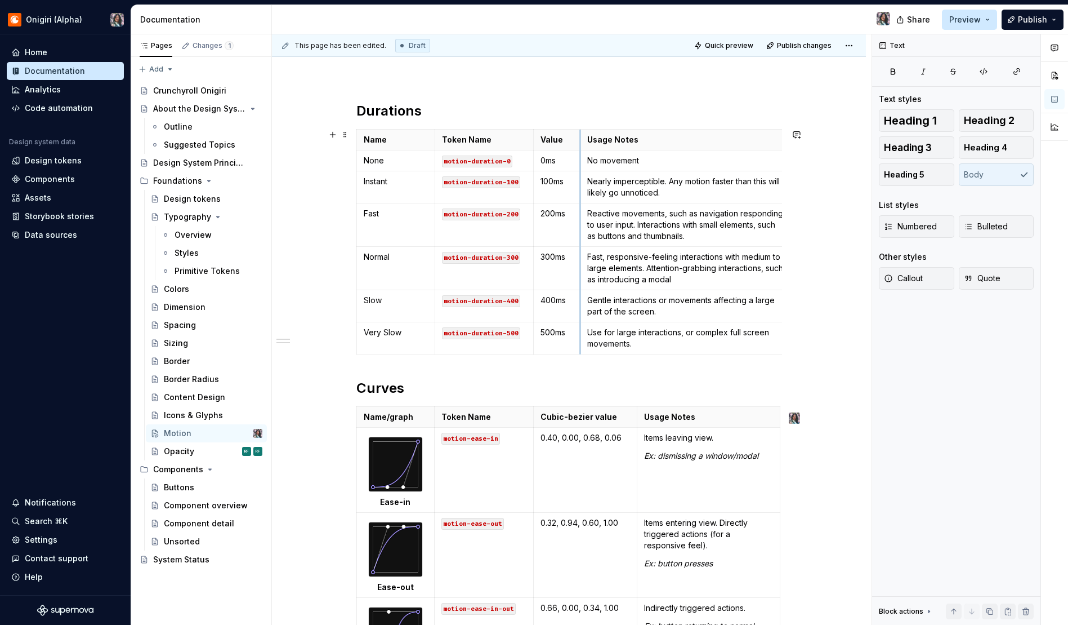
click at [581, 145] on th "Usage Notes" at bounding box center [687, 140] width 213 height 21
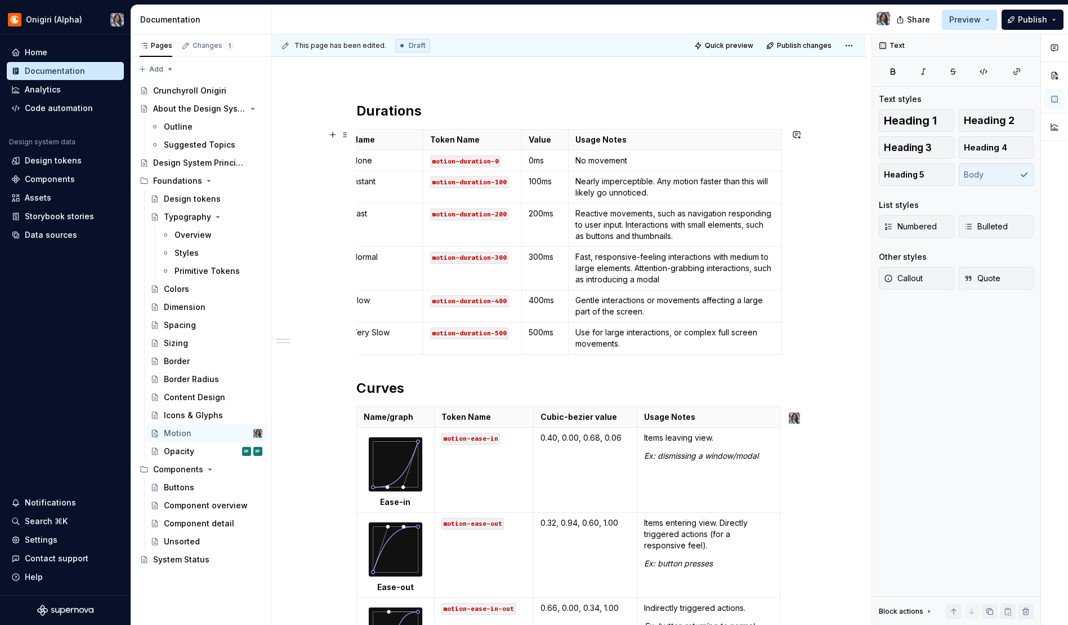
click at [783, 141] on div "Durations Name Token Name Value Usage Notes None motion-duration-0 0ms No movem…" at bounding box center [569, 568] width 594 height 1054
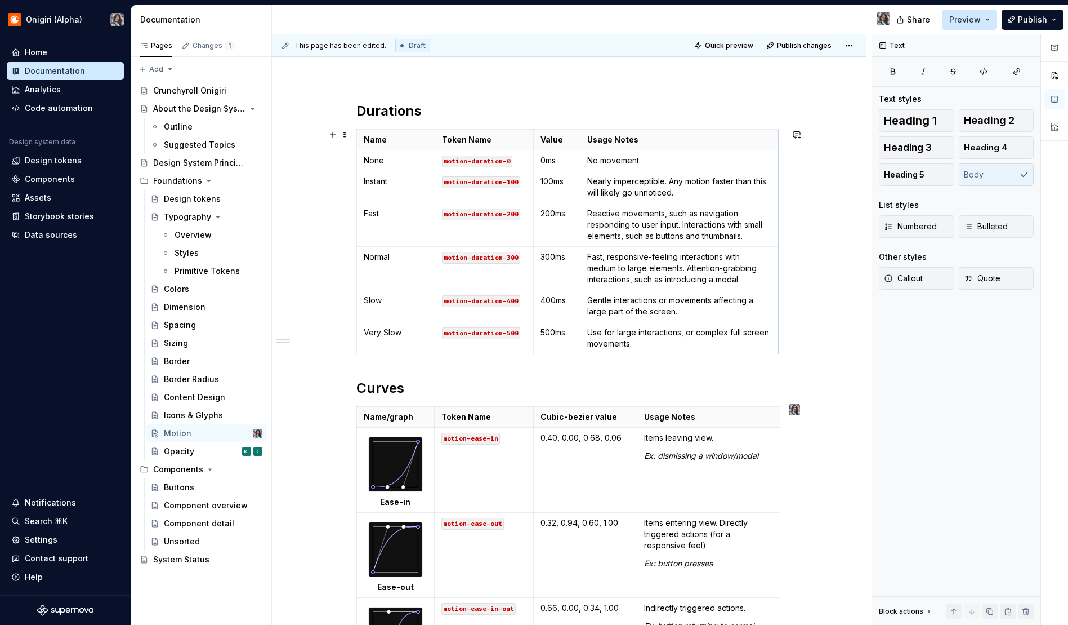
scroll to position [0, 0]
drag, startPoint x: 780, startPoint y: 142, endPoint x: 767, endPoint y: 144, distance: 13.0
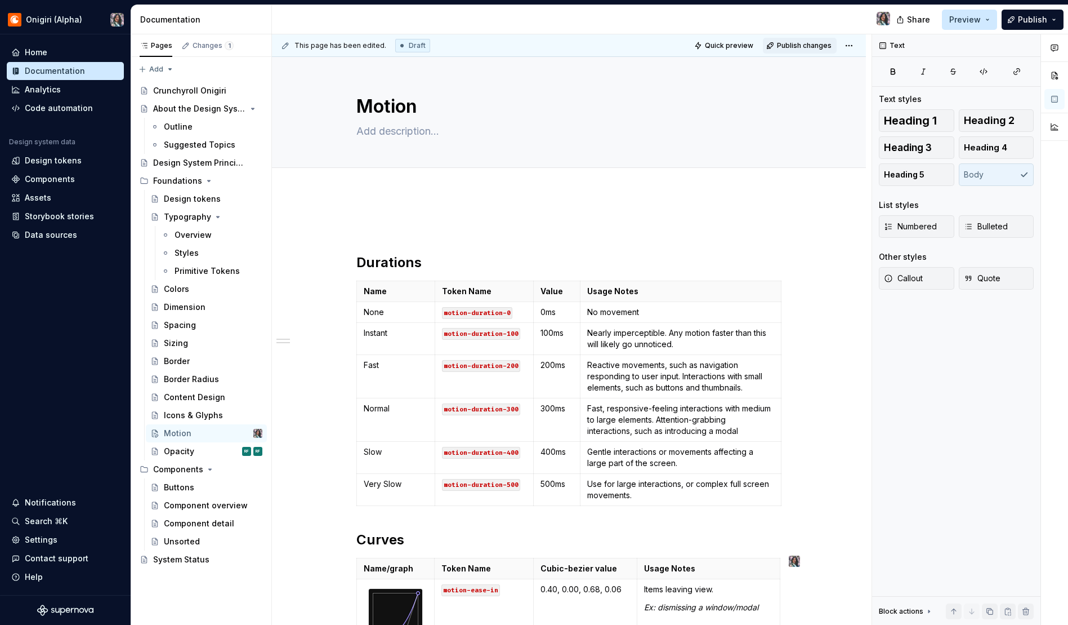
click at [795, 46] on span "Publish changes" at bounding box center [804, 45] width 55 height 9
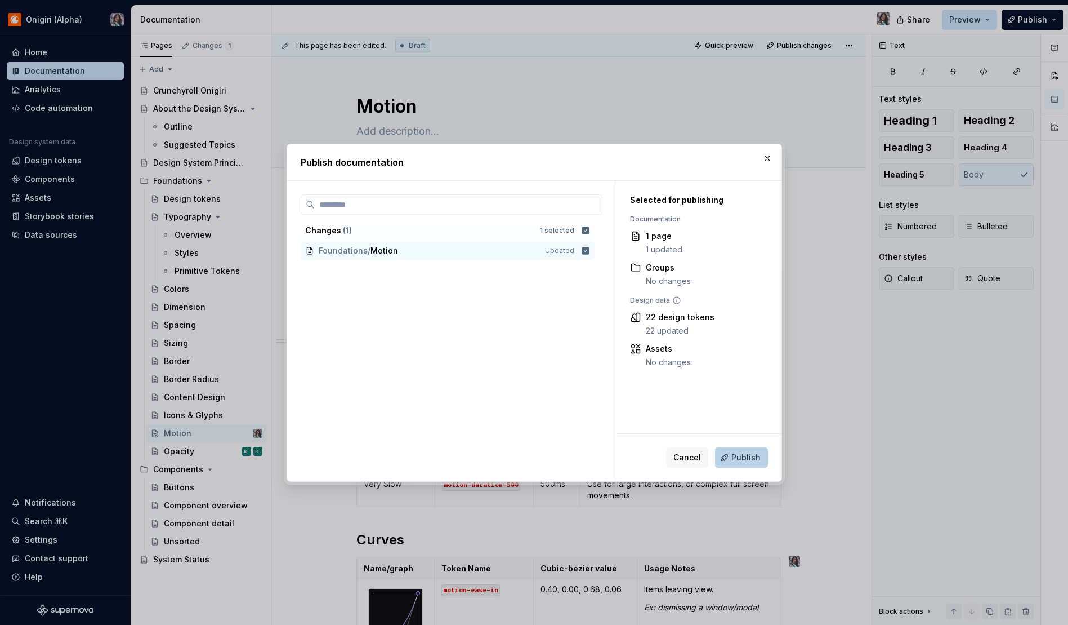
click at [747, 456] on span "Publish" at bounding box center [746, 457] width 29 height 11
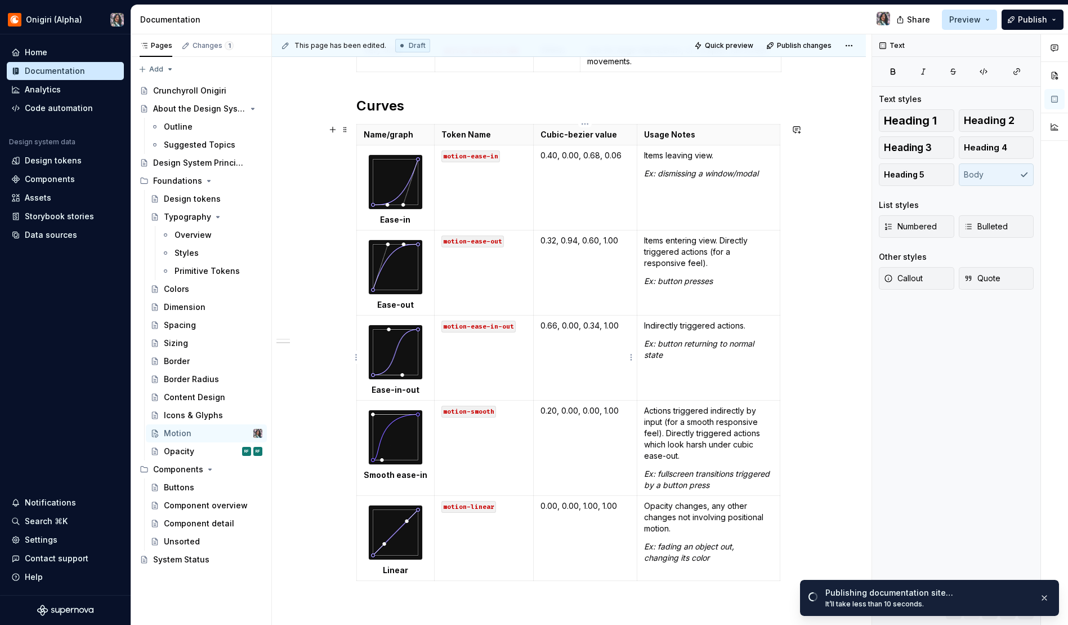
scroll to position [462, 0]
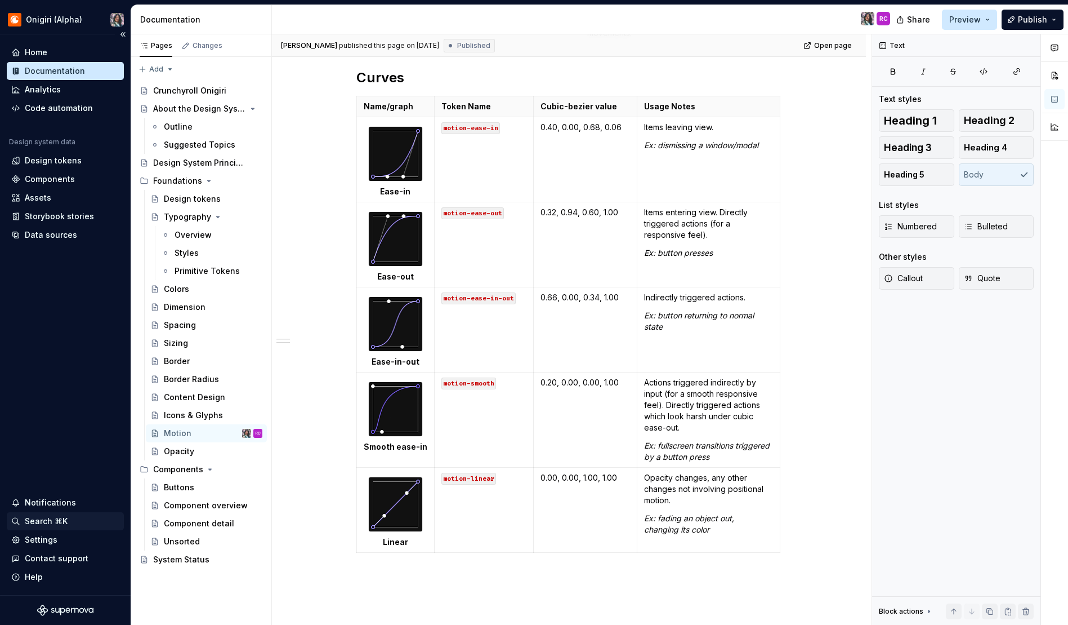
type textarea "*"
